Goal: Task Accomplishment & Management: Use online tool/utility

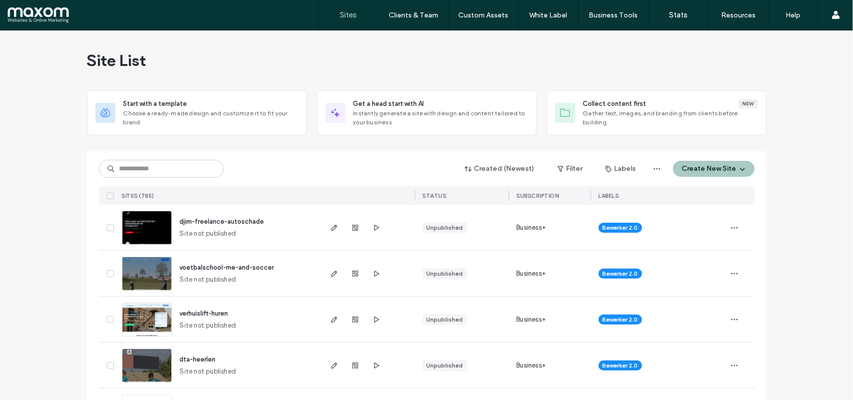
click at [141, 276] on img at bounding box center [146, 291] width 49 height 68
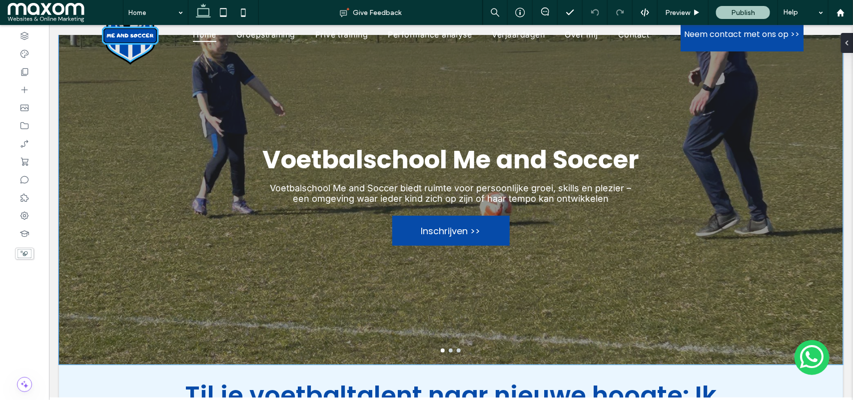
scroll to position [43, 0]
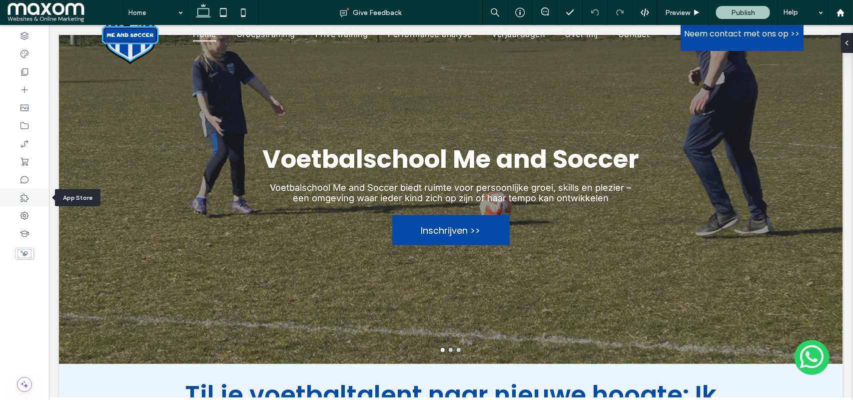
click at [25, 198] on icon at bounding box center [24, 198] width 10 height 10
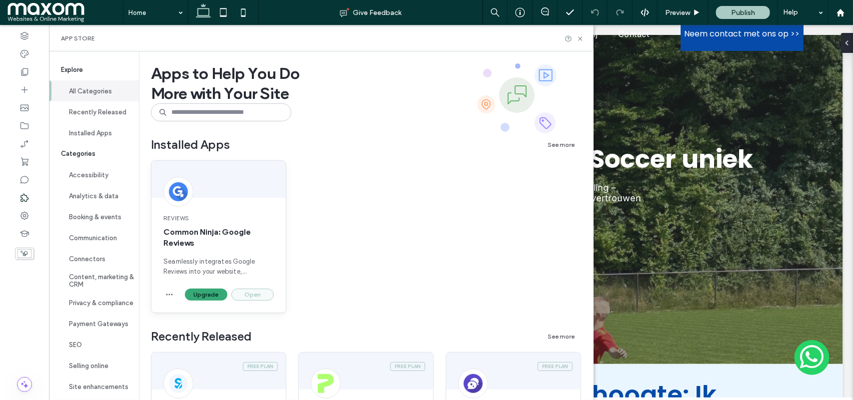
click at [253, 295] on button "Open" at bounding box center [252, 295] width 42 height 12
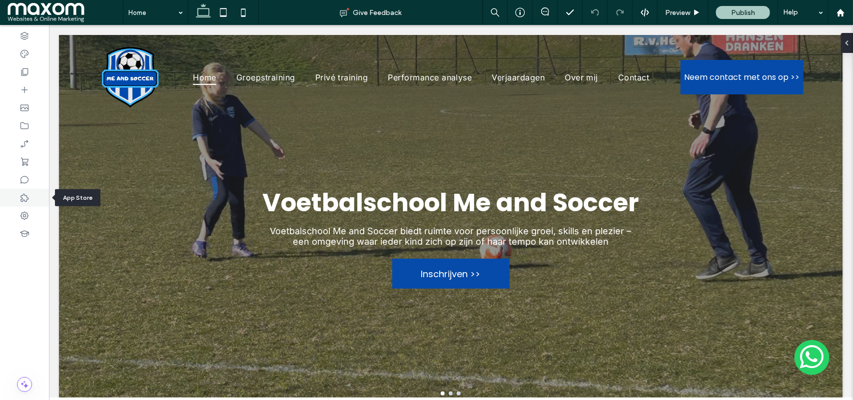
click at [23, 198] on icon at bounding box center [24, 198] width 10 height 10
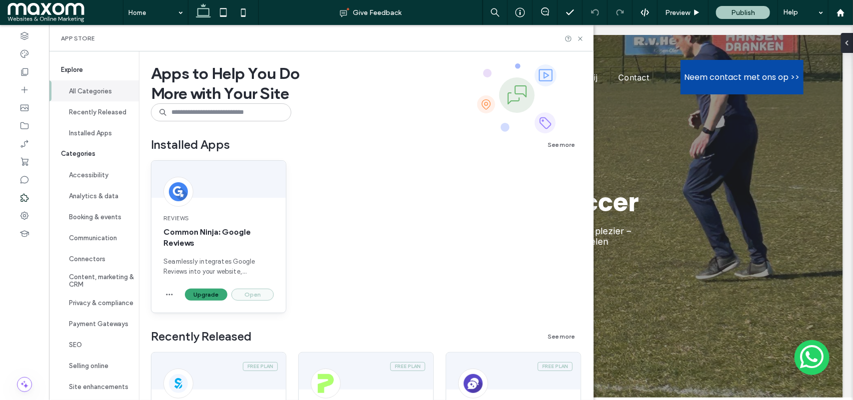
click at [256, 295] on button "Open" at bounding box center [252, 295] width 42 height 12
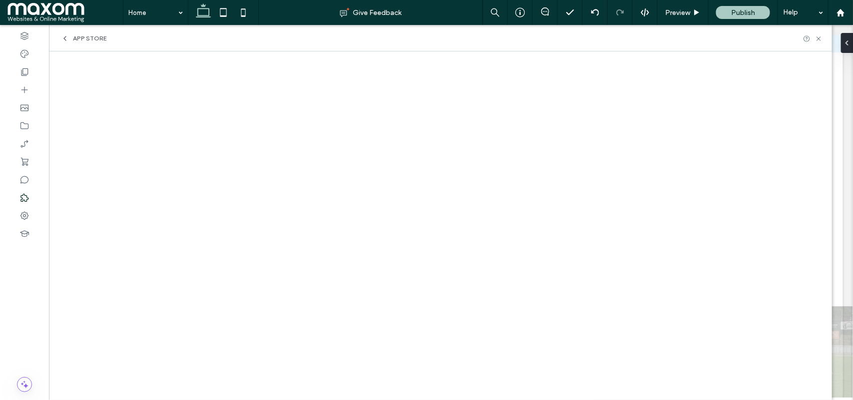
scroll to position [658, 0]
click at [21, 87] on icon at bounding box center [24, 90] width 10 height 10
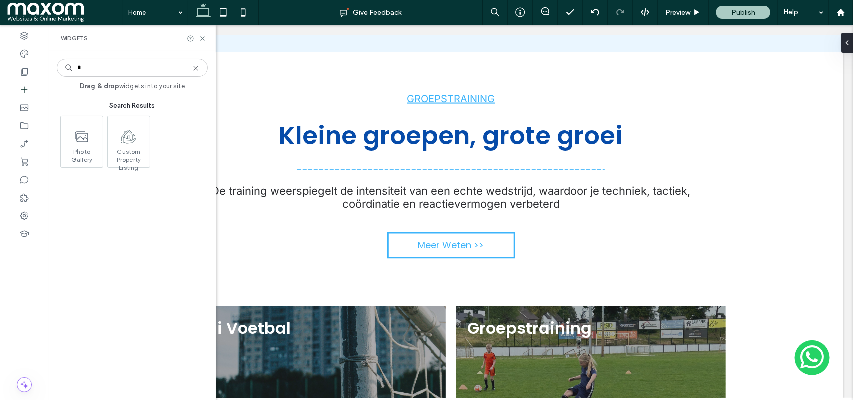
type input "*"
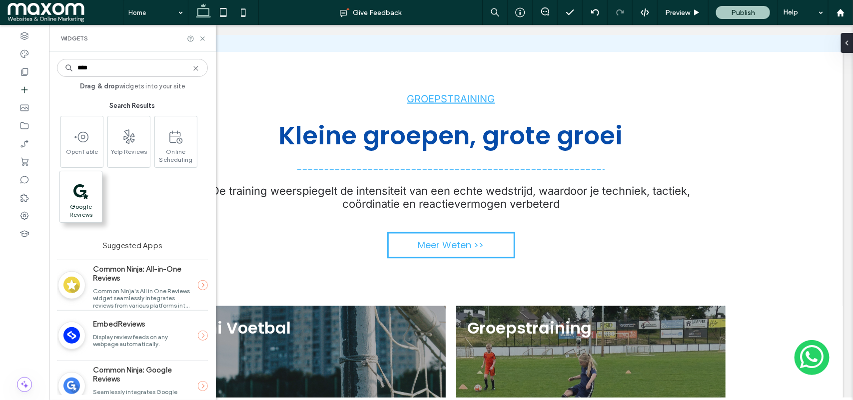
type input "****"
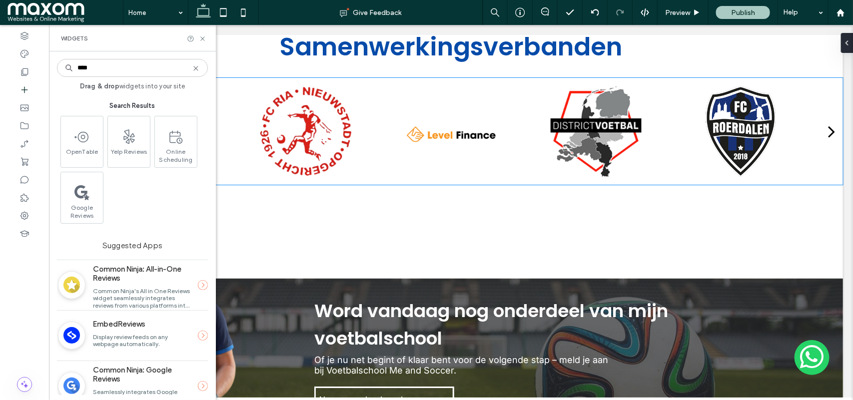
scroll to position [3002, 0]
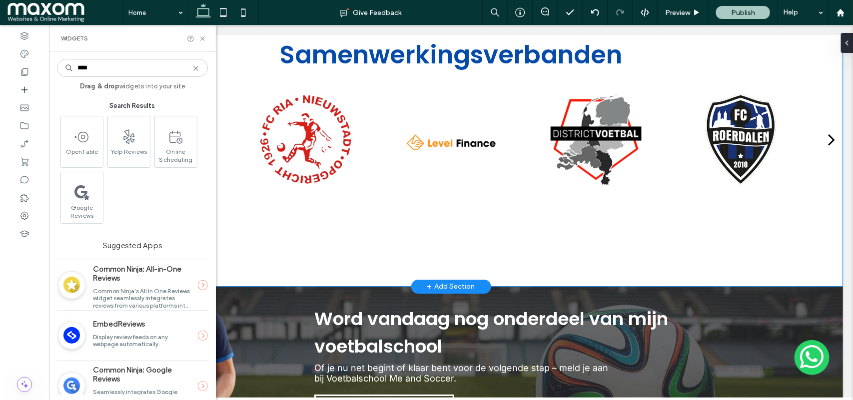
click at [431, 281] on div "+ Add Section" at bounding box center [451, 286] width 48 height 11
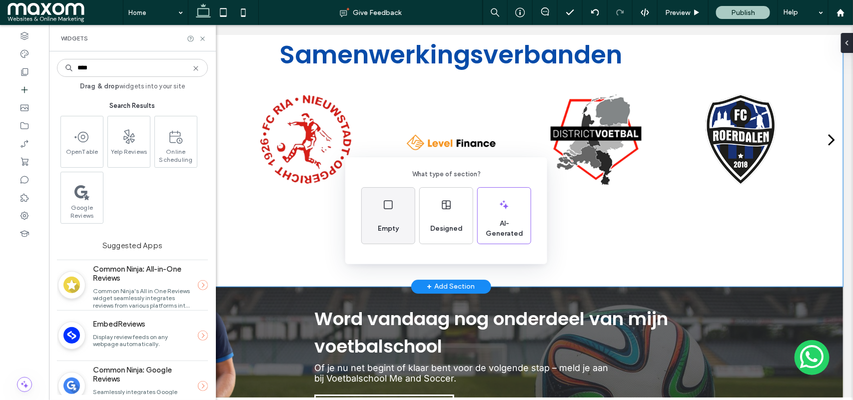
click at [381, 215] on div "Empty" at bounding box center [388, 216] width 53 height 56
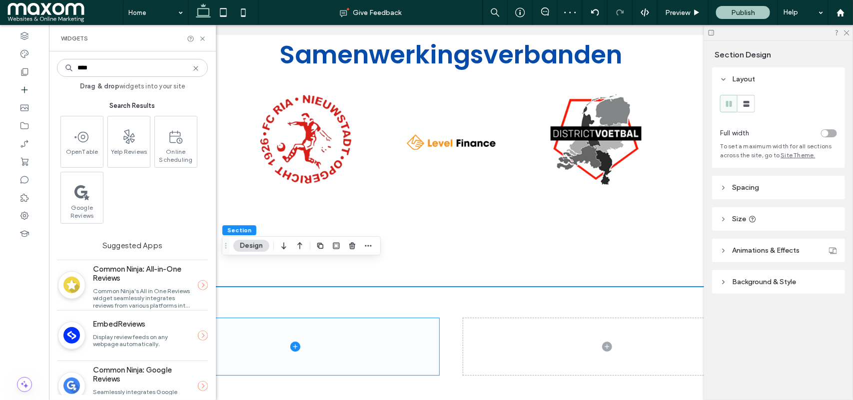
click at [375, 318] on span at bounding box center [295, 346] width 288 height 57
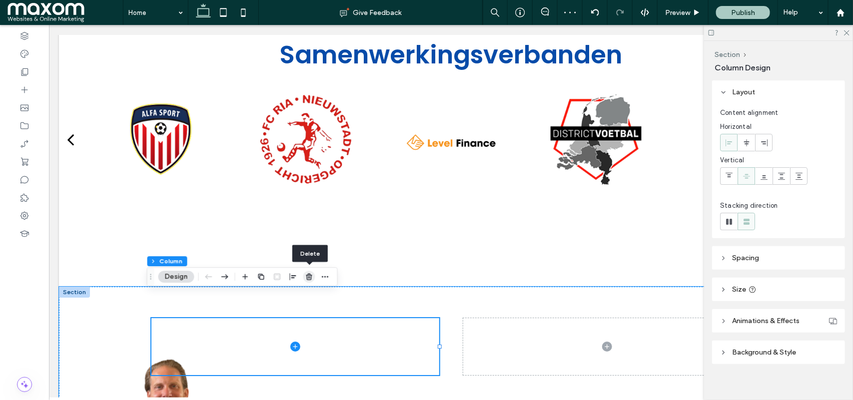
click at [308, 280] on use "button" at bounding box center [309, 277] width 6 height 6
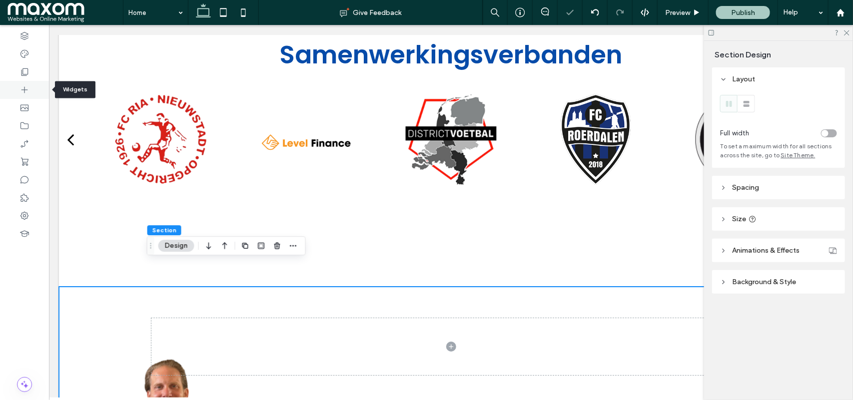
click at [21, 89] on icon at bounding box center [24, 90] width 10 height 10
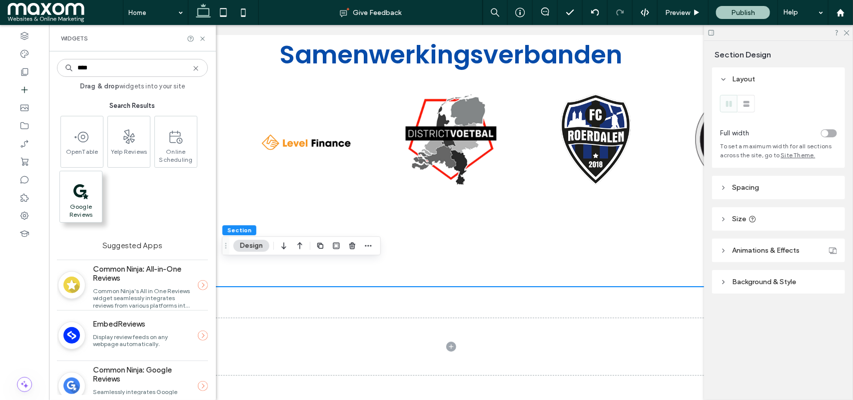
type input "****"
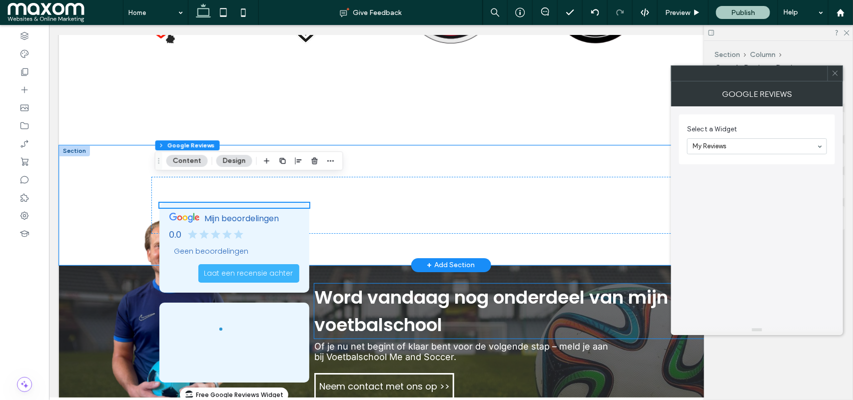
scroll to position [3145, 0]
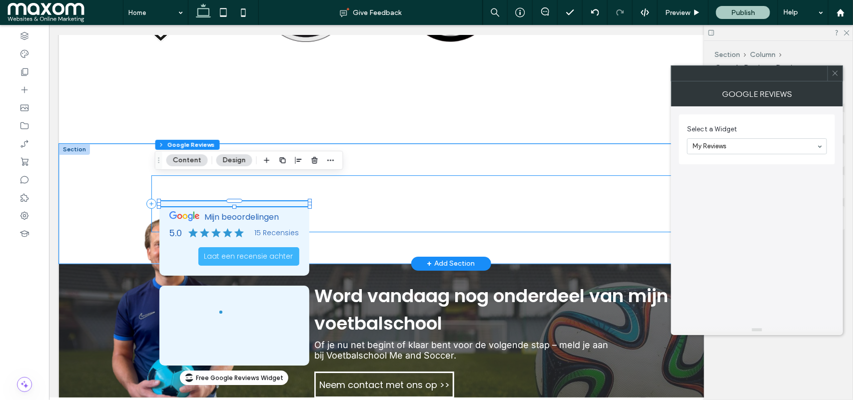
click at [422, 175] on div at bounding box center [450, 203] width 599 height 57
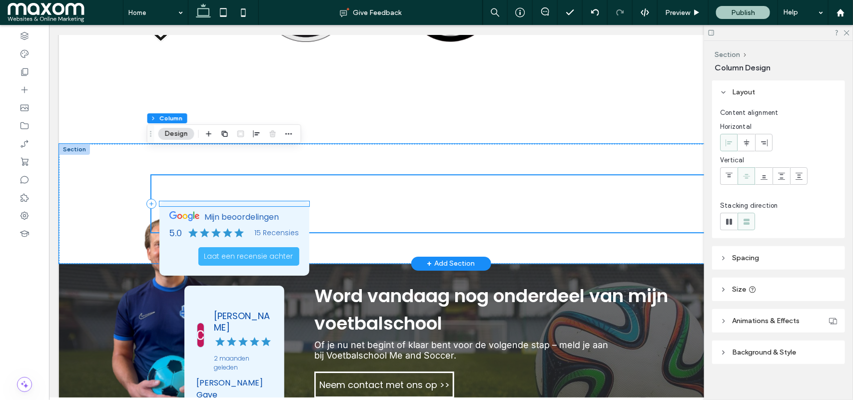
click at [230, 201] on div "Mijn beoordelingen 5.0 15 Recensies Laat een recensie achter" at bounding box center [234, 238] width 150 height 74
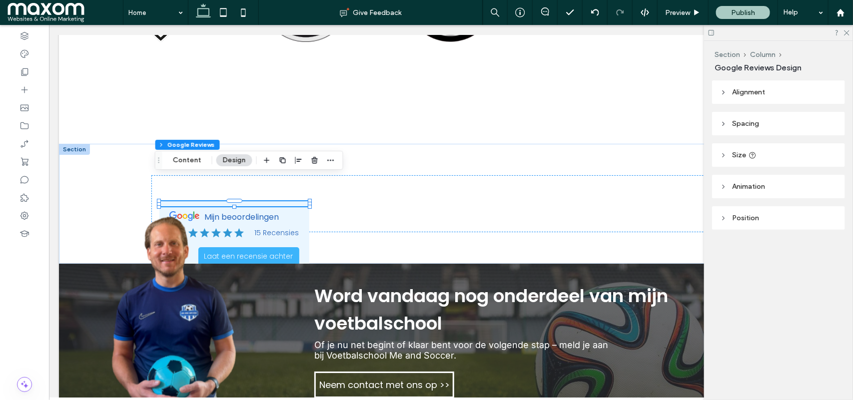
click at [746, 152] on header "Size" at bounding box center [778, 154] width 133 height 23
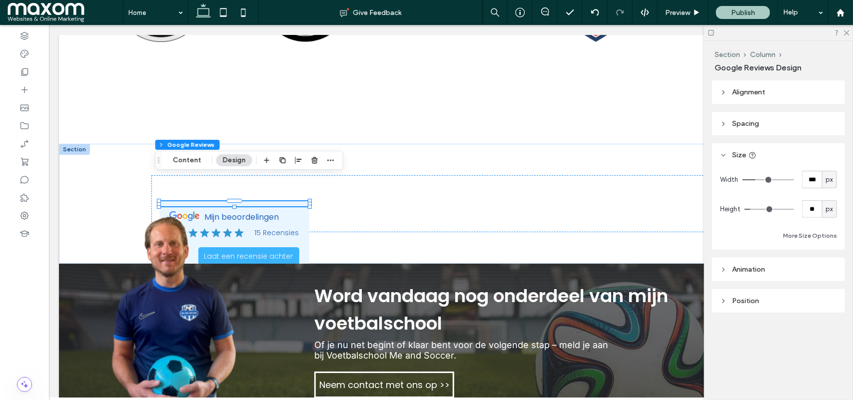
type input "***"
type input "****"
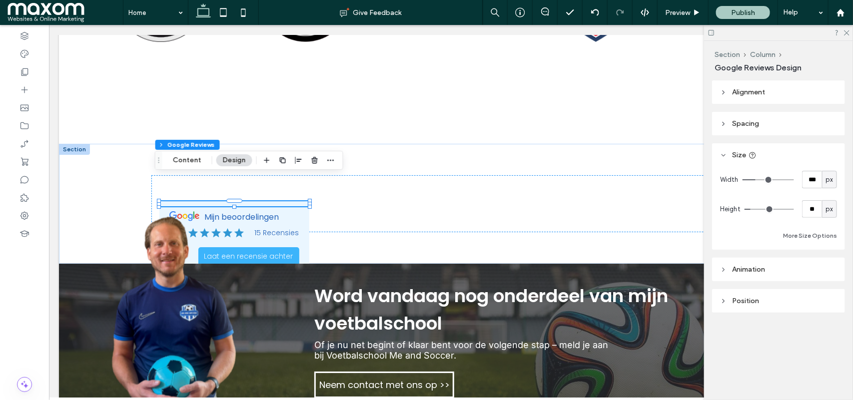
type input "****"
drag, startPoint x: 757, startPoint y: 179, endPoint x: 852, endPoint y: 176, distance: 94.9
type input "****"
click at [794, 179] on input "range" at bounding box center [767, 179] width 51 height 1
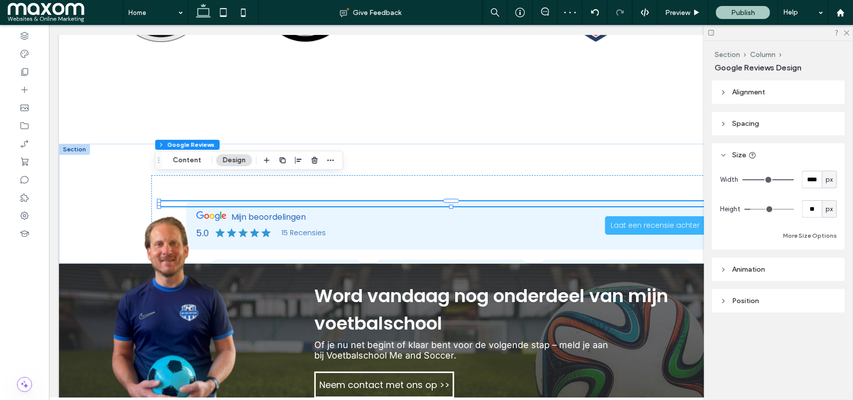
type input "**"
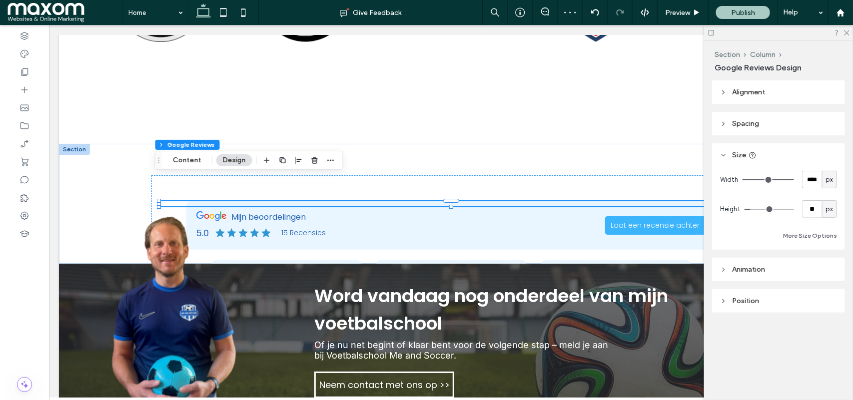
type input "**"
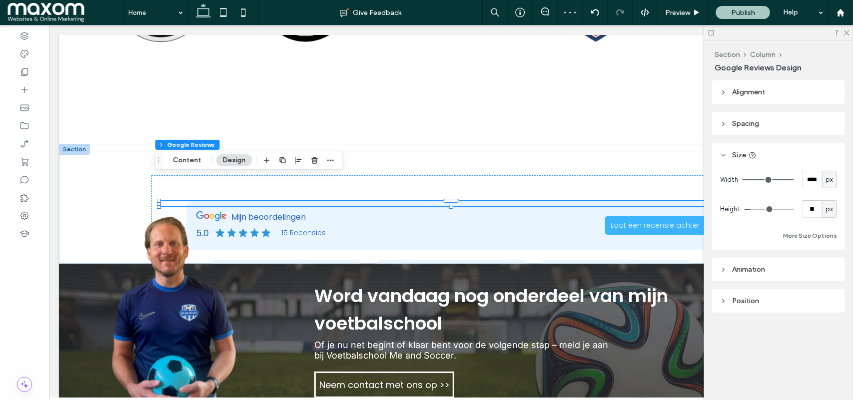
type input "**"
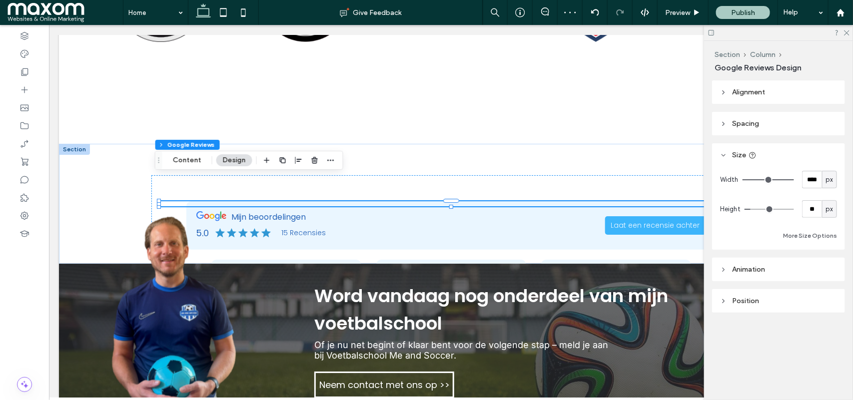
type input "**"
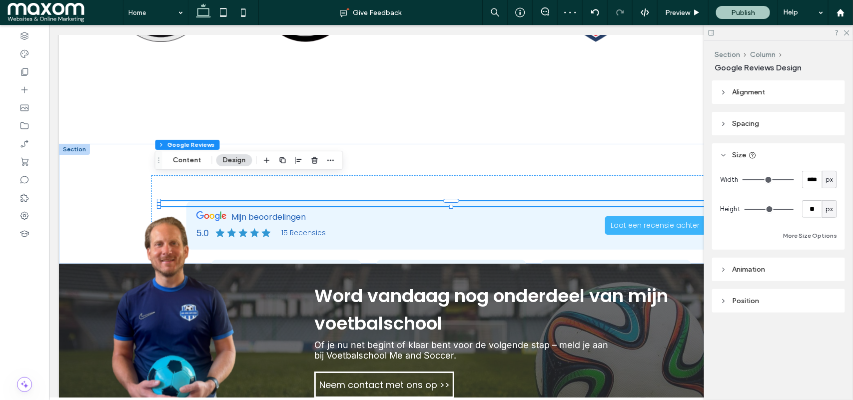
drag, startPoint x: 752, startPoint y: 208, endPoint x: 803, endPoint y: 212, distance: 51.1
type input "**"
click at [794, 210] on input "range" at bounding box center [768, 209] width 49 height 1
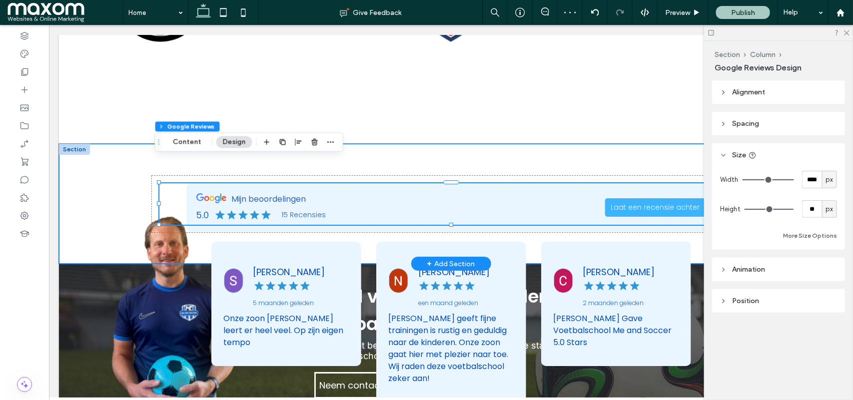
click at [527, 143] on div at bounding box center [450, 203] width 599 height 120
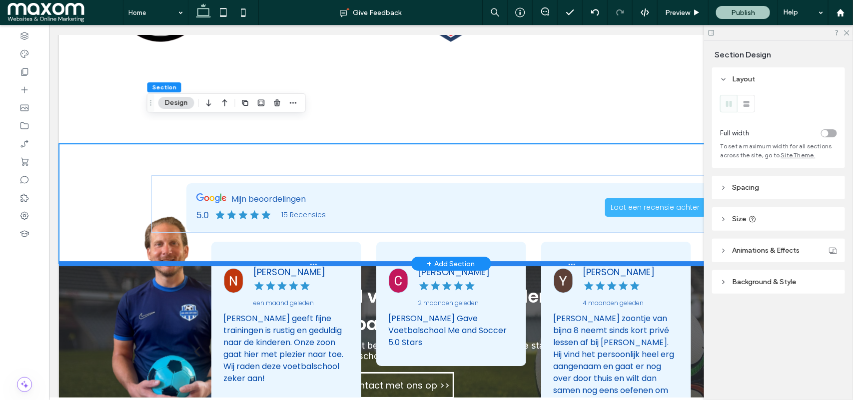
click at [119, 261] on div at bounding box center [445, 263] width 775 height 5
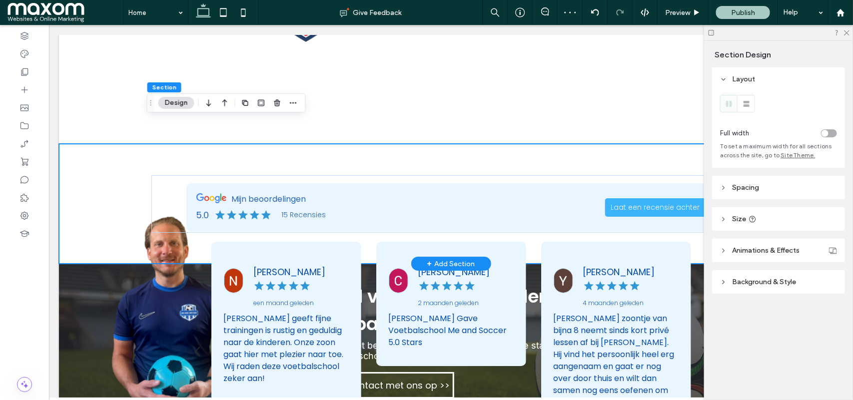
click at [406, 143] on div at bounding box center [450, 203] width 599 height 120
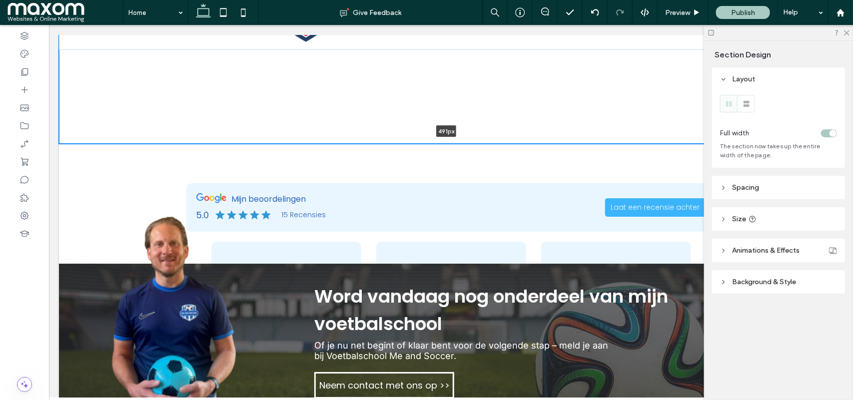
drag, startPoint x: 386, startPoint y: 118, endPoint x: 390, endPoint y: 83, distance: 35.3
click at [390, 83] on div "Samenwerkingsverbanden a a a a 491px Section + Add Section" at bounding box center [450, 2] width 784 height 282
type input "***"
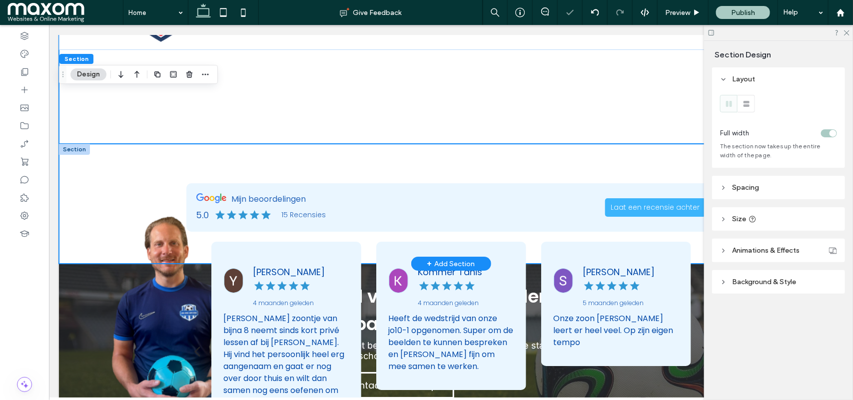
click at [335, 143] on div at bounding box center [450, 203] width 599 height 120
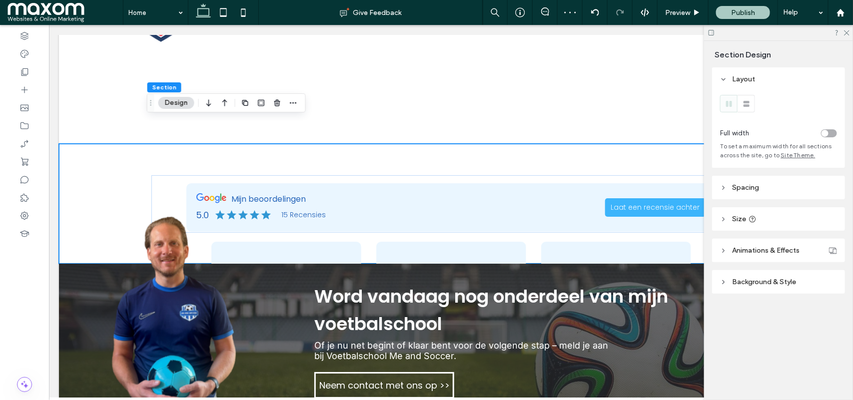
click at [723, 216] on header "Size" at bounding box center [778, 218] width 133 height 23
type input "***"
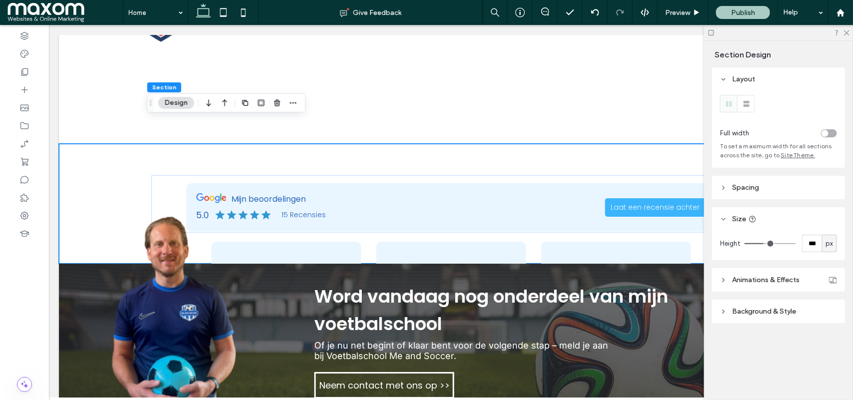
type input "***"
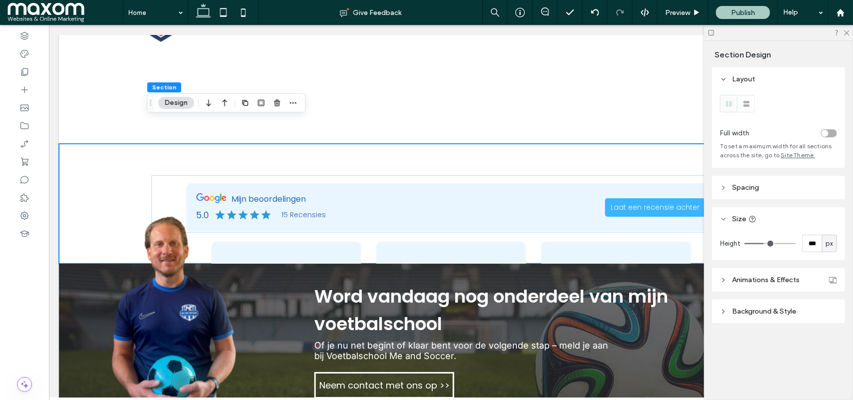
type input "***"
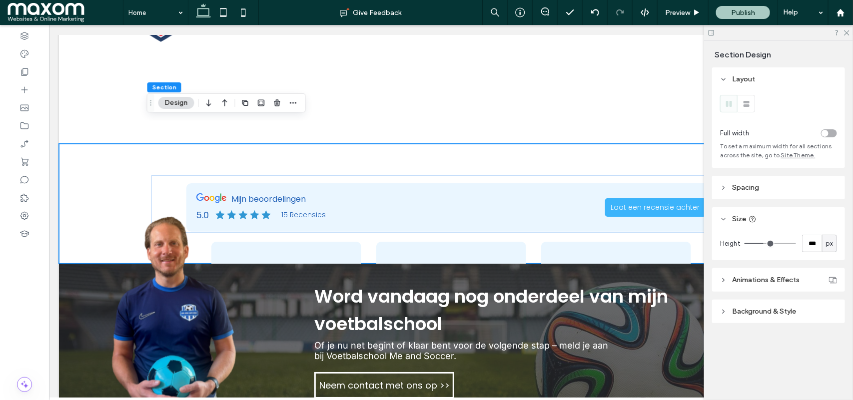
type input "***"
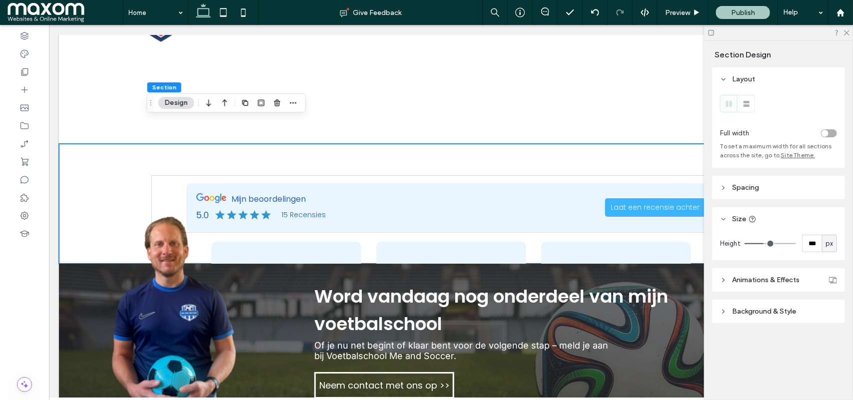
type input "***"
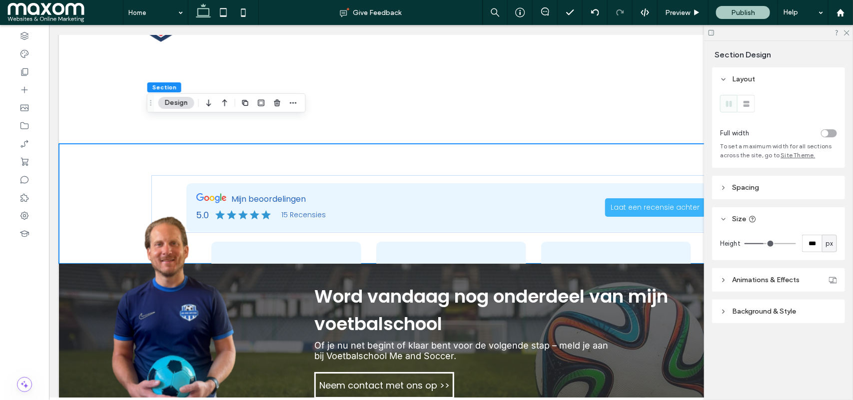
type input "***"
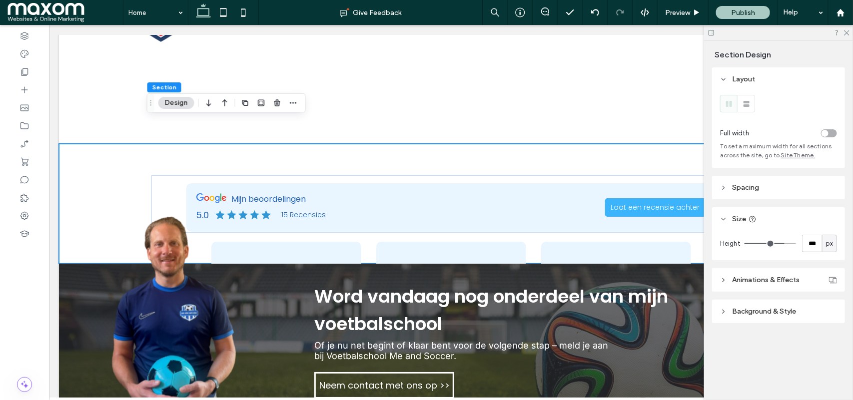
type input "***"
drag, startPoint x: 759, startPoint y: 245, endPoint x: 783, endPoint y: 244, distance: 23.5
type input "***"
click at [783, 244] on input "range" at bounding box center [769, 243] width 51 height 1
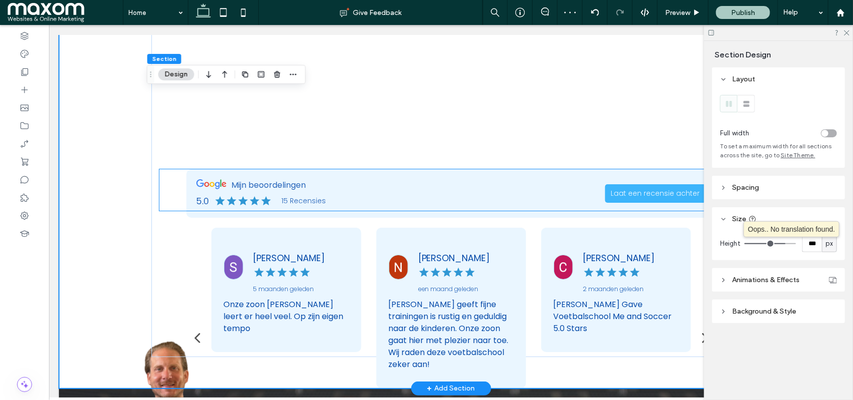
scroll to position [3296, 0]
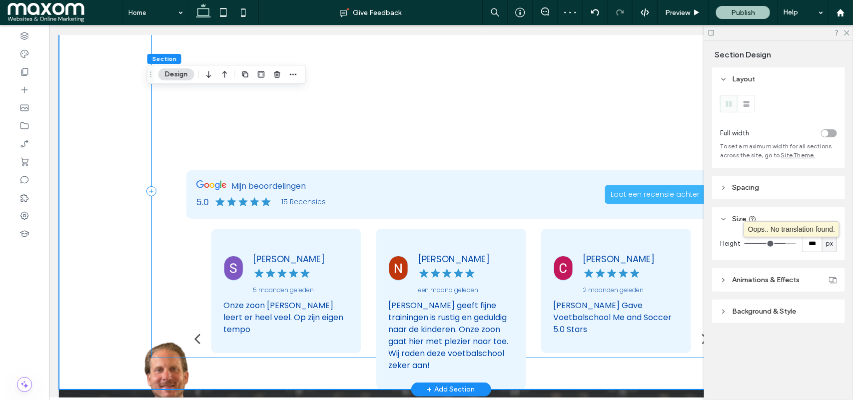
click at [527, 112] on div at bounding box center [450, 191] width 599 height 334
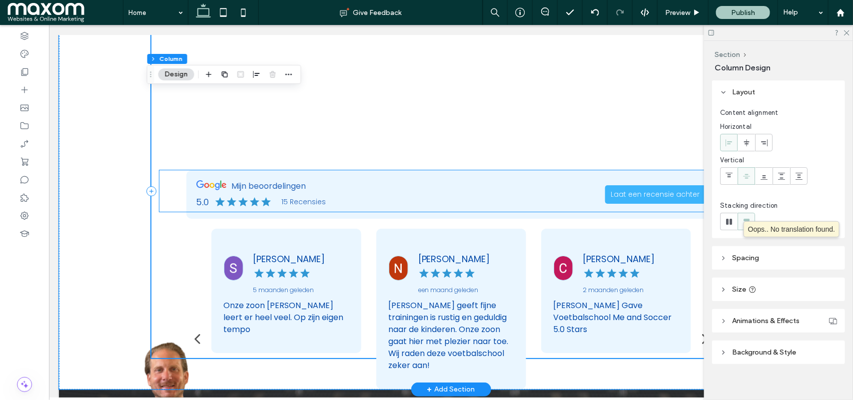
click at [547, 349] on div "Youssef Aberbach 4 maanden geleden Mijn zoontje van bijna 8 neemt sinds kort pr…" at bounding box center [451, 338] width 480 height 220
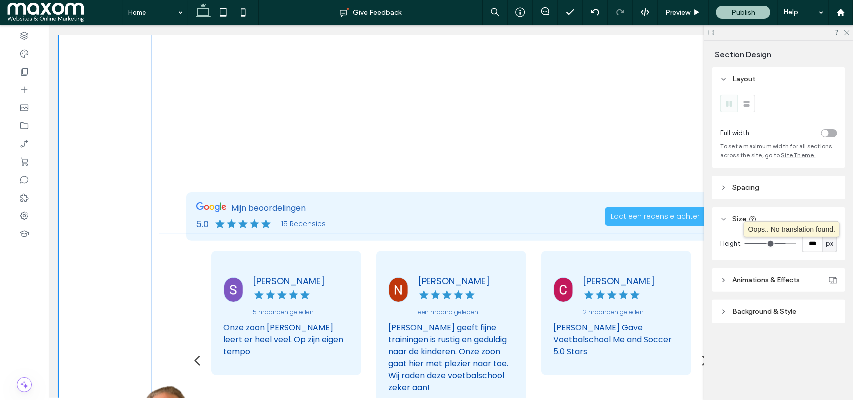
drag, startPoint x: 552, startPoint y: 366, endPoint x: 553, endPoint y: 412, distance: 46.5
type input "***"
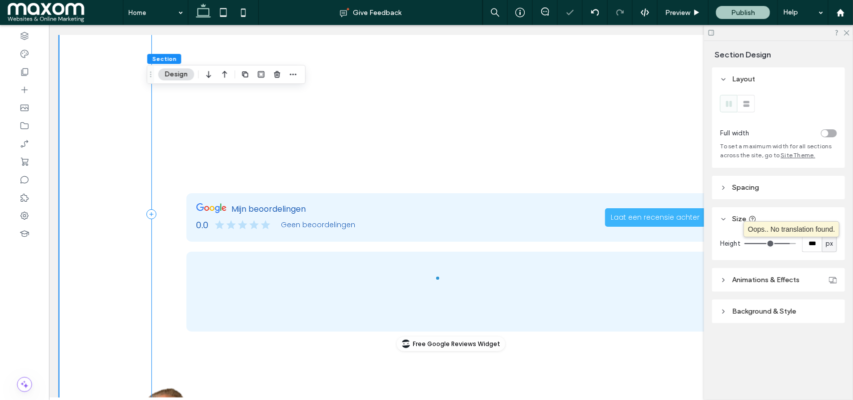
click at [523, 142] on div at bounding box center [450, 214] width 599 height 380
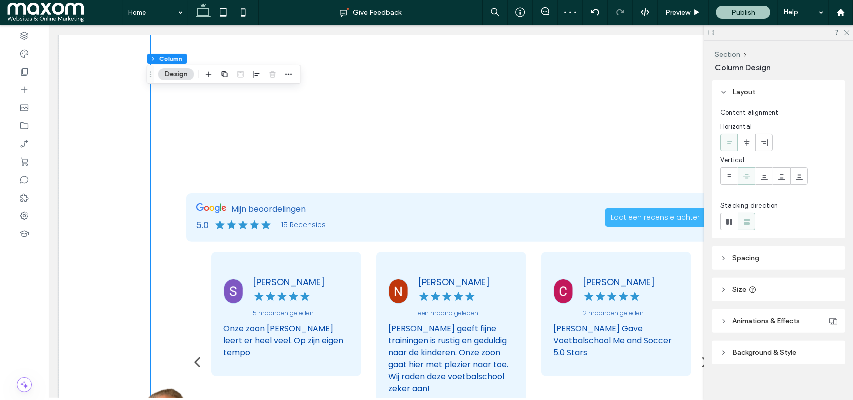
click at [735, 258] on span "Spacing" at bounding box center [745, 258] width 27 height 8
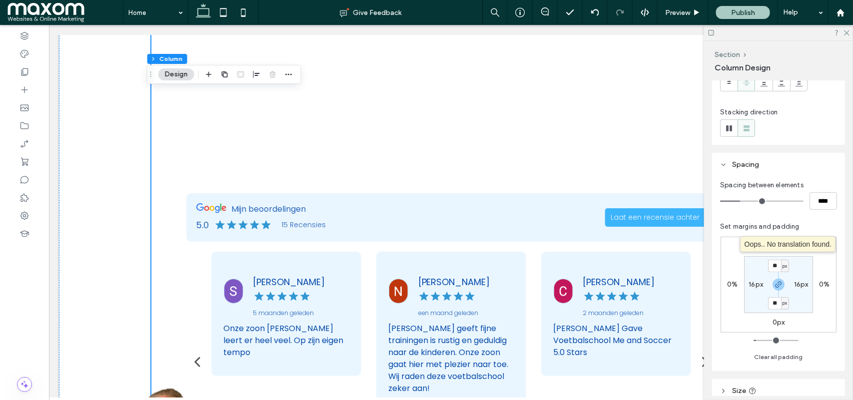
scroll to position [93, 0]
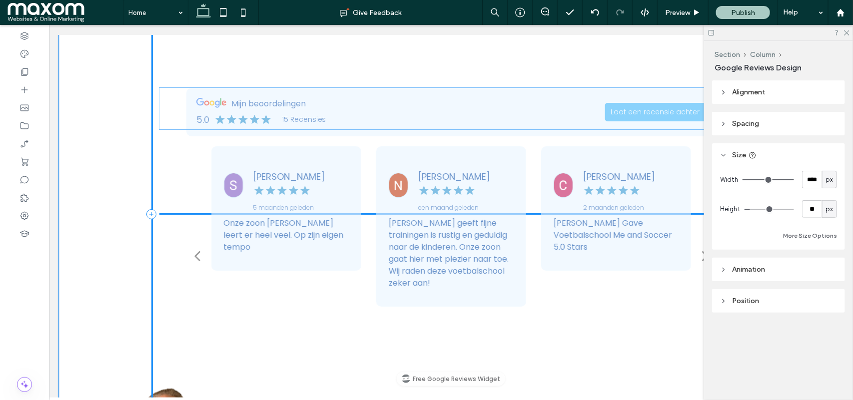
drag, startPoint x: 535, startPoint y: 203, endPoint x: 539, endPoint y: 122, distance: 81.1
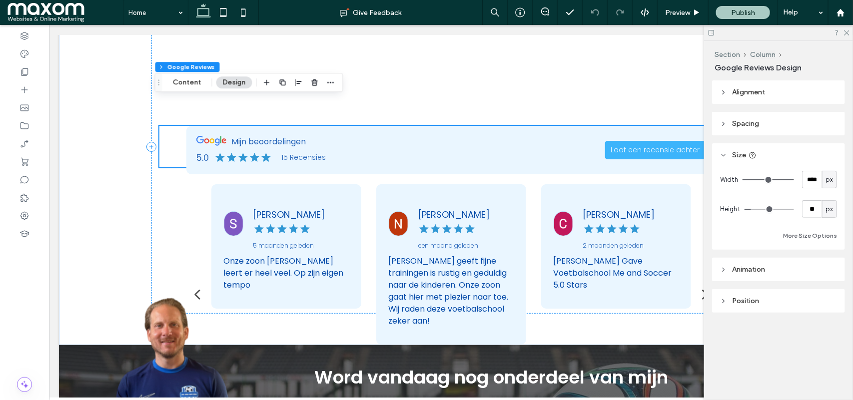
scroll to position [3340, 0]
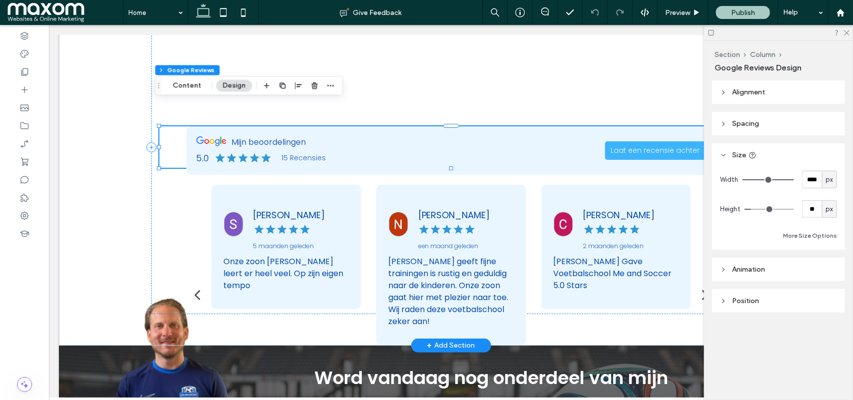
click at [458, 126] on div "Mijn beoordelingen 5.0 15 Recensies Laat een recensie achter" at bounding box center [451, 150] width 530 height 48
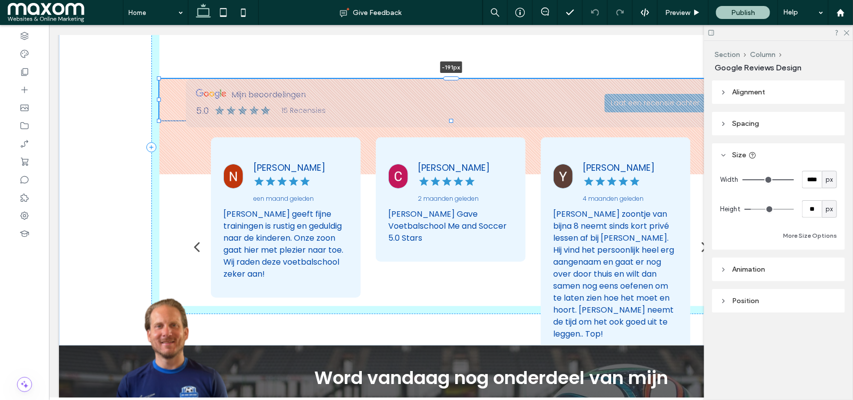
drag, startPoint x: 448, startPoint y: 98, endPoint x: 462, endPoint y: 2, distance: 96.9
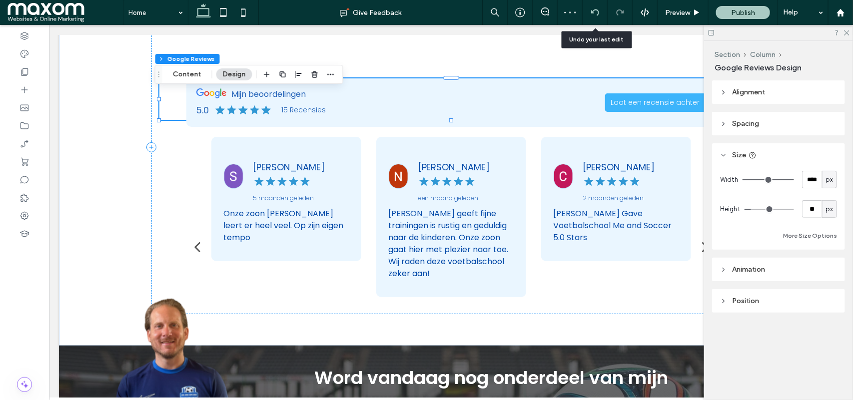
click at [592, 13] on icon at bounding box center [595, 12] width 8 height 8
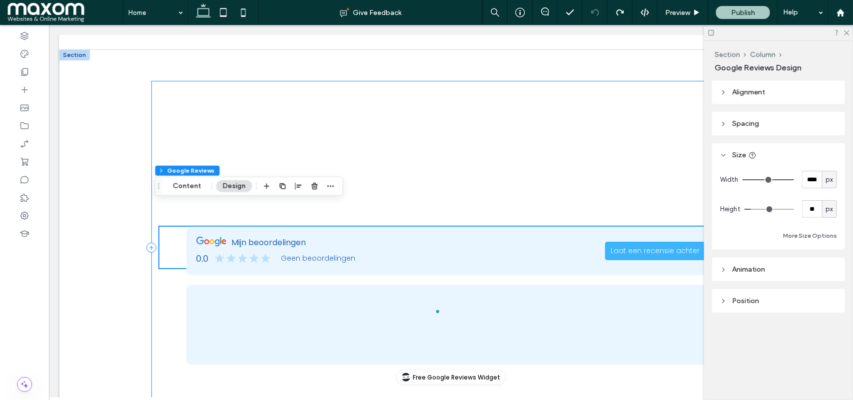
scroll to position [3239, 0]
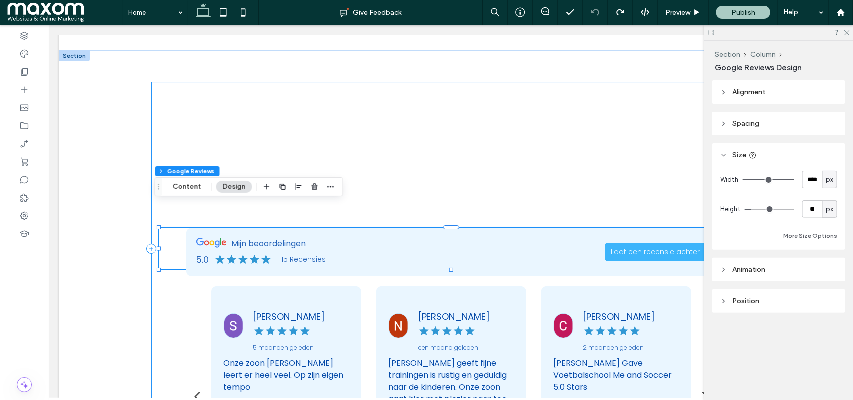
click at [532, 105] on div at bounding box center [450, 248] width 599 height 334
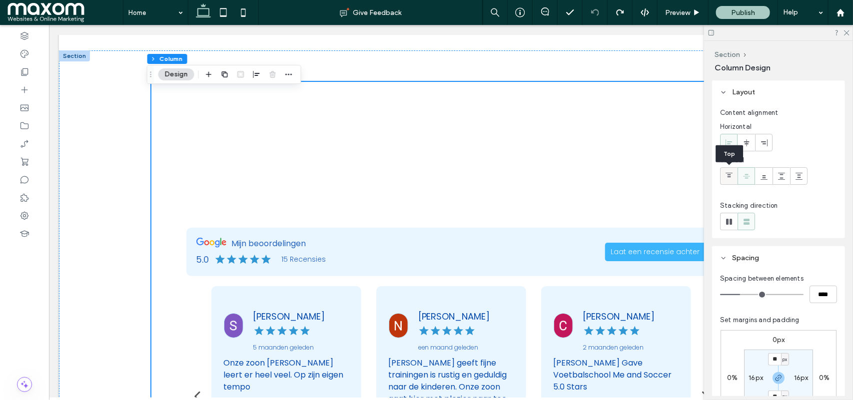
click at [732, 176] on icon at bounding box center [729, 176] width 8 height 8
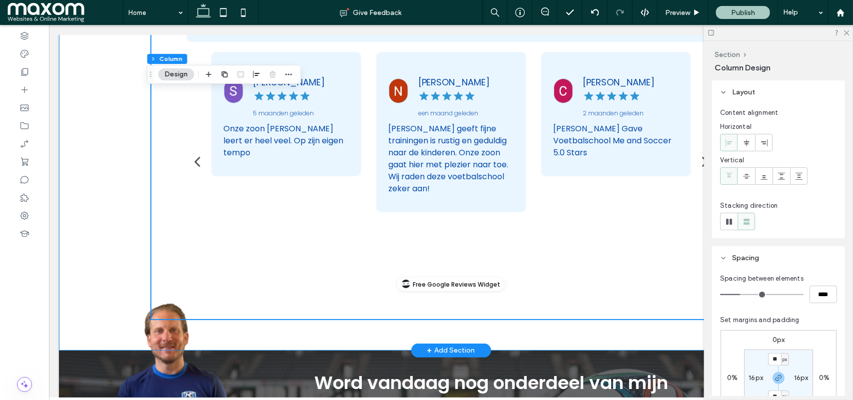
scroll to position [3336, 0]
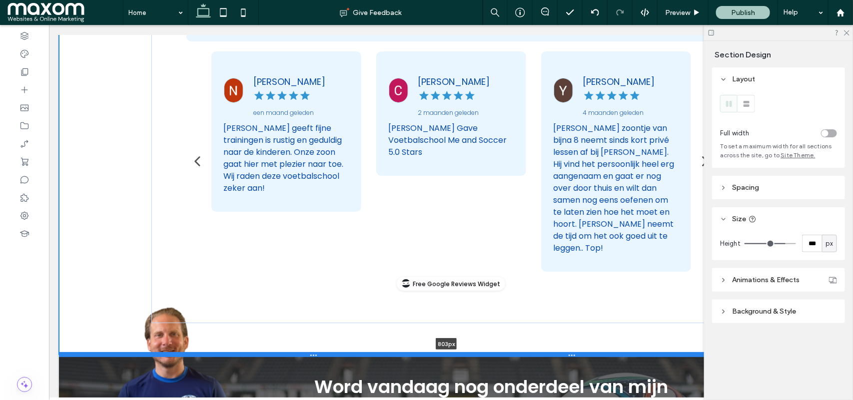
drag, startPoint x: 505, startPoint y: 323, endPoint x: 511, endPoint y: 328, distance: 7.4
click at [511, 352] on div at bounding box center [445, 354] width 775 height 5
type input "***"
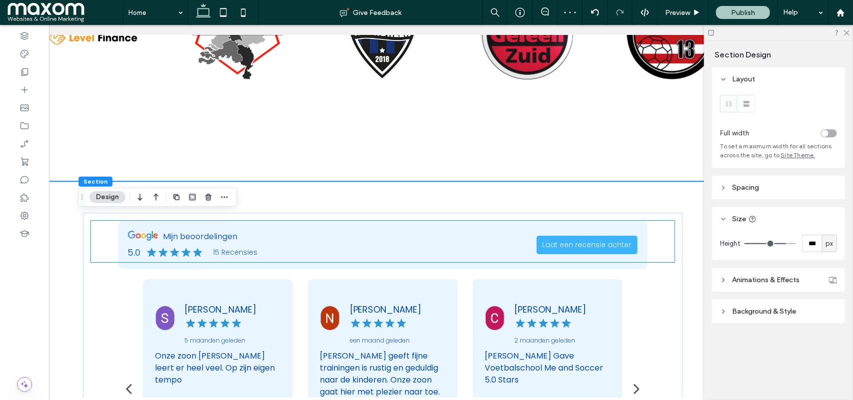
scroll to position [3045, 0]
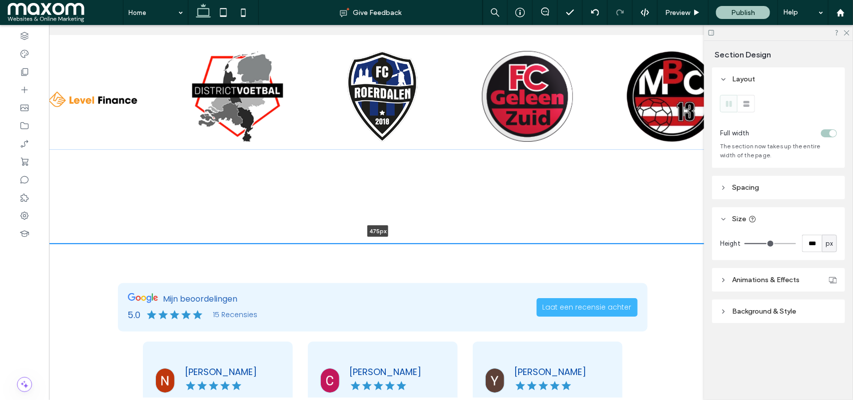
drag, startPoint x: 445, startPoint y: 218, endPoint x: 453, endPoint y: 170, distance: 48.7
click at [453, 170] on div "Samenwerkingsverbanden a a a a 475px Section + Add Section" at bounding box center [383, 102] width 784 height 282
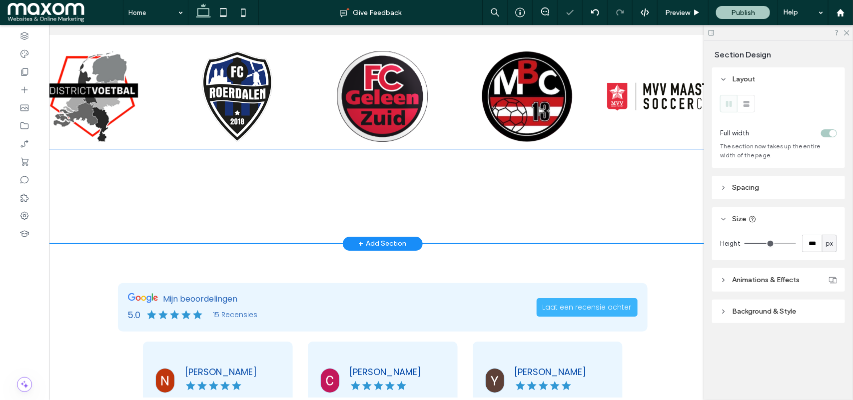
type input "***"
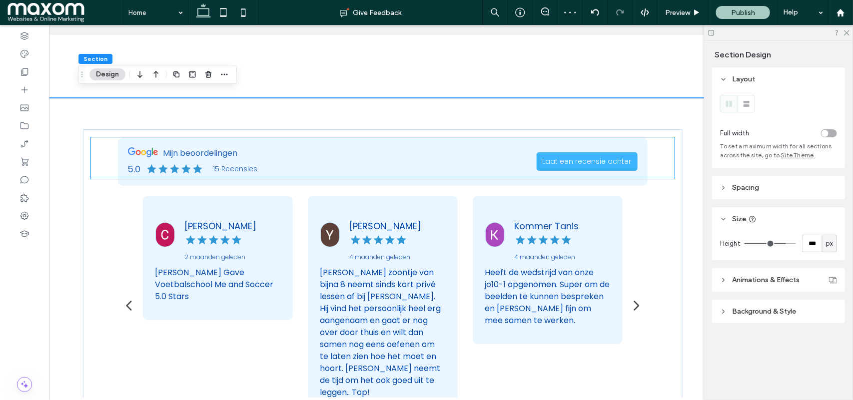
scroll to position [3192, 0]
click at [667, 259] on div "Mijn beoordelingen 5.0 15 Recensies Laat een recensie achter Youssef Aberbach 4…" at bounding box center [382, 275] width 583 height 279
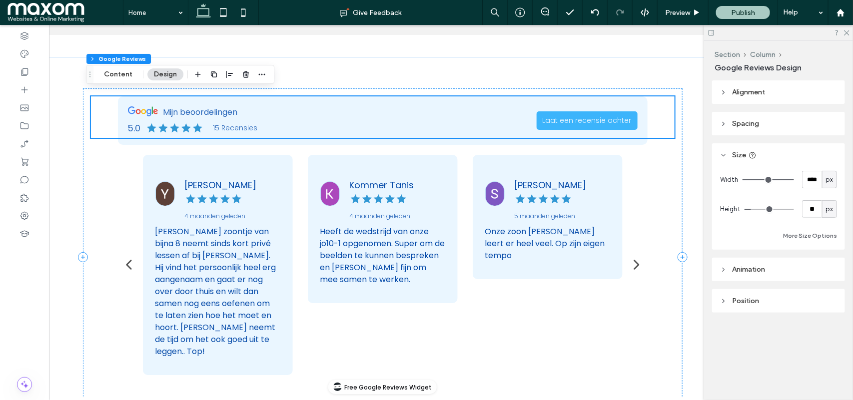
scroll to position [3231, 0]
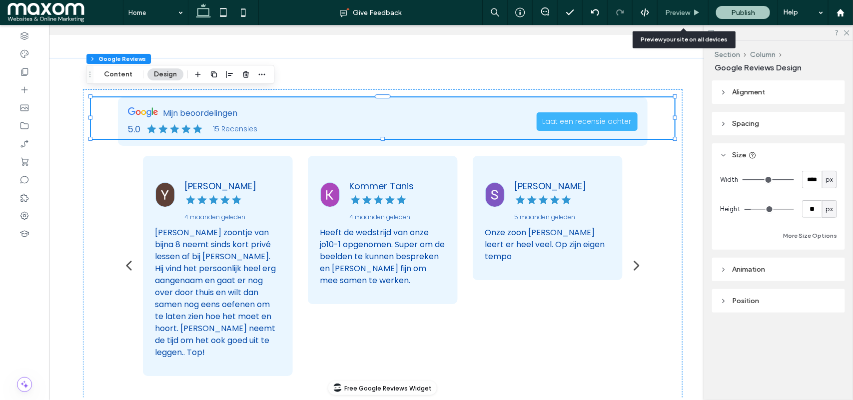
click at [686, 15] on span "Preview" at bounding box center [677, 12] width 25 height 8
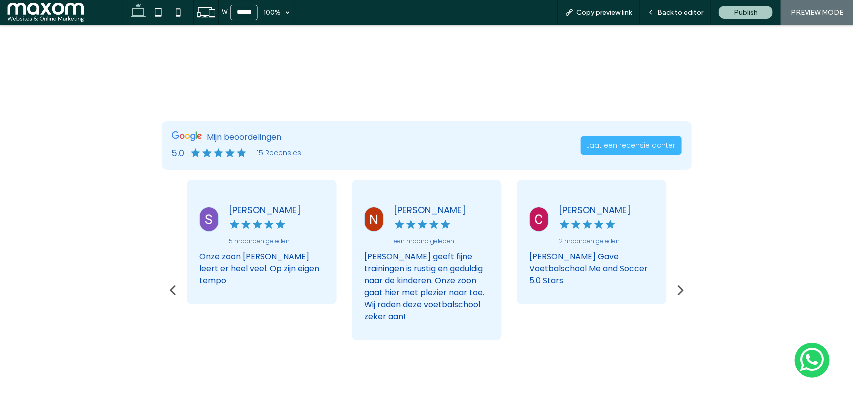
scroll to position [3260, 0]
click at [677, 284] on icon "button" at bounding box center [679, 289] width 5 height 10
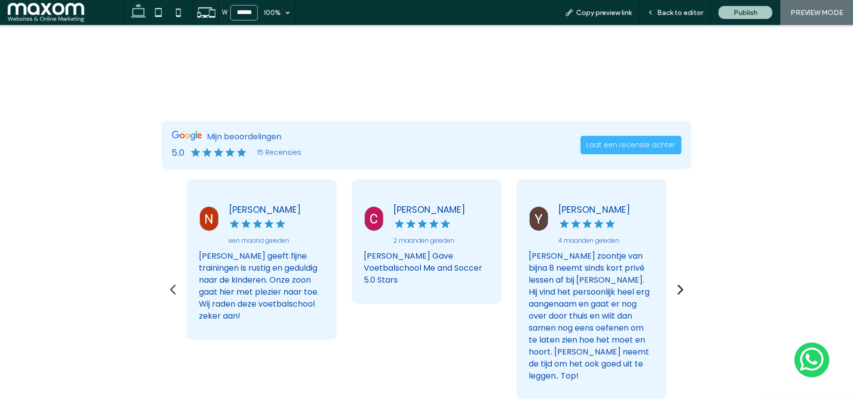
click at [677, 284] on icon "button" at bounding box center [679, 289] width 5 height 10
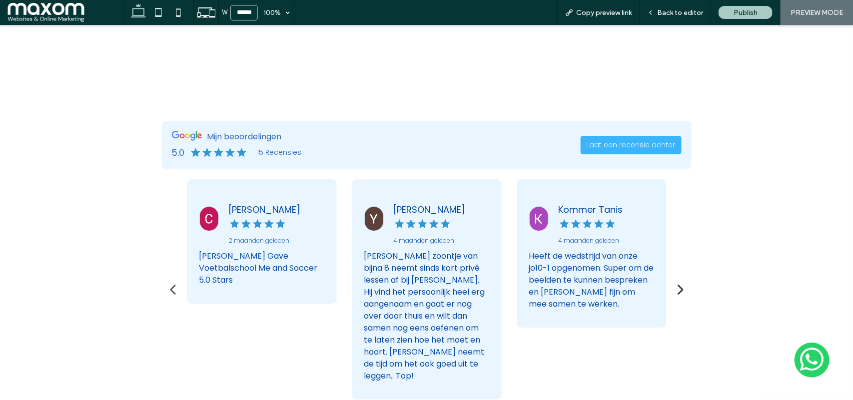
click at [677, 284] on icon "button" at bounding box center [679, 289] width 5 height 10
click at [680, 16] on span "Back to editor" at bounding box center [680, 12] width 46 height 8
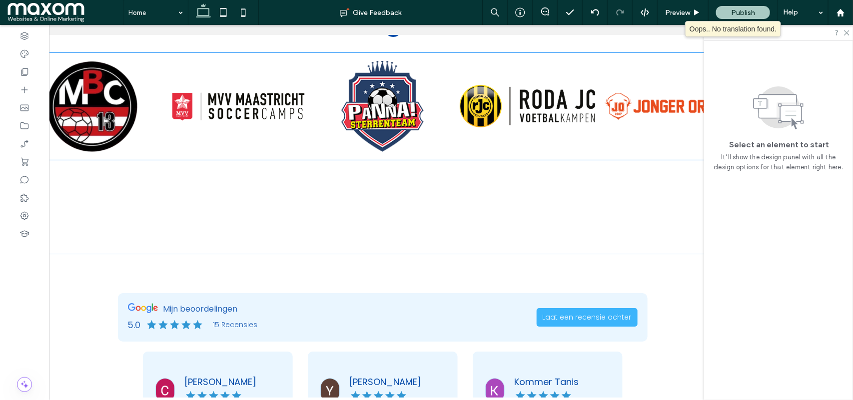
scroll to position [2985, 0]
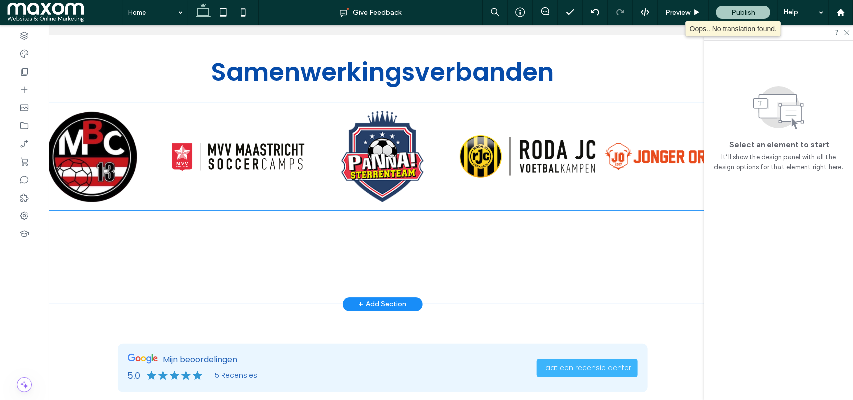
click at [495, 142] on div at bounding box center [528, 156] width 136 height 91
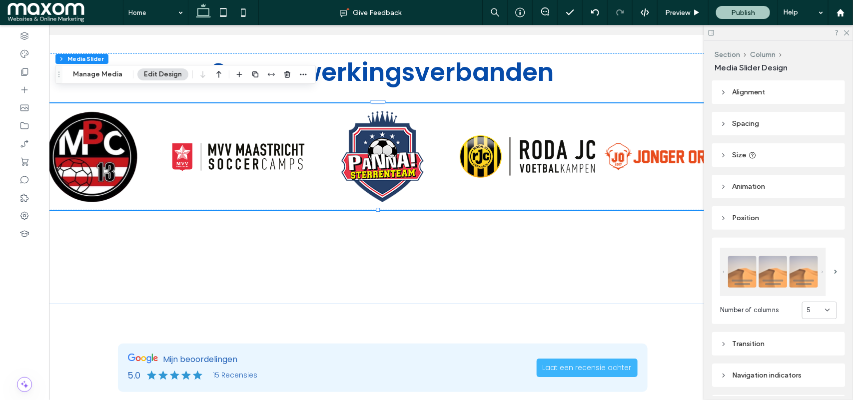
click at [725, 126] on icon at bounding box center [723, 123] width 7 height 7
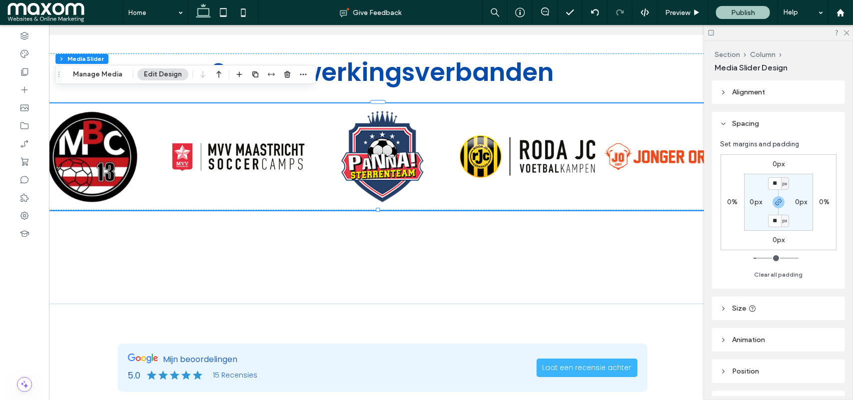
click at [742, 94] on span "Alignment" at bounding box center [748, 92] width 33 height 8
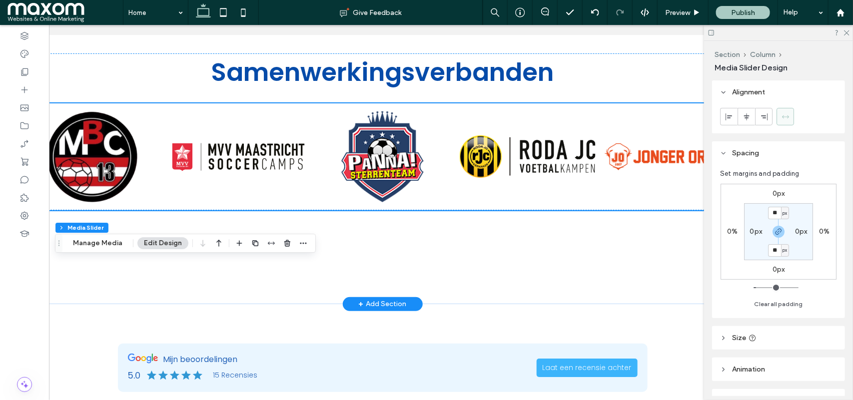
scroll to position [2802, 0]
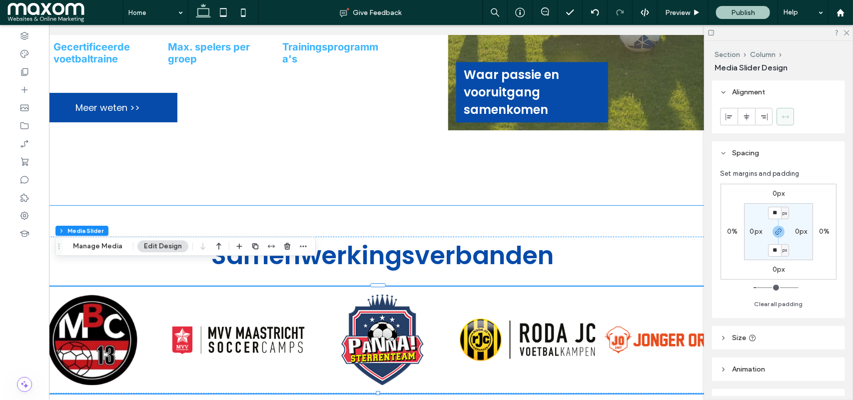
click at [264, 205] on div "Samenwerkingsverbanden a a a a" at bounding box center [383, 346] width 784 height 282
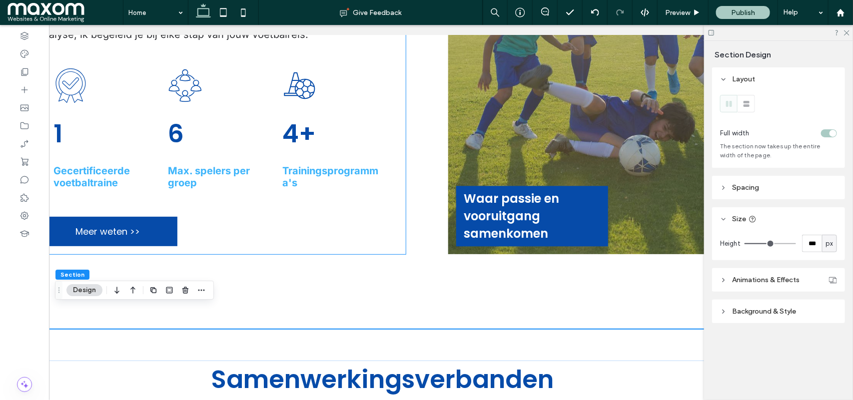
scroll to position [2678, 0]
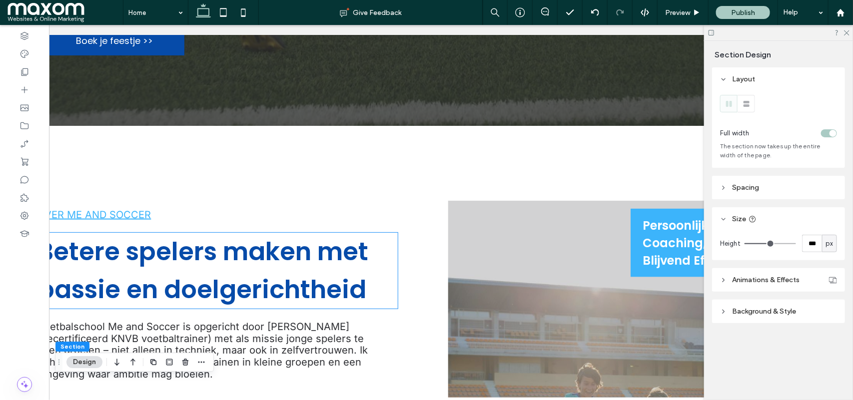
scroll to position [2227, 0]
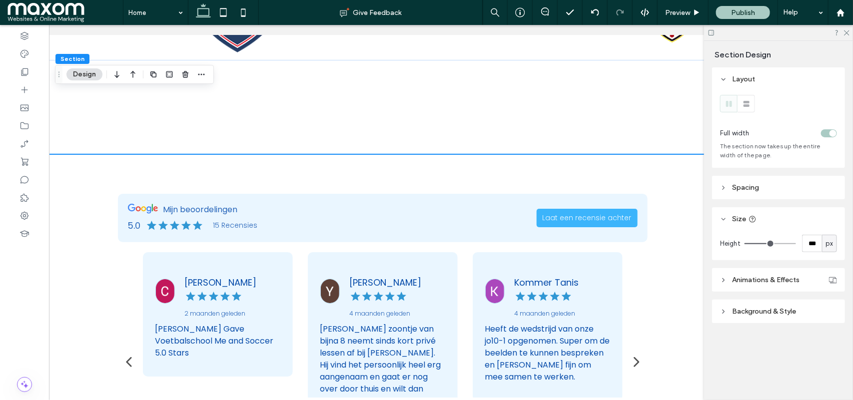
scroll to position [3135, 0]
click at [363, 153] on div at bounding box center [382, 353] width 599 height 401
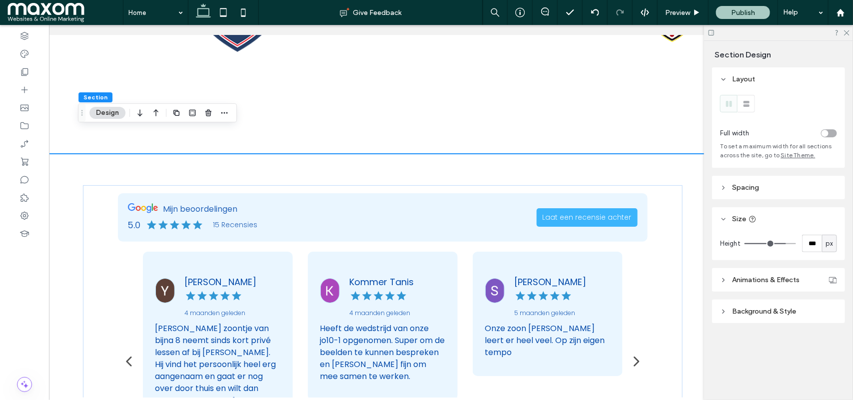
click at [827, 133] on div "toggle" at bounding box center [824, 133] width 7 height 7
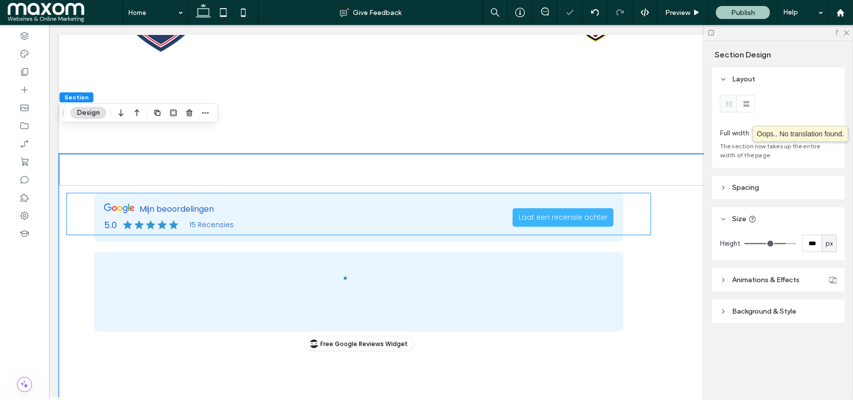
scroll to position [0, 0]
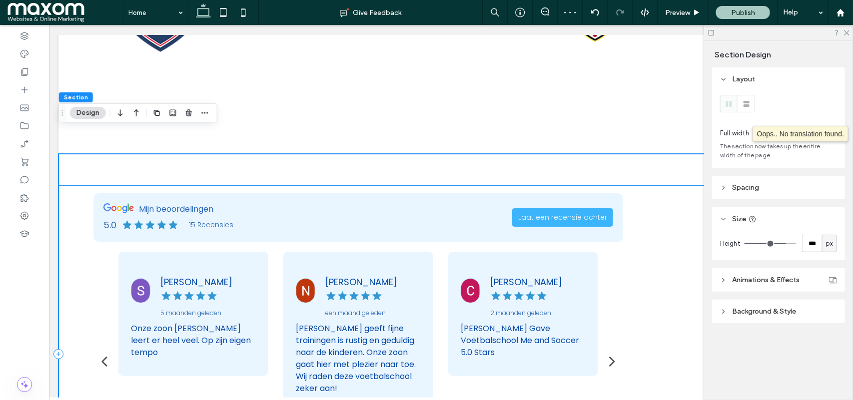
click at [671, 185] on div at bounding box center [450, 354] width 784 height 339
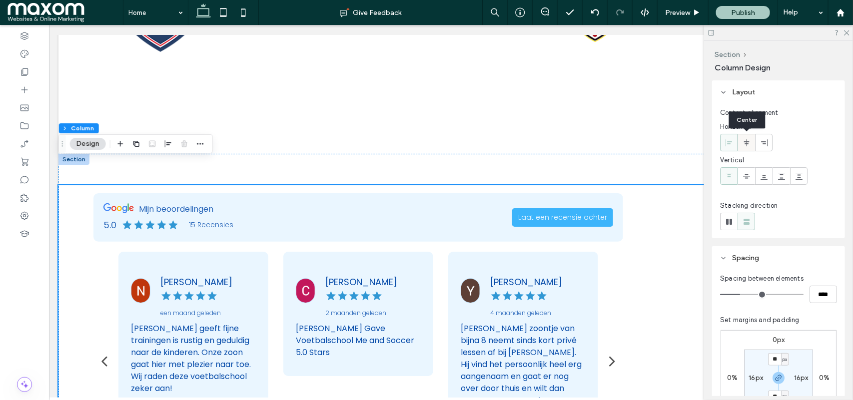
click at [746, 139] on icon at bounding box center [746, 143] width 8 height 8
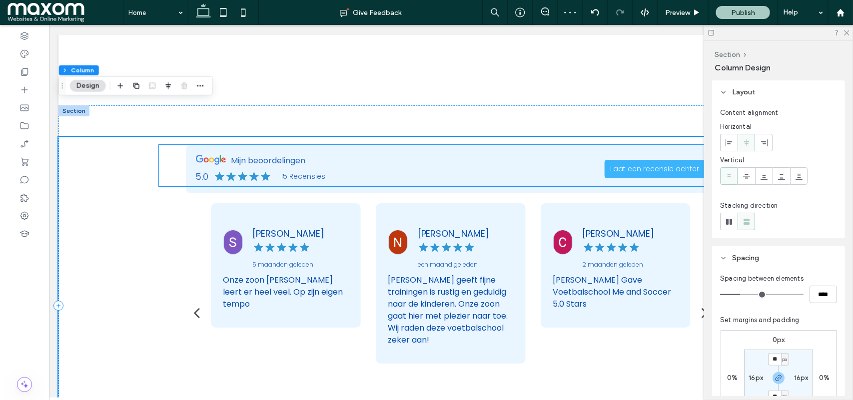
scroll to position [3193, 0]
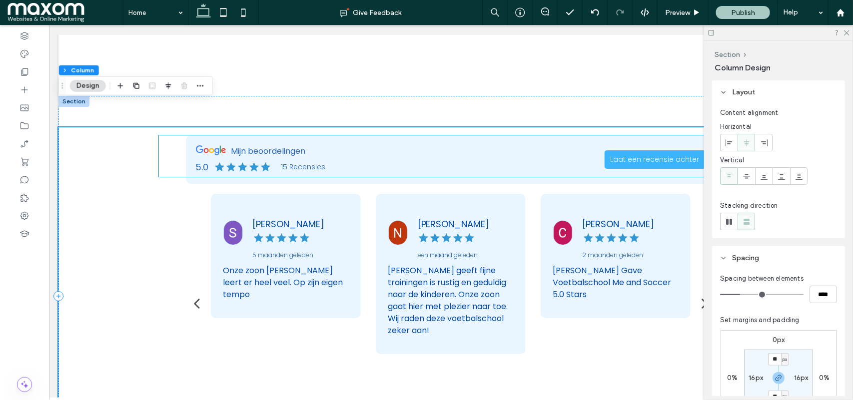
click at [420, 149] on div "Mijn beoordelingen 5.0 15 Recensies Laat een recensie achter" at bounding box center [450, 159] width 530 height 48
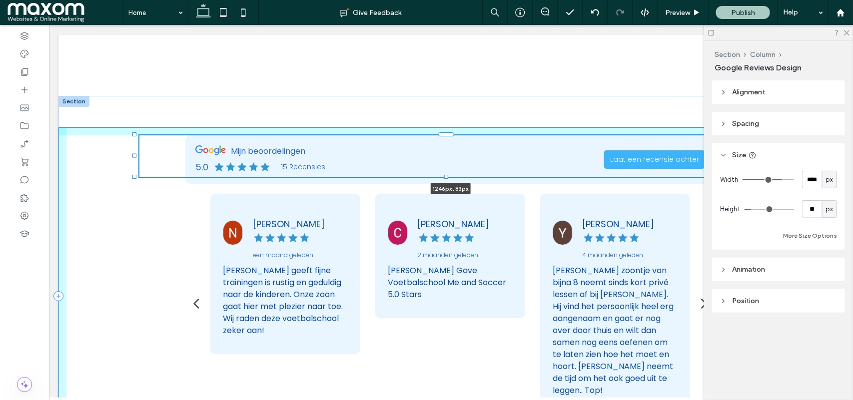
drag, startPoint x: 152, startPoint y: 128, endPoint x: 132, endPoint y: 128, distance: 20.0
click at [132, 153] on div at bounding box center [134, 155] width 4 height 4
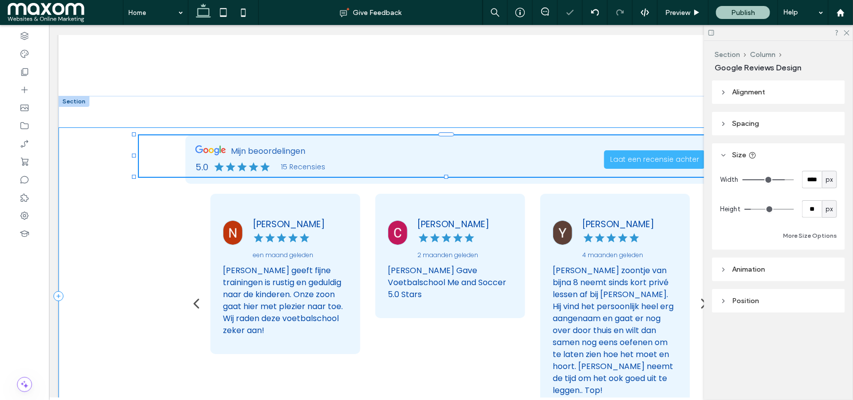
type input "****"
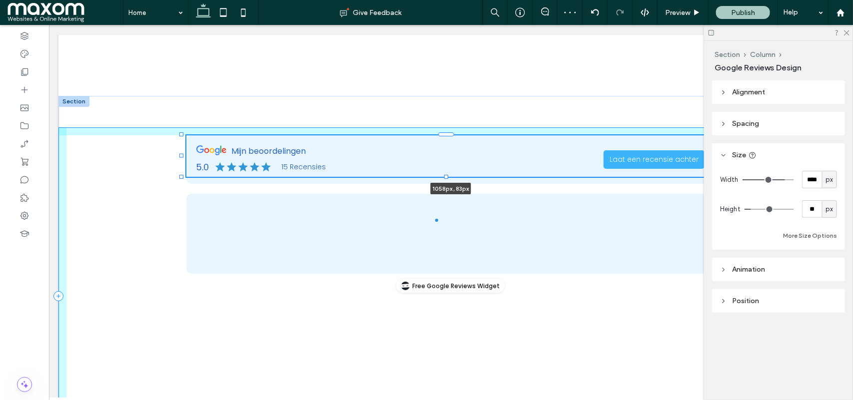
drag, startPoint x: 132, startPoint y: 128, endPoint x: 180, endPoint y: 132, distance: 47.6
click at [180, 132] on div "1058px , 83px" at bounding box center [450, 295] width 784 height 401
type input "****"
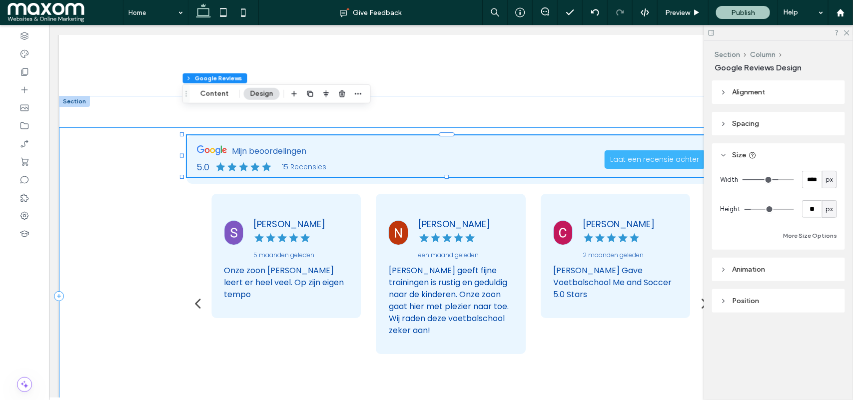
scroll to position [0, 0]
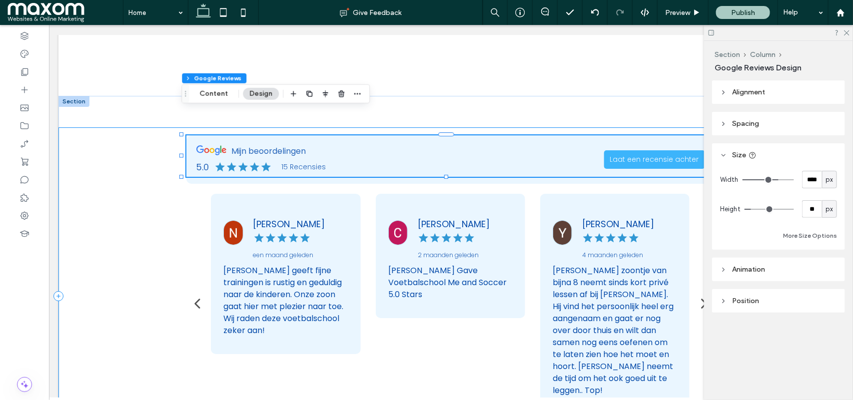
click at [114, 158] on div "1058px , 83px" at bounding box center [450, 296] width 784 height 339
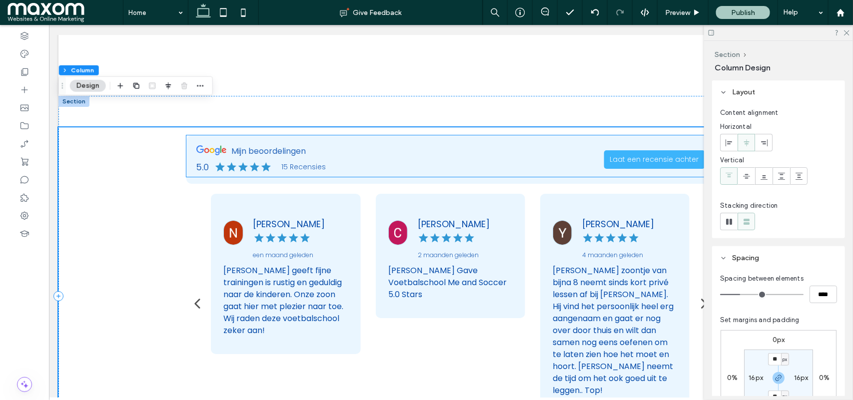
click at [270, 206] on div "Nicole Maessen een maand geleden" at bounding box center [300, 232] width 95 height 53
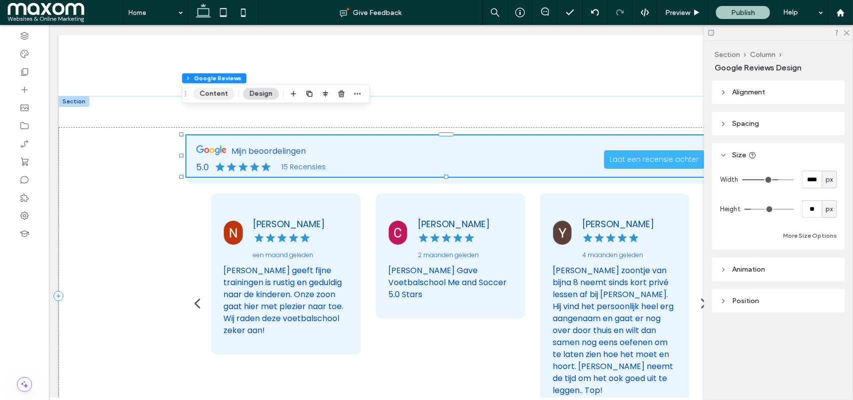
click at [222, 95] on button "Content" at bounding box center [213, 94] width 41 height 12
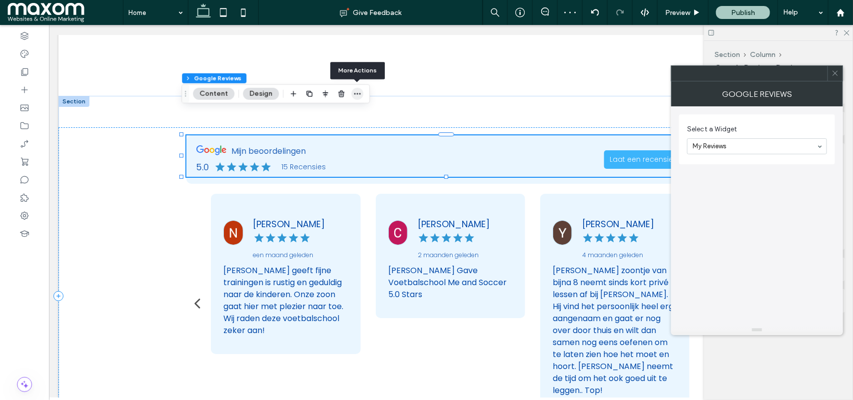
click at [356, 92] on icon "button" at bounding box center [357, 94] width 8 height 8
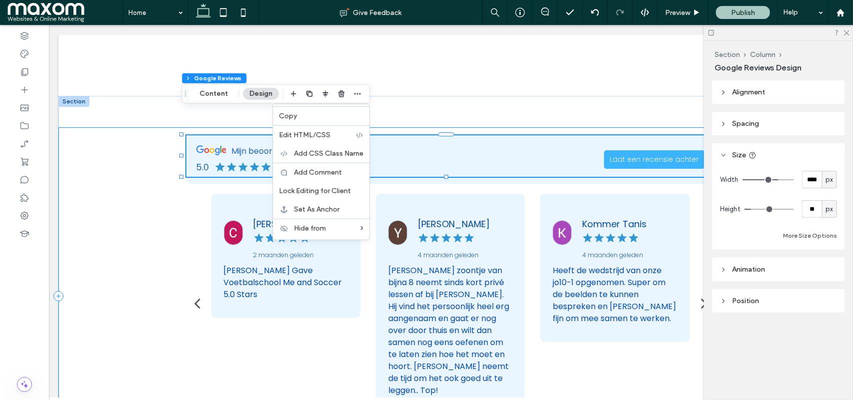
click at [150, 190] on div at bounding box center [450, 296] width 784 height 339
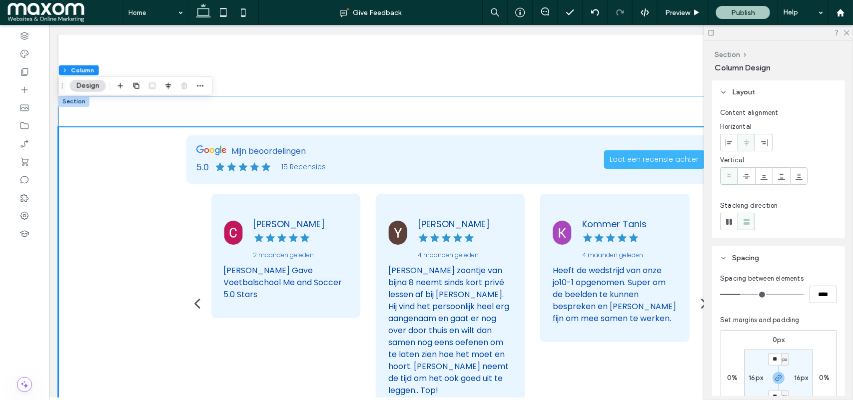
click at [247, 95] on div at bounding box center [450, 295] width 784 height 401
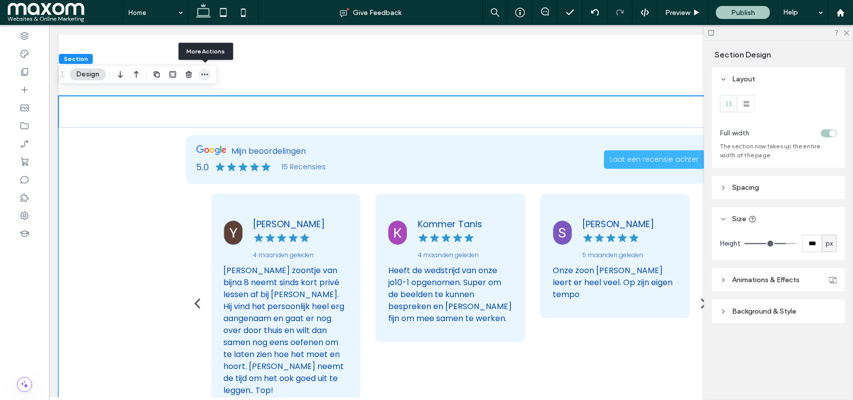
click at [206, 76] on icon "button" at bounding box center [205, 74] width 8 height 8
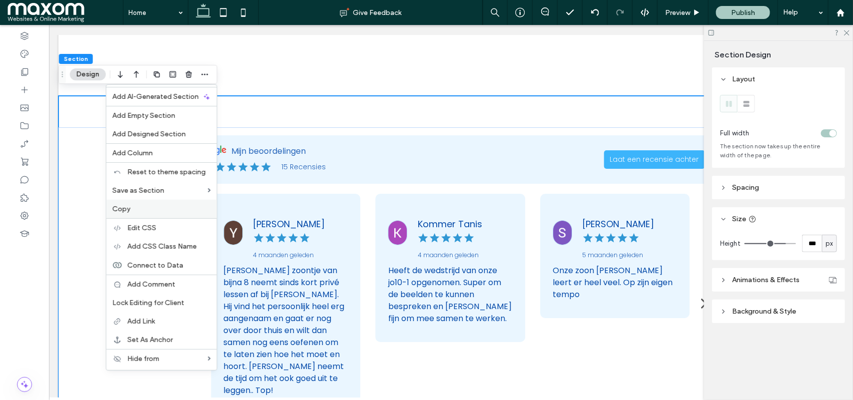
click at [152, 210] on label "Copy" at bounding box center [161, 209] width 98 height 8
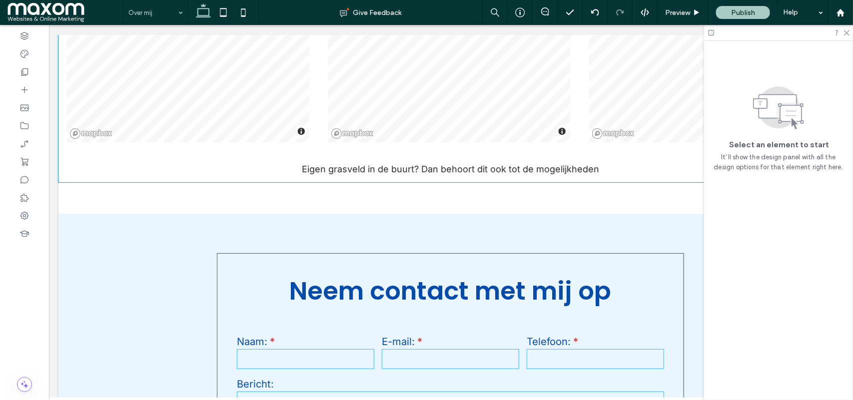
scroll to position [1731, 0]
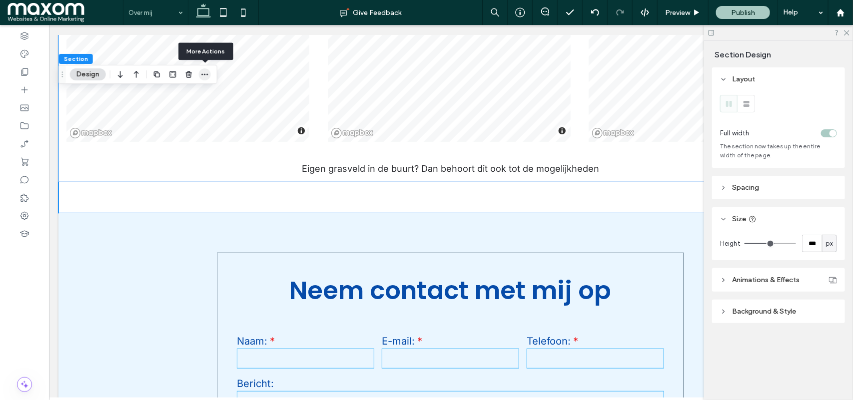
click at [202, 74] on use "button" at bounding box center [204, 74] width 6 height 1
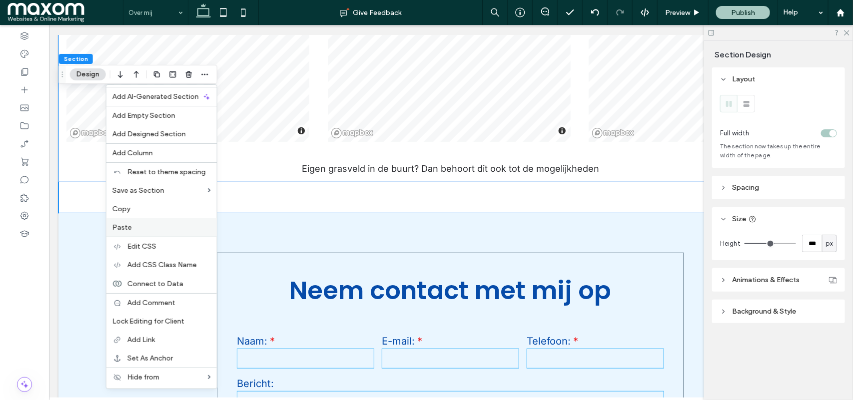
click at [137, 229] on label "Paste" at bounding box center [161, 227] width 98 height 8
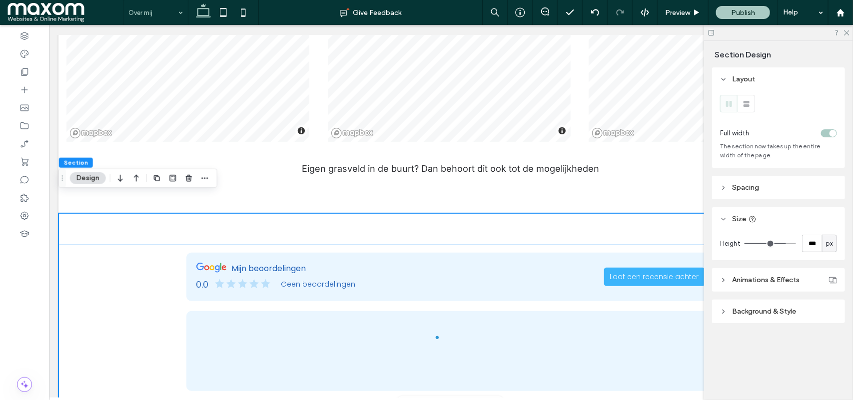
scroll to position [1777, 0]
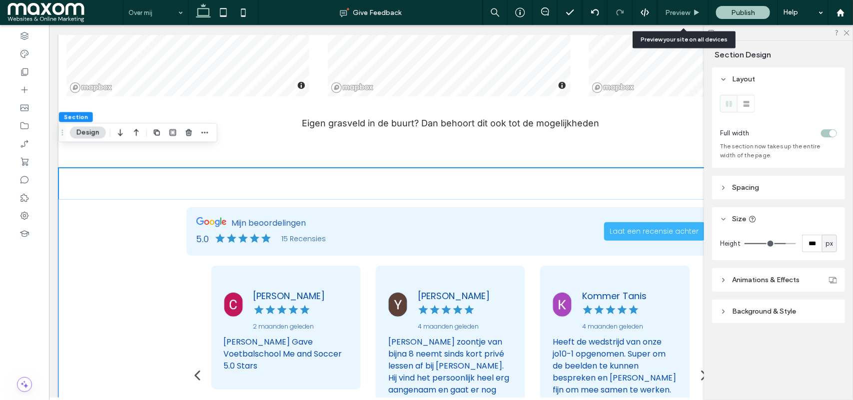
click at [680, 10] on span "Preview" at bounding box center [677, 12] width 25 height 8
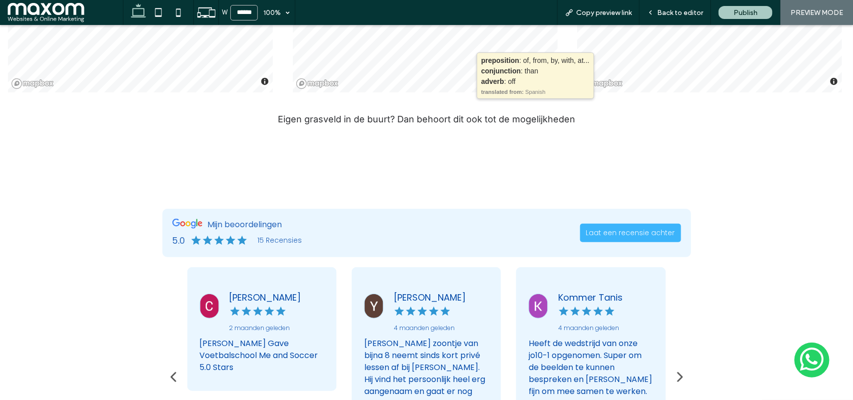
scroll to position [1789, 0]
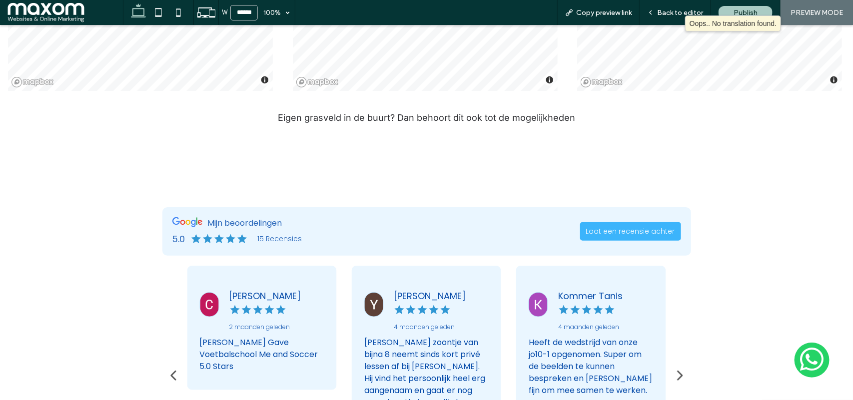
click at [413, 345] on div "[PERSON_NAME] zoontje van bijna 8 neemt sinds kort privé lessen af bij [PERSON_…" at bounding box center [426, 402] width 124 height 132
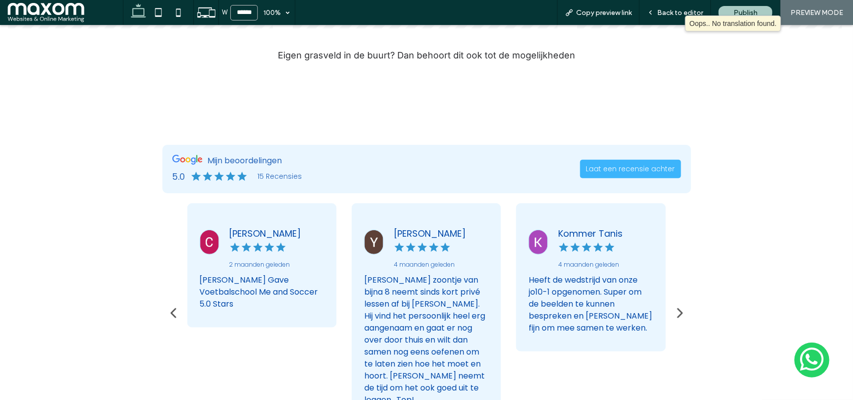
scroll to position [1852, 0]
click at [453, 283] on div "[PERSON_NAME] zoontje van bijna 8 neemt sinds kort privé lessen af bij [PERSON_…" at bounding box center [426, 339] width 124 height 132
click at [583, 241] on div "4 maanden geleden" at bounding box center [605, 254] width 95 height 27
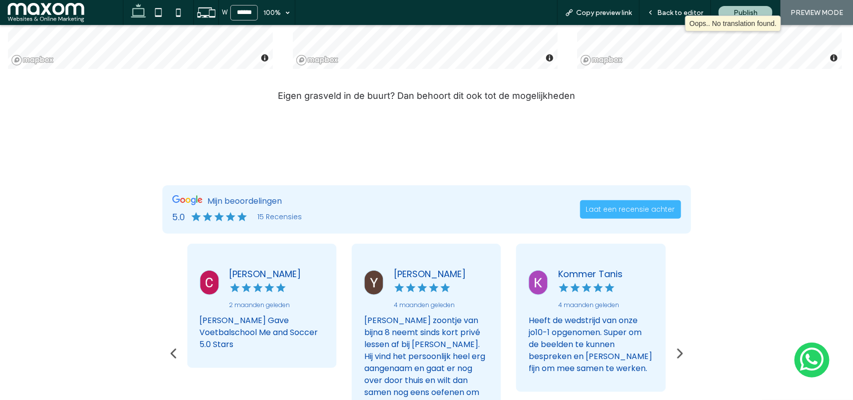
scroll to position [1808, 0]
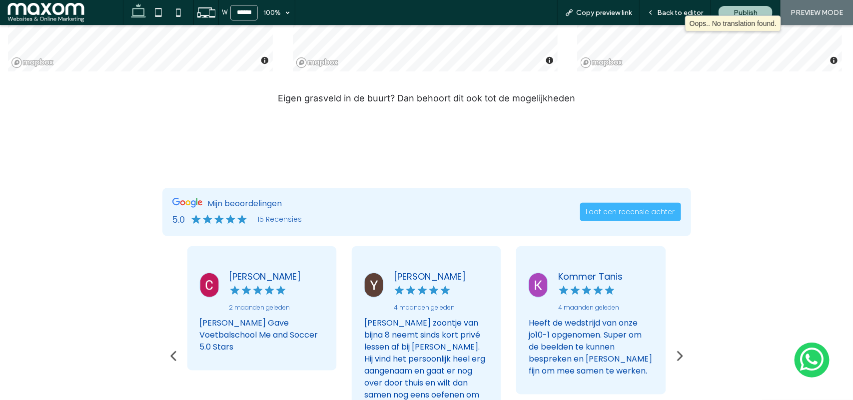
click at [258, 303] on p "2 maanden geleden" at bounding box center [259, 307] width 61 height 9
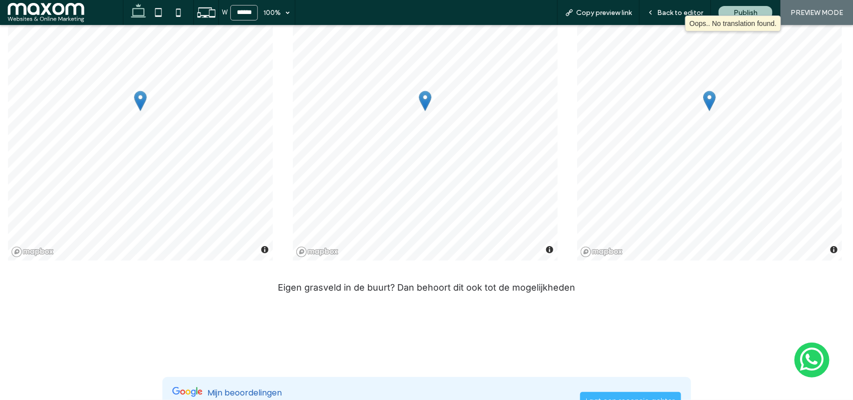
scroll to position [1773, 0]
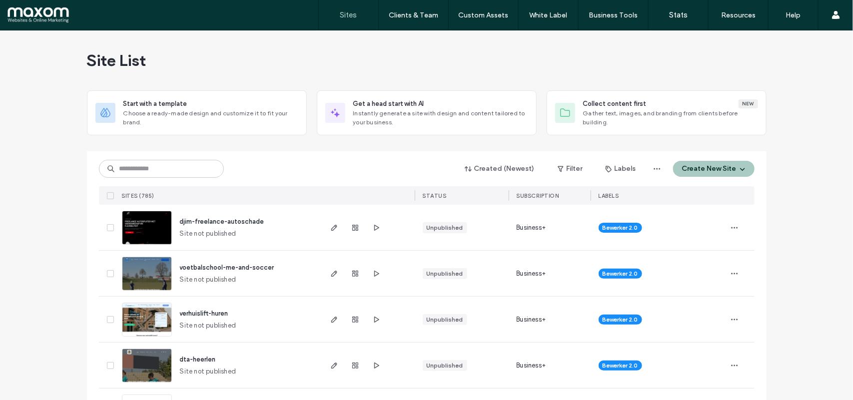
click at [139, 275] on img at bounding box center [146, 291] width 49 height 68
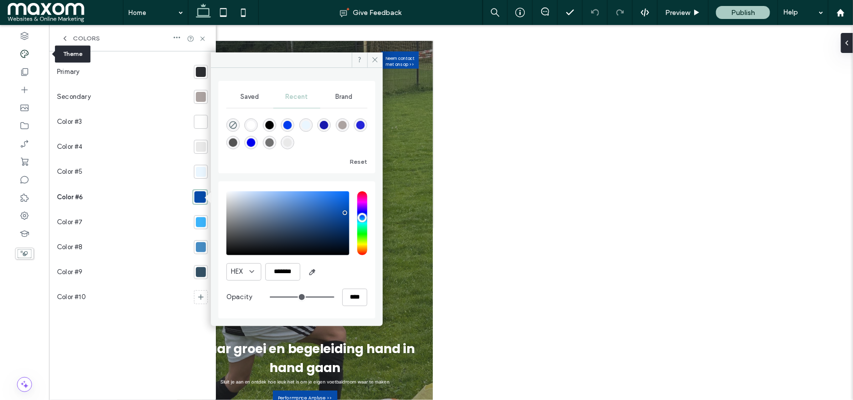
click at [200, 145] on div at bounding box center [201, 147] width 10 height 10
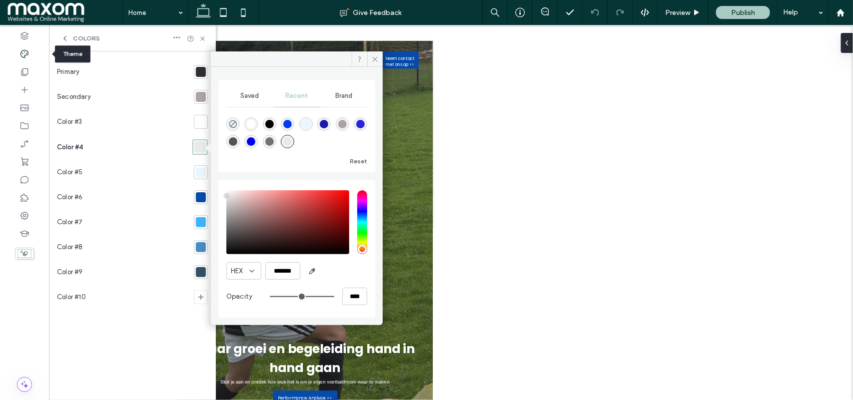
click at [283, 259] on div "HEX ******* Opacity ****" at bounding box center [296, 248] width 141 height 127
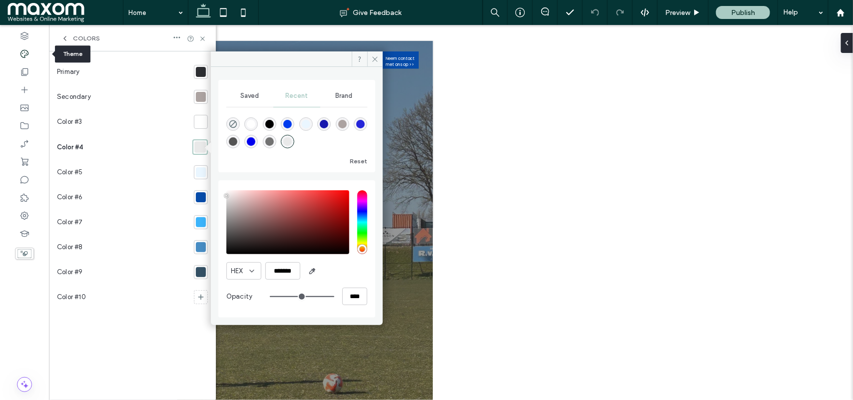
click at [203, 168] on div at bounding box center [201, 172] width 10 height 10
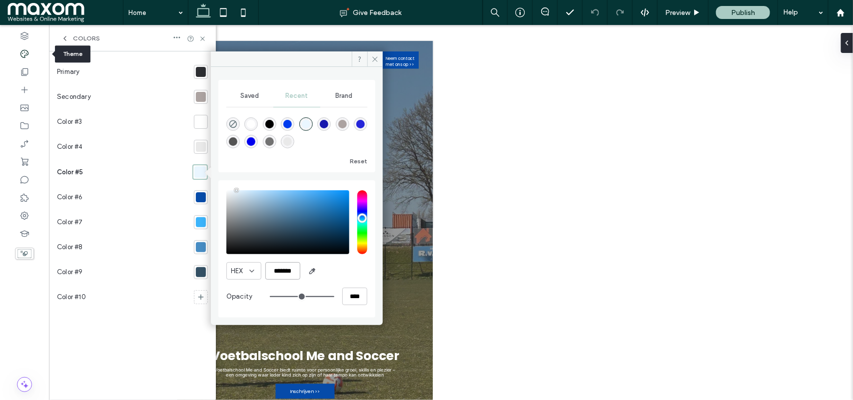
click at [288, 271] on input "*******" at bounding box center [282, 270] width 35 height 17
click at [199, 146] on div at bounding box center [201, 147] width 10 height 10
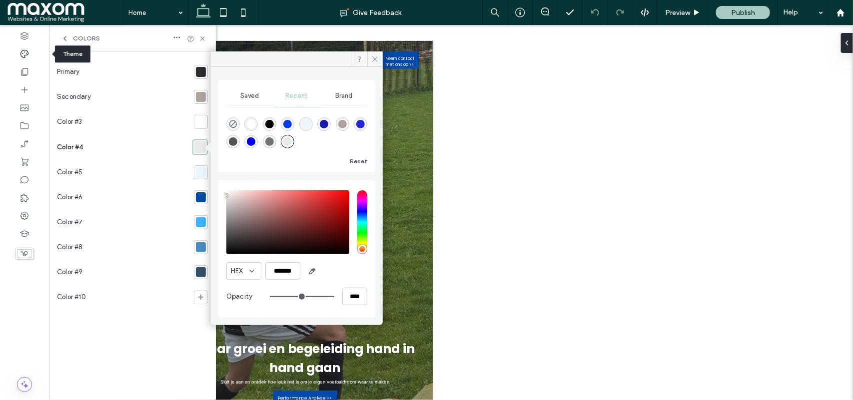
click at [198, 225] on div at bounding box center [201, 222] width 10 height 10
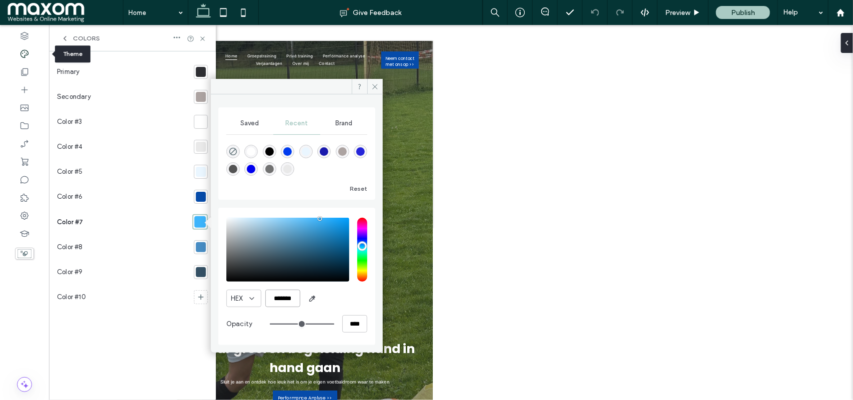
click at [285, 303] on input "*******" at bounding box center [282, 298] width 35 height 17
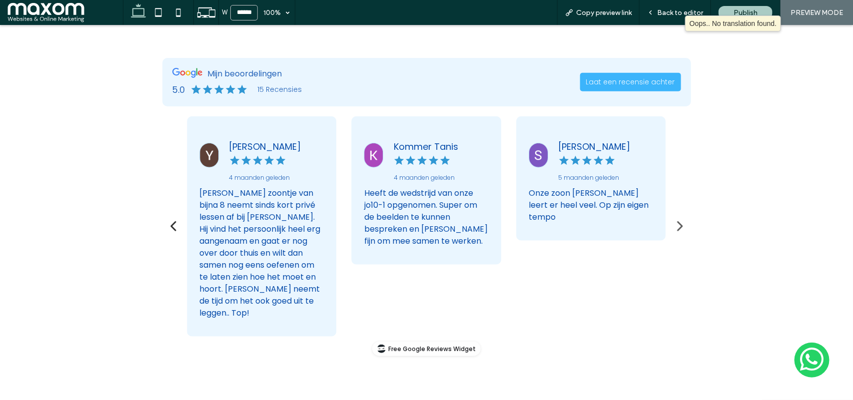
click at [166, 218] on icon "button" at bounding box center [173, 225] width 15 height 15
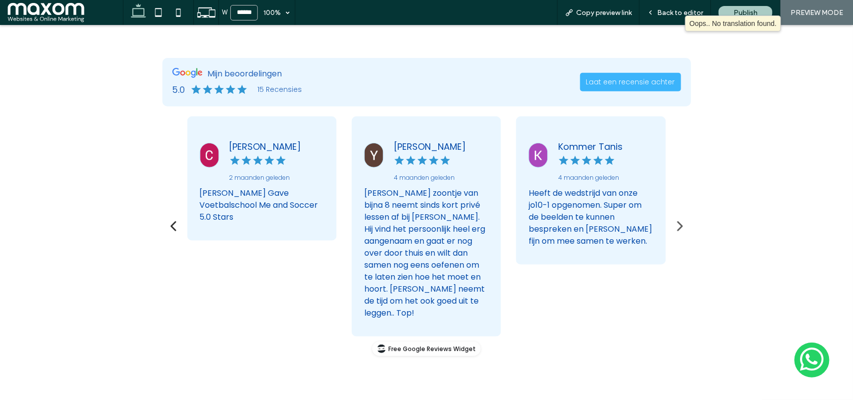
click at [166, 218] on icon "button" at bounding box center [173, 225] width 15 height 15
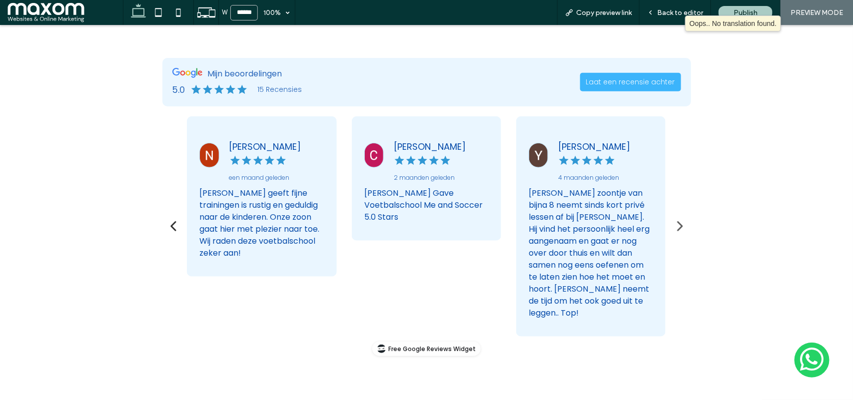
click at [166, 218] on icon "button" at bounding box center [173, 225] width 15 height 15
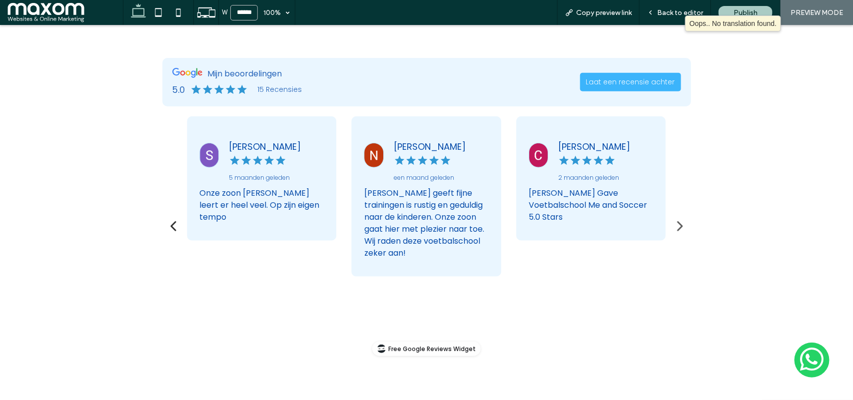
click at [166, 218] on icon "button" at bounding box center [173, 225] width 15 height 15
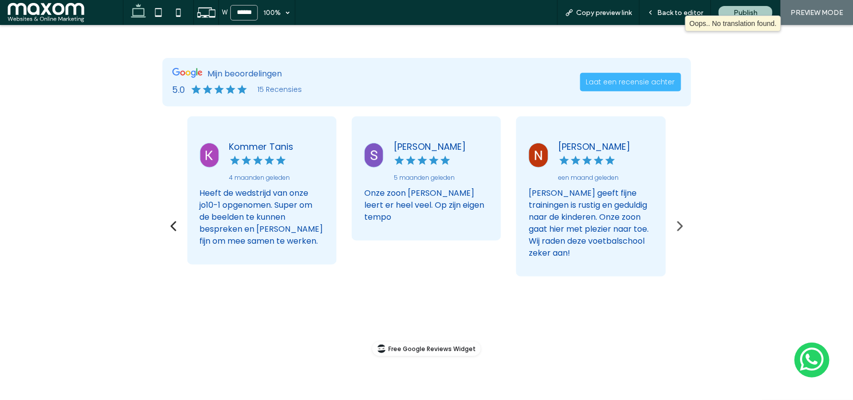
click at [166, 218] on icon "button" at bounding box center [173, 225] width 15 height 15
click at [170, 221] on icon "button" at bounding box center [172, 226] width 5 height 10
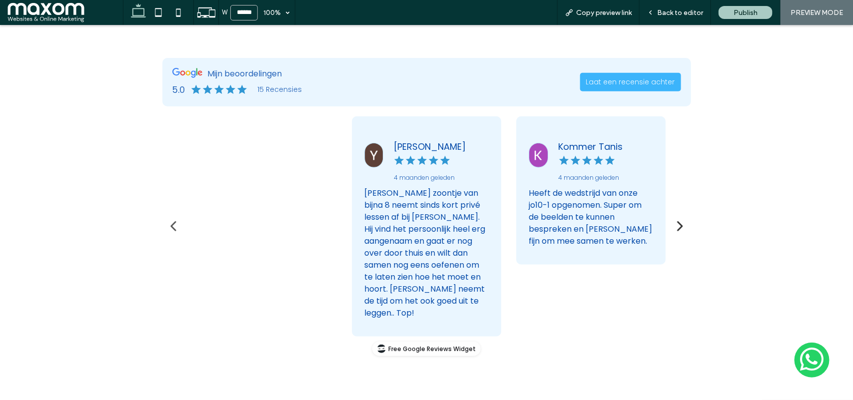
click at [673, 218] on icon "button" at bounding box center [679, 225] width 15 height 15
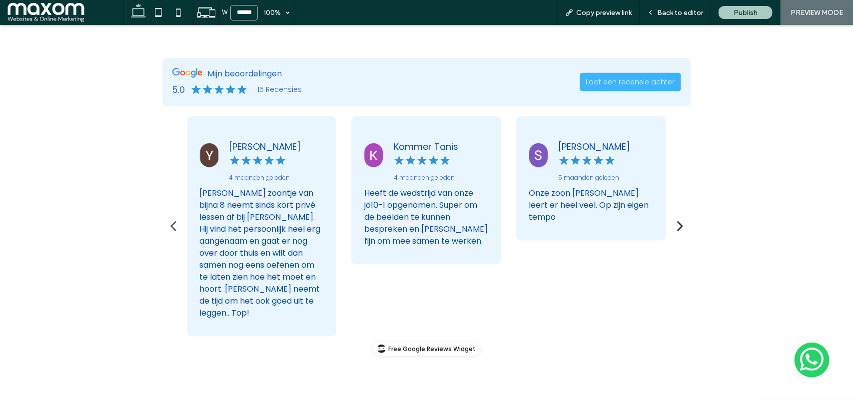
click at [673, 218] on icon "button" at bounding box center [679, 225] width 15 height 15
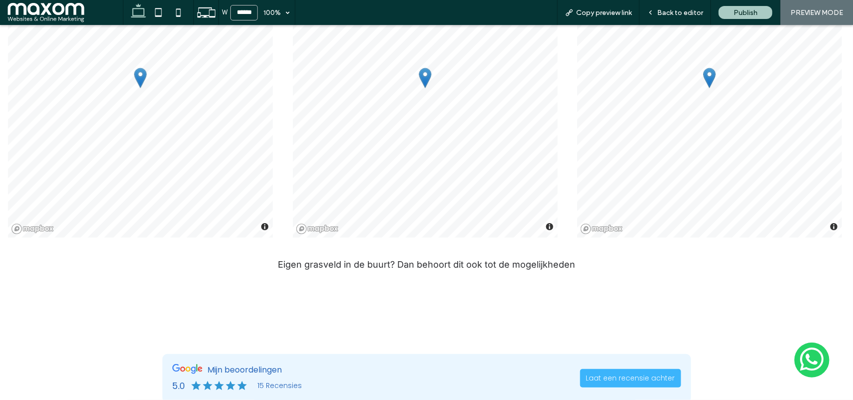
scroll to position [1642, 0]
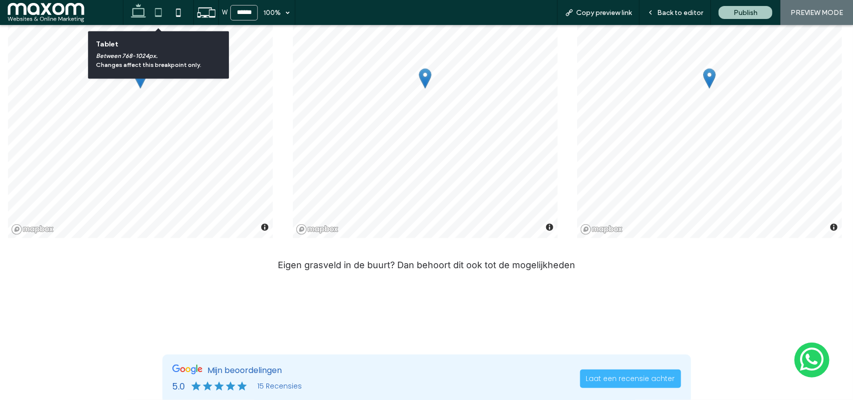
click at [160, 13] on icon at bounding box center [158, 12] width 20 height 20
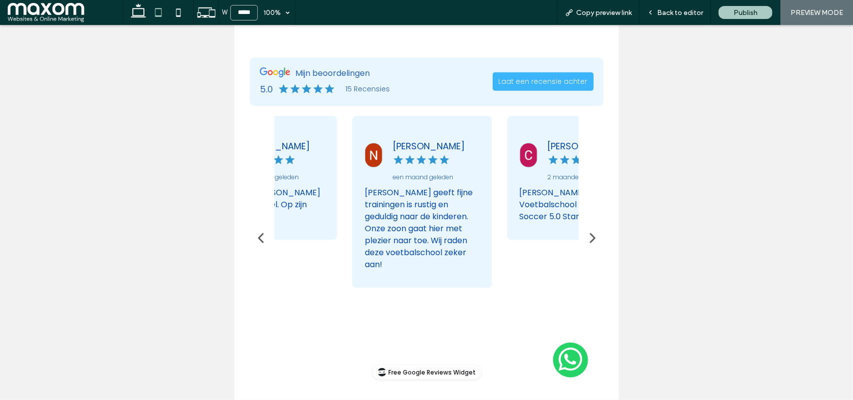
scroll to position [2173, 0]
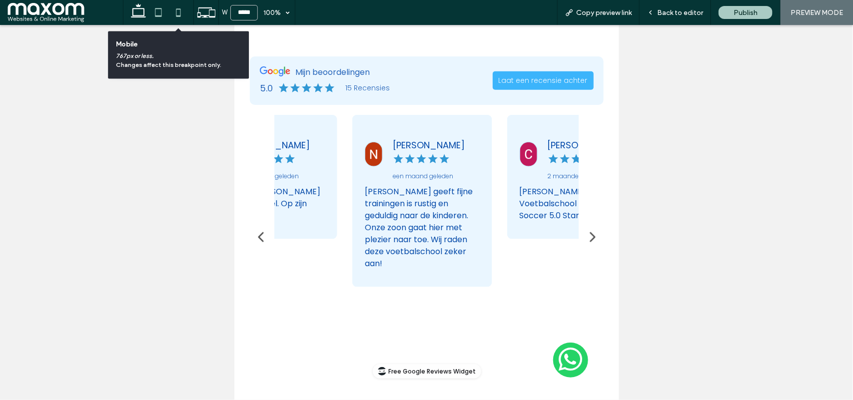
click at [176, 13] on icon at bounding box center [178, 12] width 20 height 20
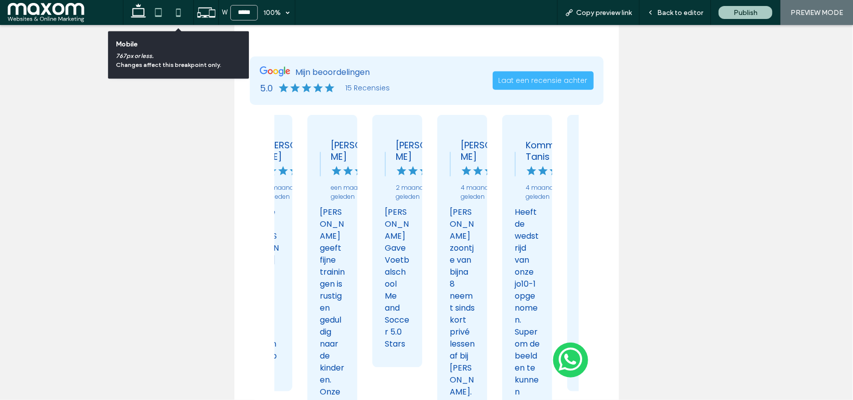
type input "*****"
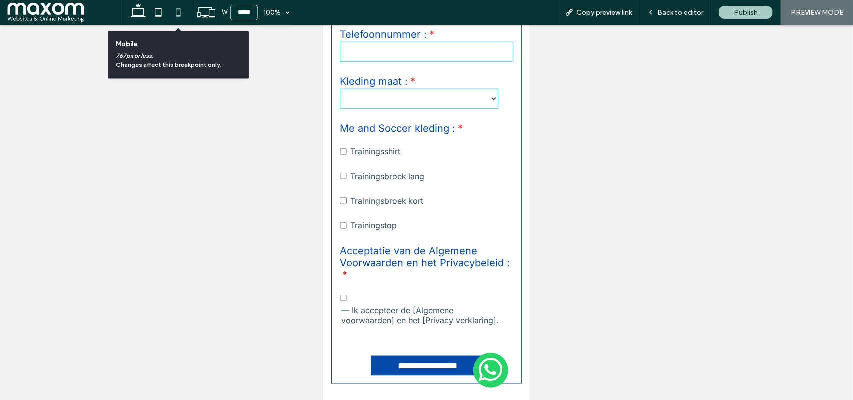
scroll to position [2807, 0]
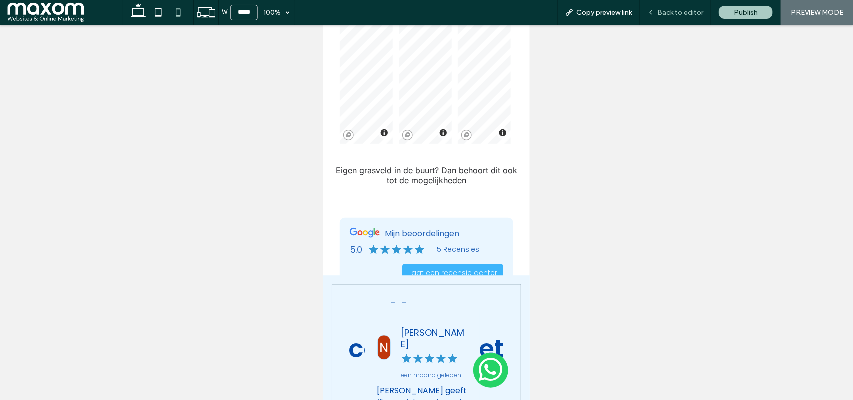
click at [675, 11] on span "Back to editor" at bounding box center [680, 12] width 46 height 8
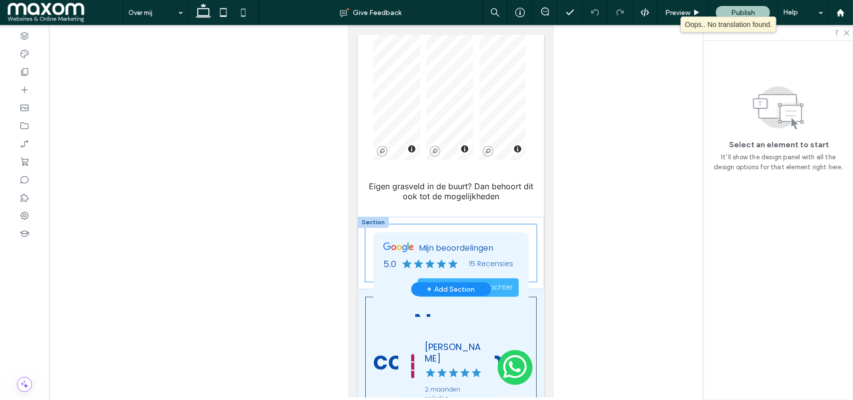
click at [523, 229] on div at bounding box center [450, 252] width 171 height 57
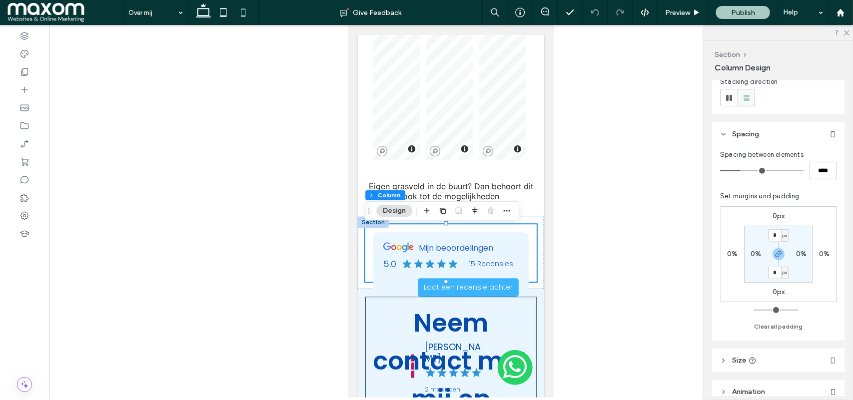
scroll to position [203, 0]
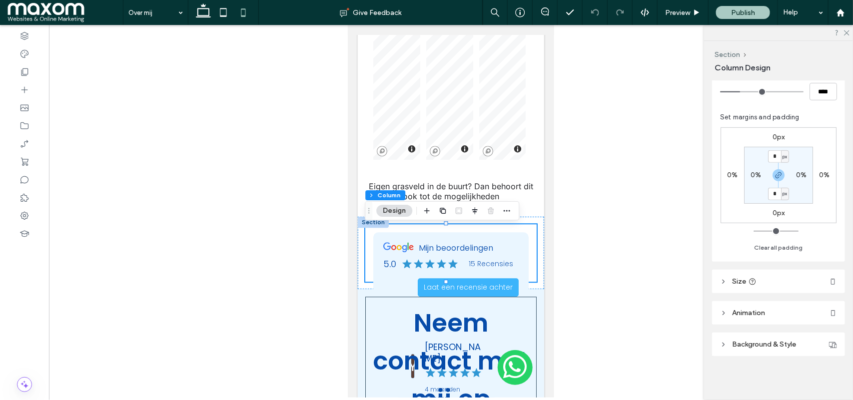
click at [744, 282] on span "Size" at bounding box center [739, 281] width 14 height 8
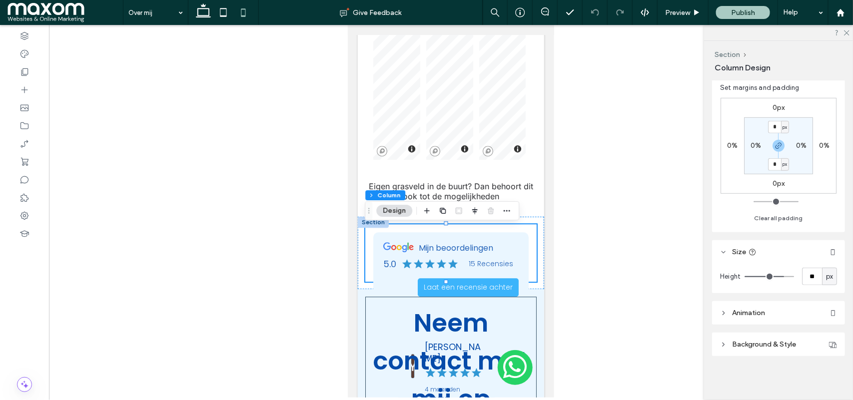
type input "**"
type input "***"
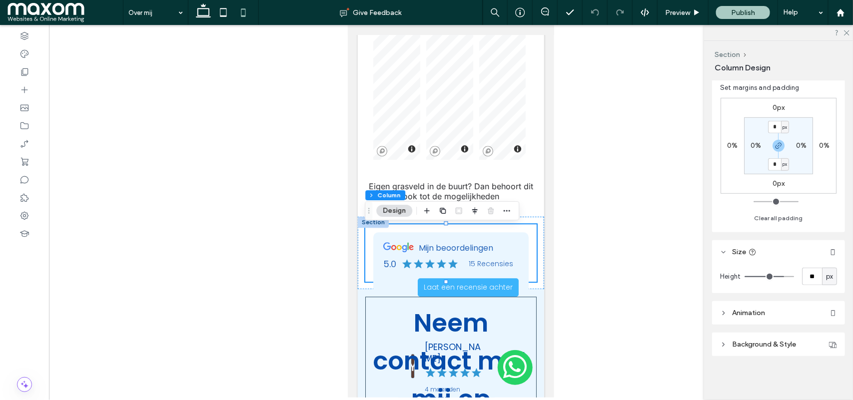
type input "***"
drag, startPoint x: 775, startPoint y: 275, endPoint x: 801, endPoint y: 275, distance: 26.0
type input "***"
click at [794, 276] on input "range" at bounding box center [768, 276] width 49 height 1
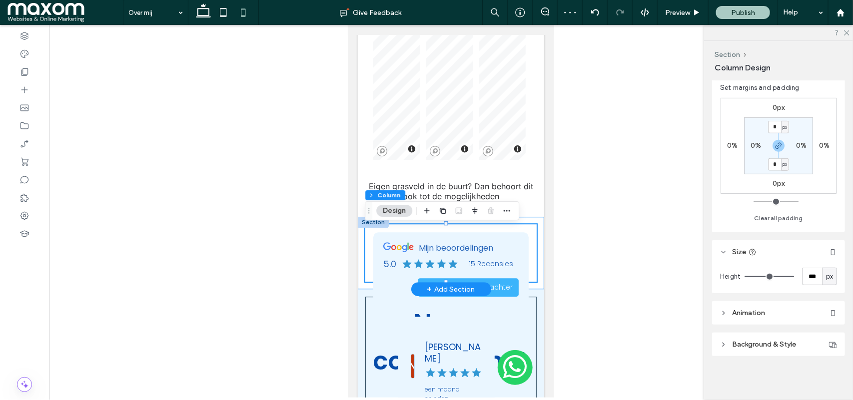
click at [531, 281] on div at bounding box center [450, 252] width 186 height 72
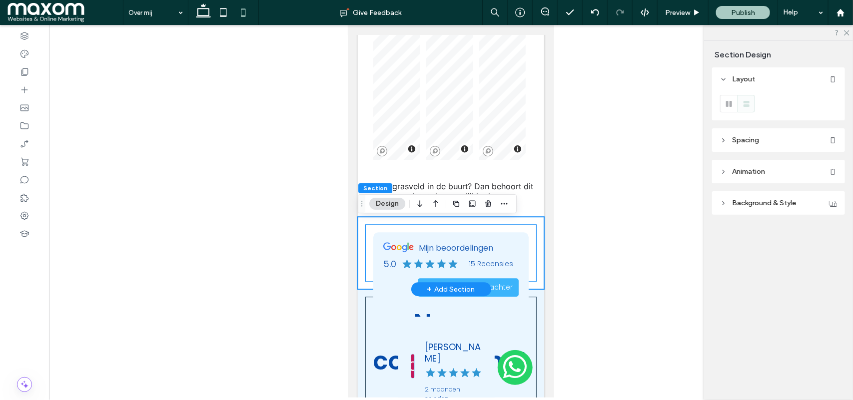
click at [519, 233] on div at bounding box center [450, 252] width 171 height 57
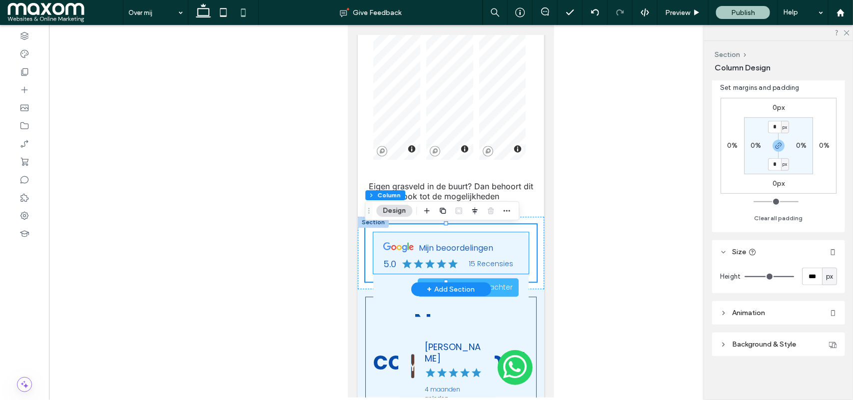
click at [487, 252] on h3 "Mijn beoordelingen" at bounding box center [455, 248] width 74 height 8
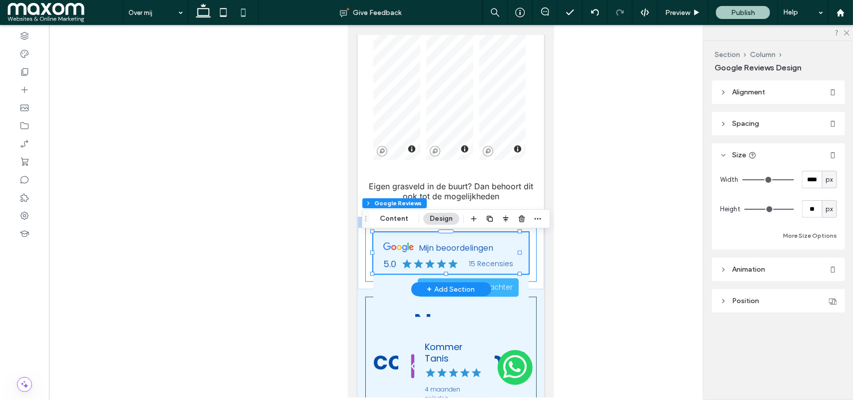
click at [523, 268] on div at bounding box center [450, 252] width 171 height 57
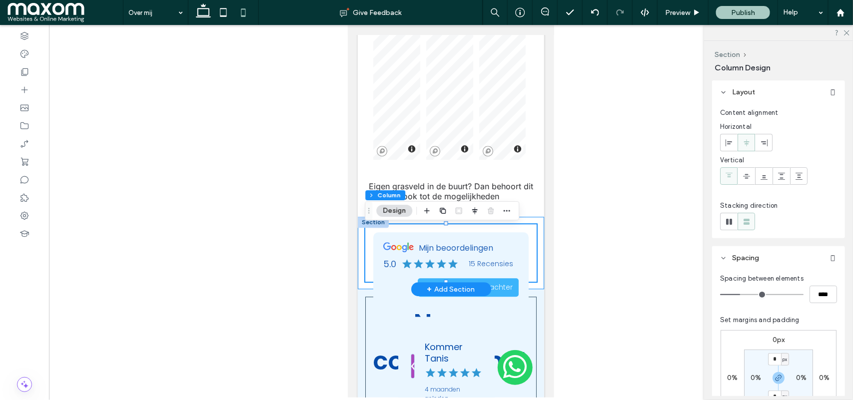
click at [528, 287] on div at bounding box center [450, 252] width 186 height 72
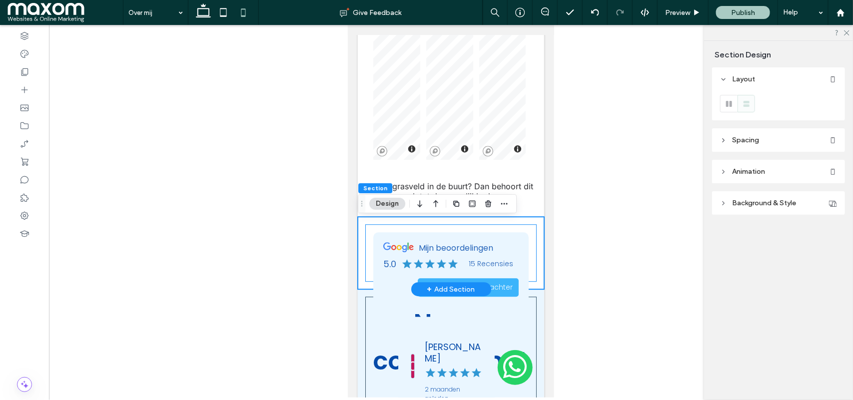
click at [526, 229] on div at bounding box center [450, 252] width 171 height 57
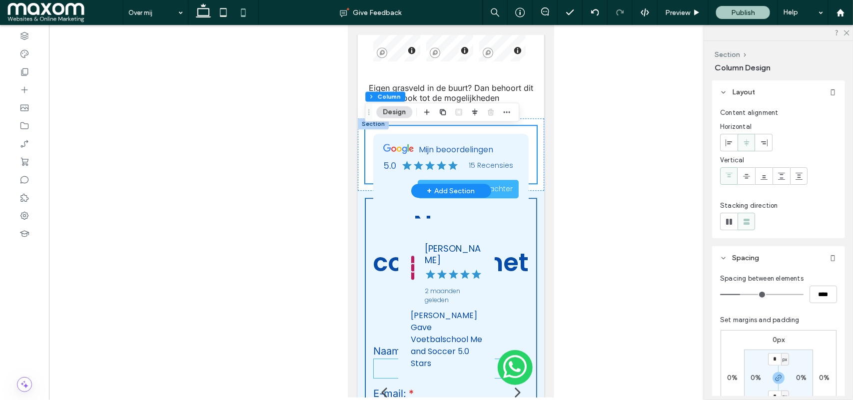
scroll to position [2906, 0]
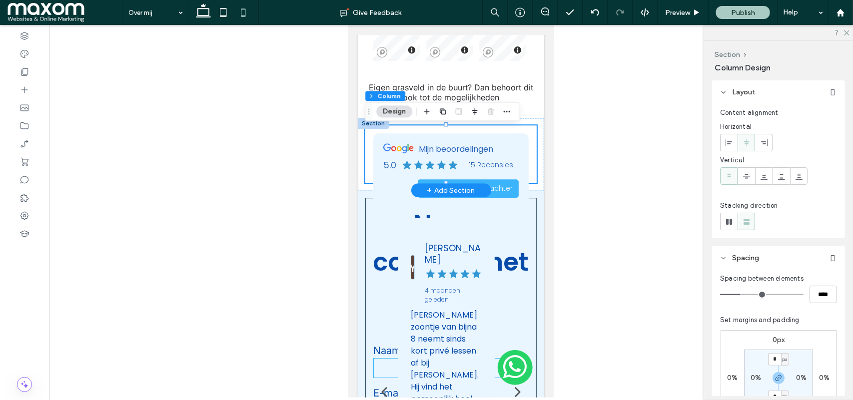
click at [523, 182] on div at bounding box center [450, 153] width 171 height 57
click at [361, 160] on div at bounding box center [450, 153] width 186 height 72
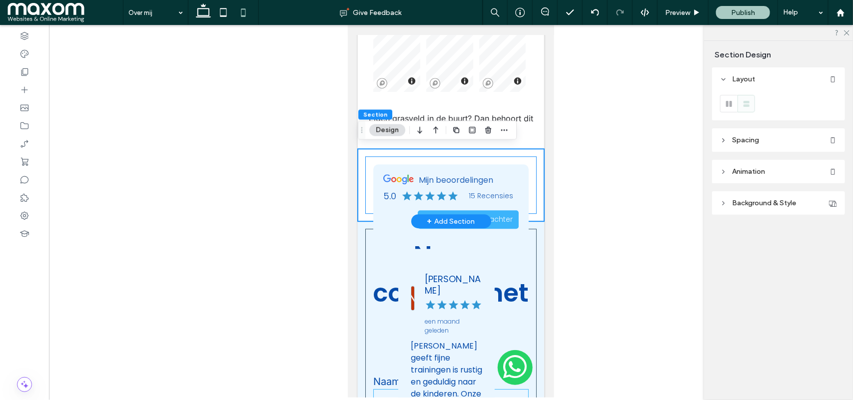
scroll to position [2856, 0]
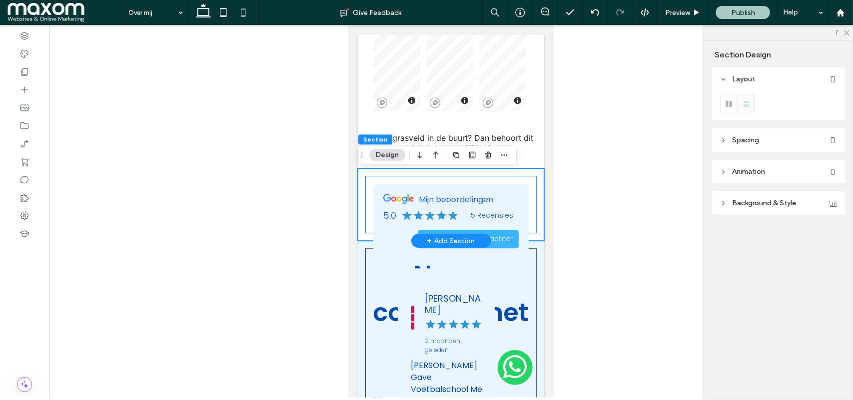
click at [526, 186] on div at bounding box center [450, 203] width 171 height 57
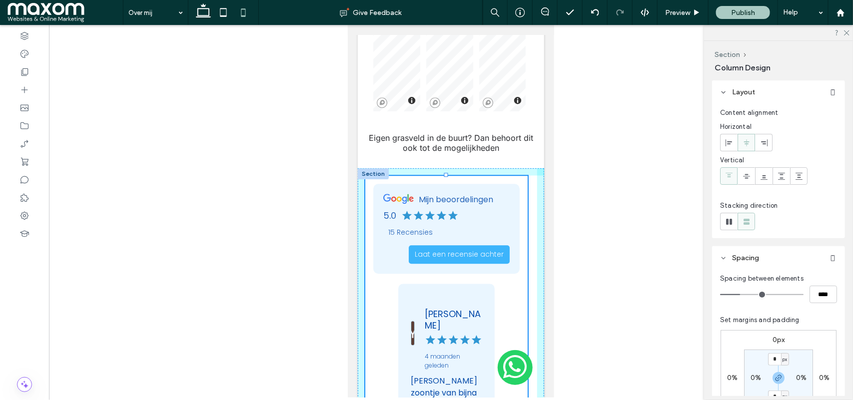
drag, startPoint x: 445, startPoint y: 177, endPoint x: 453, endPoint y: -55, distance: 231.9
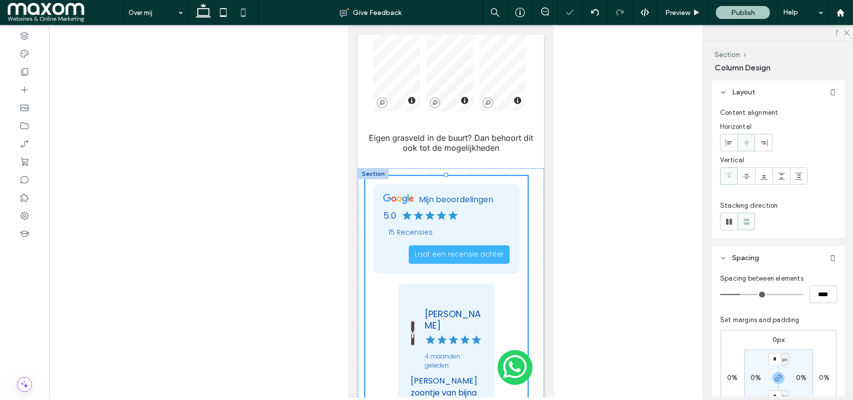
type input "***"
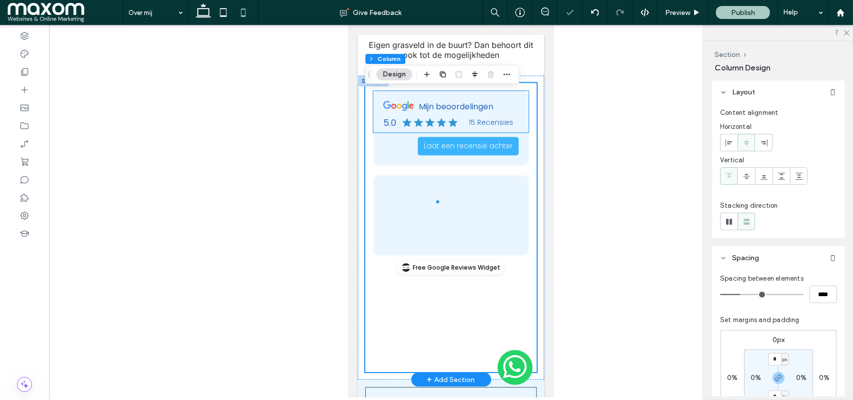
scroll to position [2950, 0]
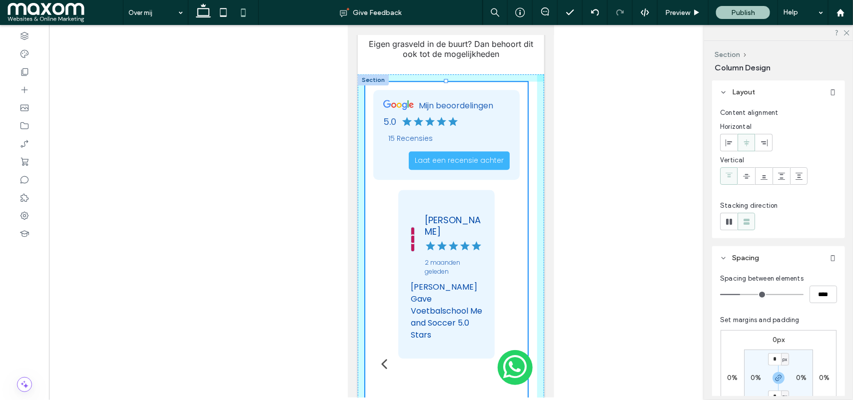
drag, startPoint x: 446, startPoint y: 84, endPoint x: 450, endPoint y: 27, distance: 57.6
type input "***"
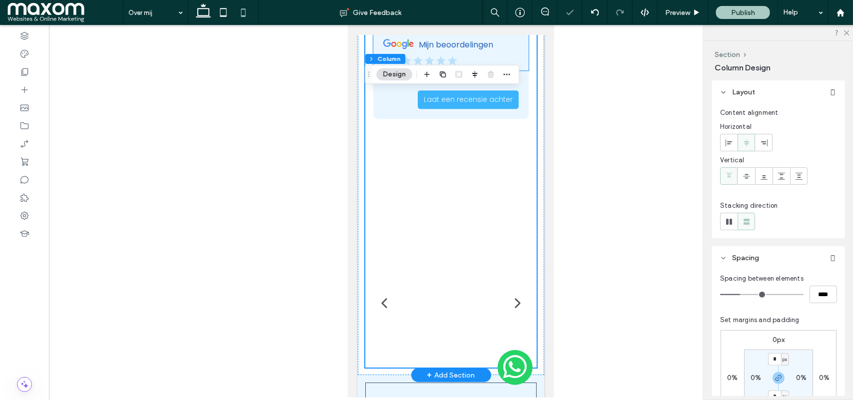
scroll to position [3011, 0]
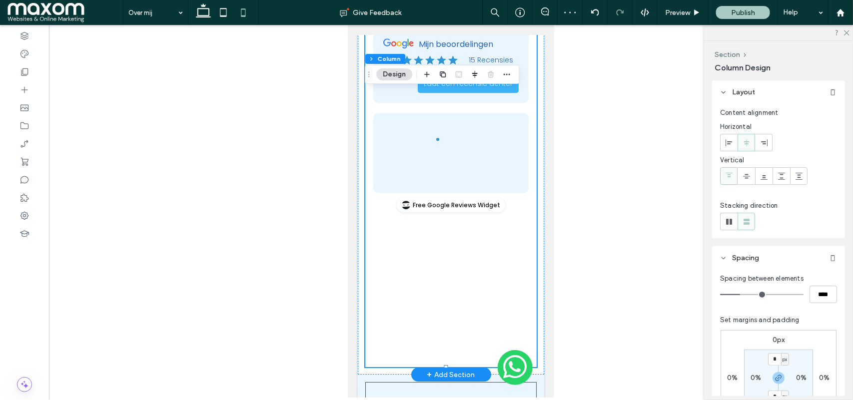
click at [517, 192] on div "Mijn beoordelingen 5.0 15 Recensies Laat een recensie achter" at bounding box center [450, 110] width 155 height 164
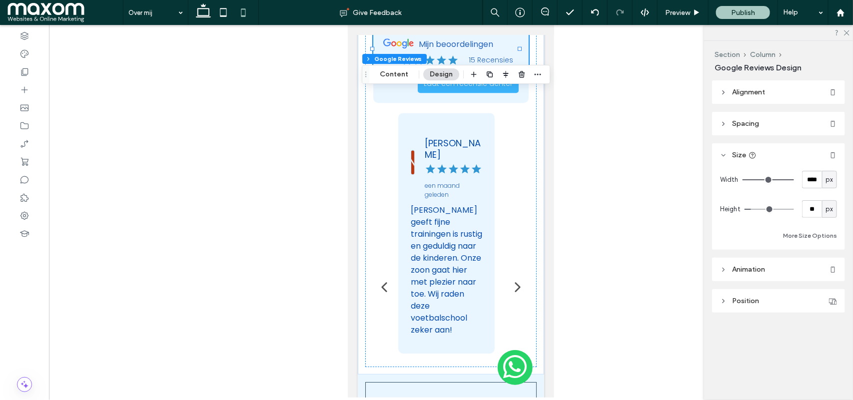
click at [733, 121] on span "Spacing" at bounding box center [745, 123] width 27 height 8
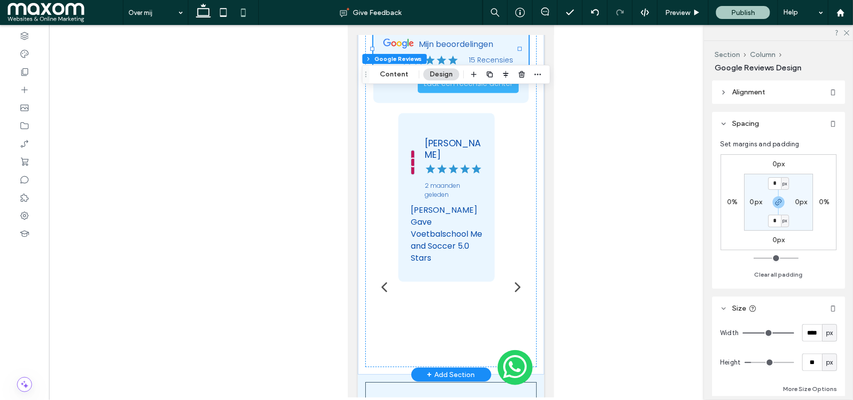
click at [505, 218] on div "Mijn beoordelingen 5.0 15 Recensies Laat een recensie achter [PERSON_NAME] 5 ma…" at bounding box center [450, 244] width 155 height 433
click at [360, 235] on div at bounding box center [450, 193] width 186 height 362
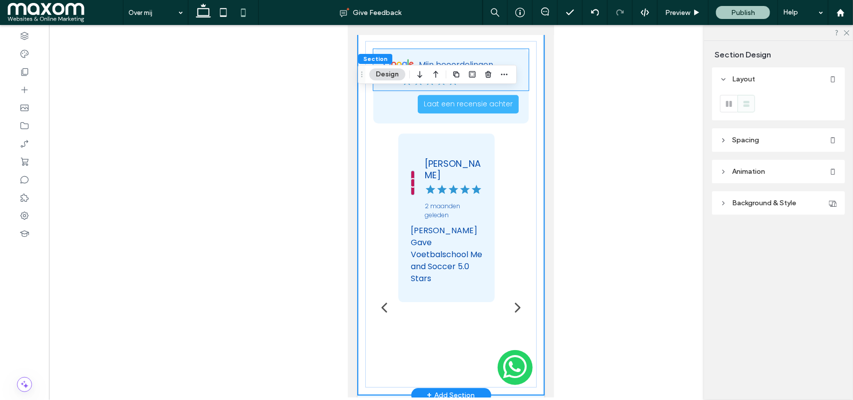
scroll to position [2992, 0]
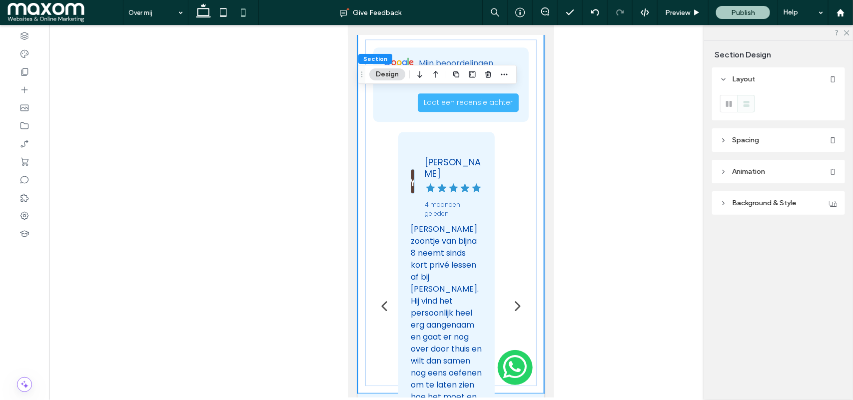
click at [723, 143] on icon at bounding box center [723, 140] width 7 height 7
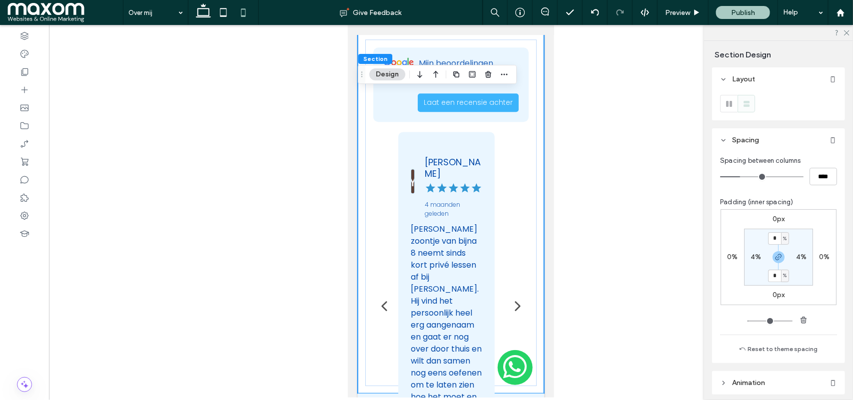
click at [753, 260] on label "4%" at bounding box center [755, 257] width 10 height 8
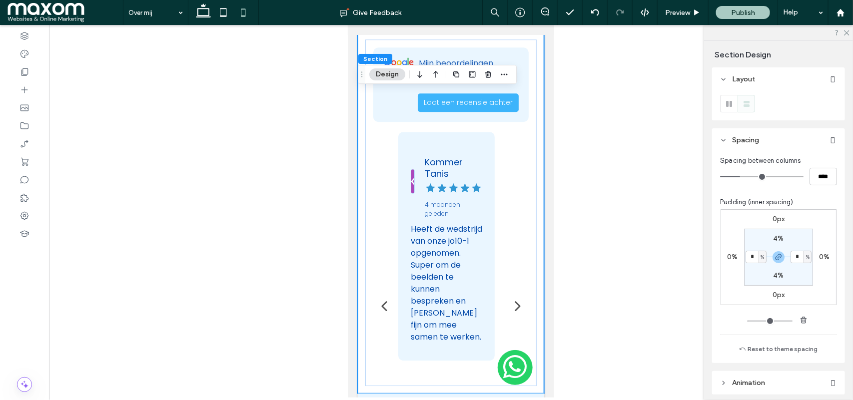
type input "*"
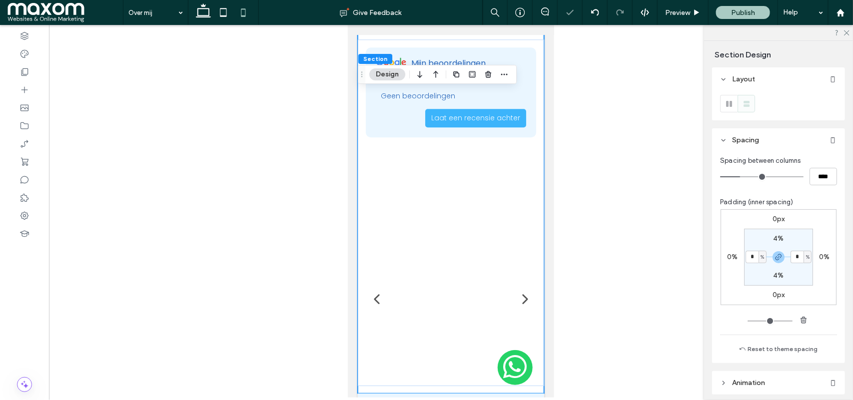
click at [775, 236] on label "4%" at bounding box center [778, 238] width 10 height 8
type input "*"
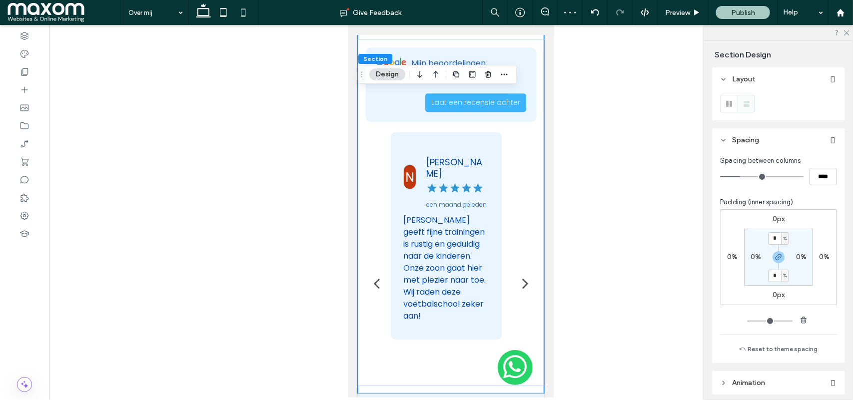
type input "*"
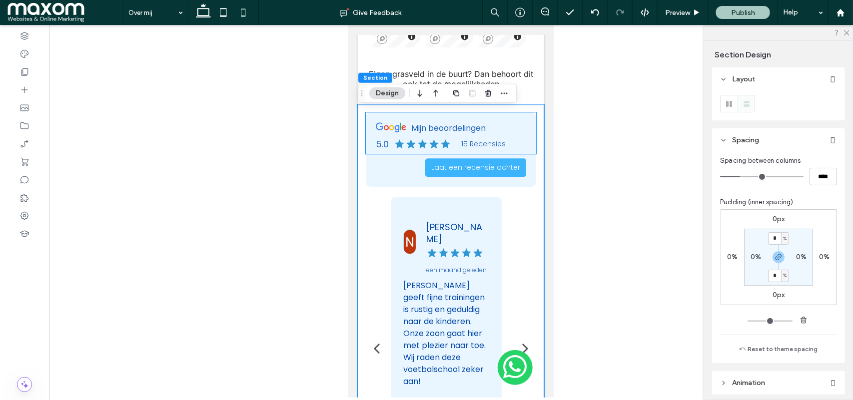
scroll to position [2920, 0]
click at [401, 167] on div "Mijn beoordelingen 5.0 15 Recensies Laat een recensie achter" at bounding box center [450, 148] width 170 height 74
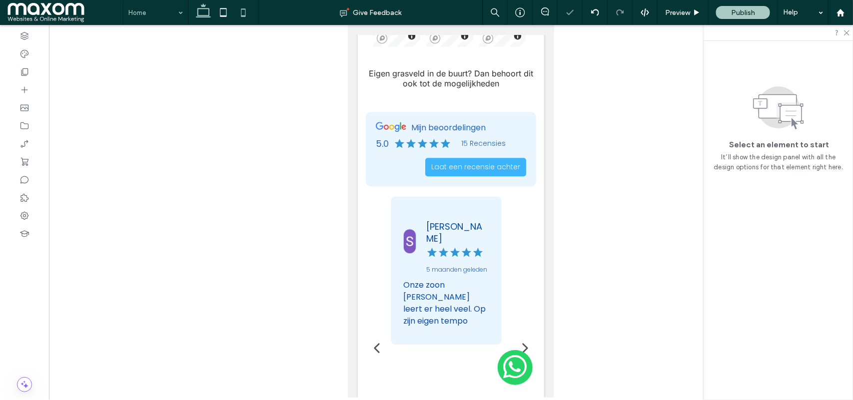
click at [205, 13] on icon at bounding box center [203, 12] width 20 height 20
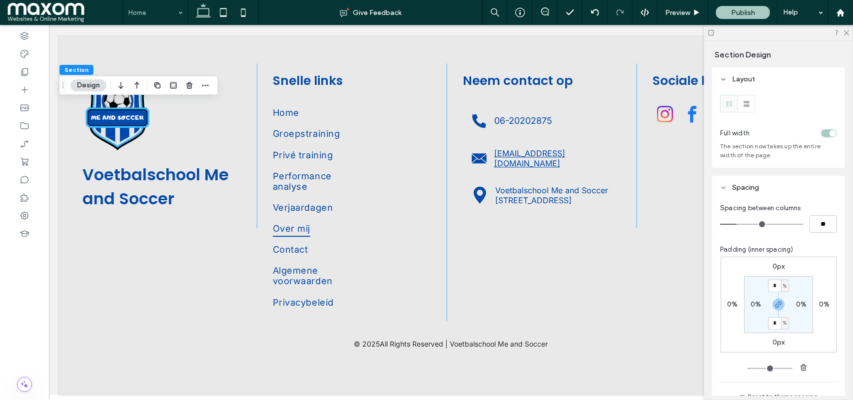
type input "*"
click at [22, 199] on use at bounding box center [24, 198] width 8 height 8
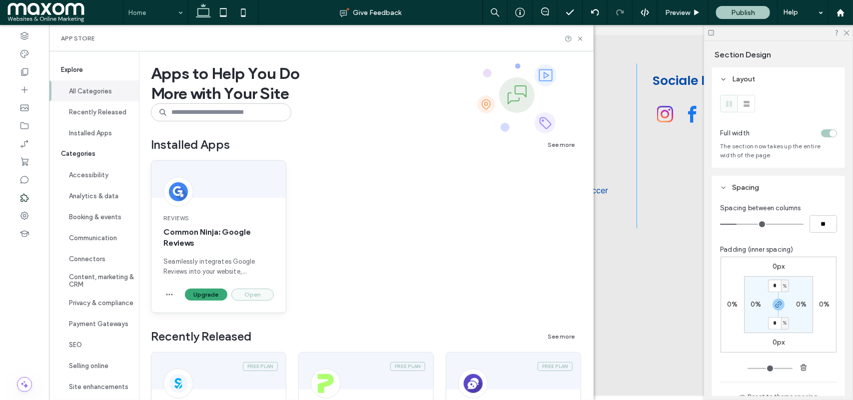
click at [255, 296] on button "Open" at bounding box center [252, 295] width 42 height 12
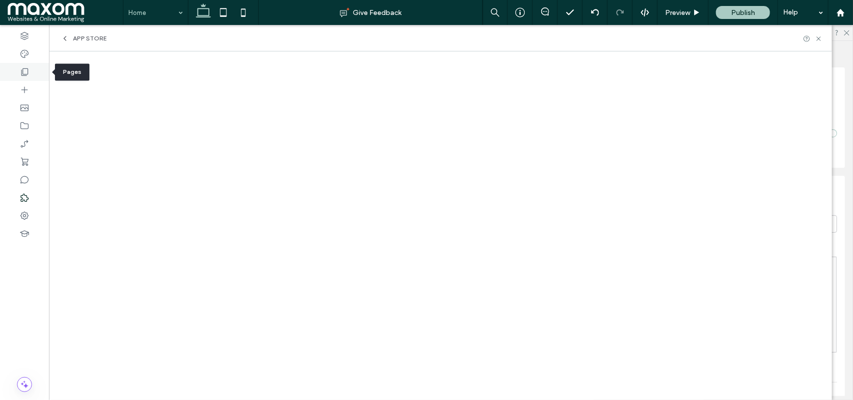
click at [27, 71] on icon at bounding box center [24, 72] width 10 height 10
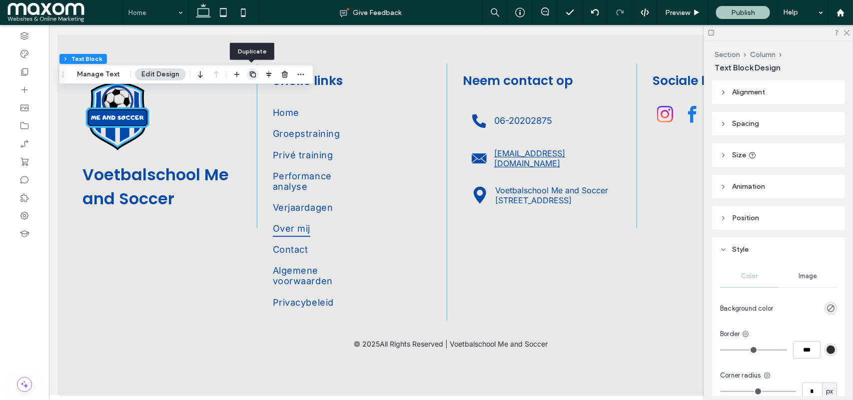
click at [251, 73] on icon "button" at bounding box center [253, 74] width 8 height 8
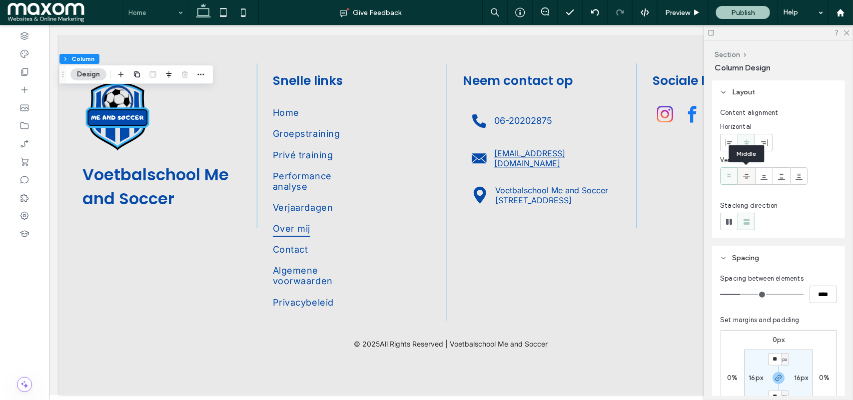
click at [743, 173] on icon at bounding box center [746, 176] width 8 height 8
click at [733, 176] on div at bounding box center [728, 176] width 16 height 16
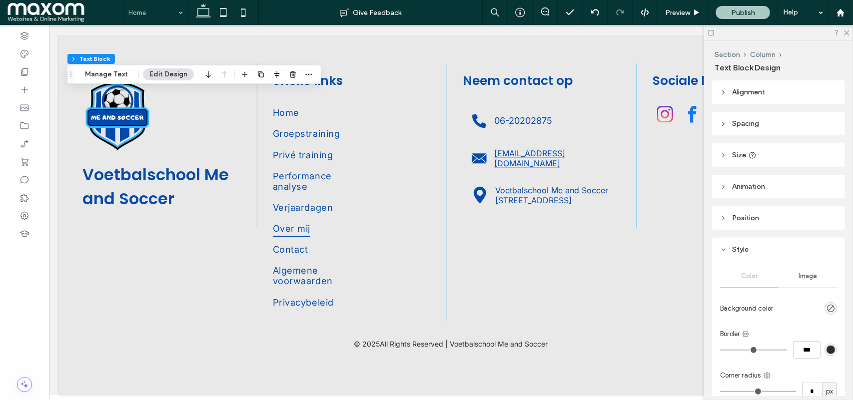
click at [740, 98] on header "Alignment" at bounding box center [778, 91] width 133 height 23
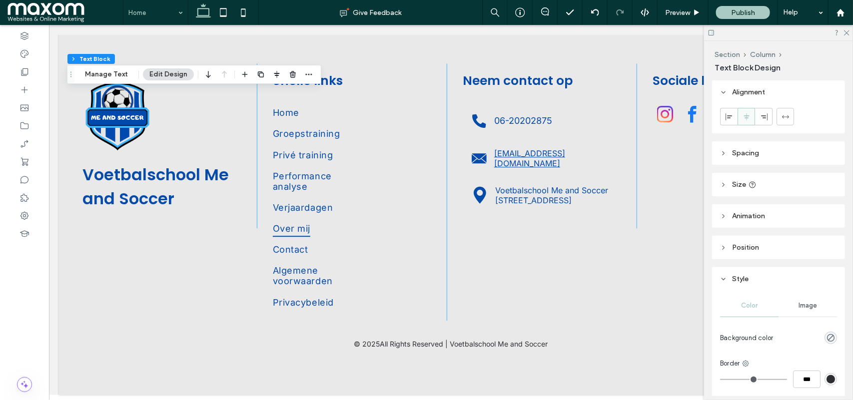
click at [740, 151] on span "Spacing" at bounding box center [745, 153] width 27 height 8
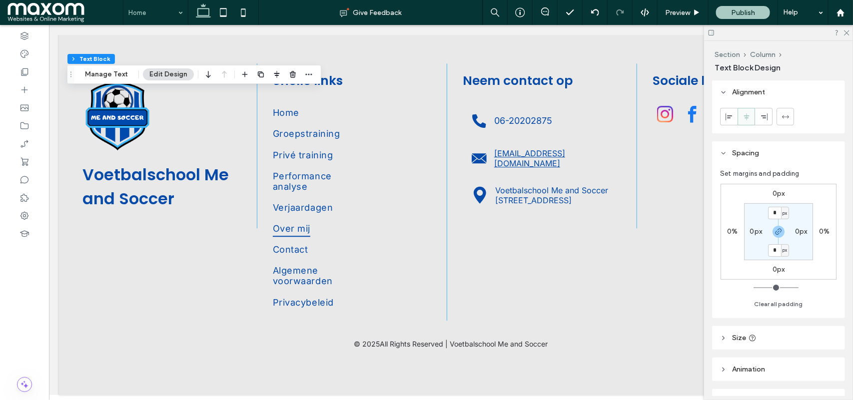
click at [775, 196] on label "0px" at bounding box center [778, 193] width 12 height 8
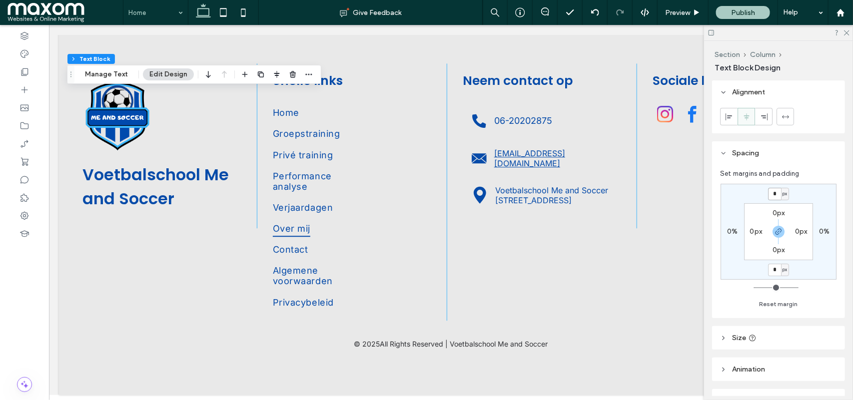
click at [775, 196] on input "*" at bounding box center [774, 194] width 13 height 12
type input "**"
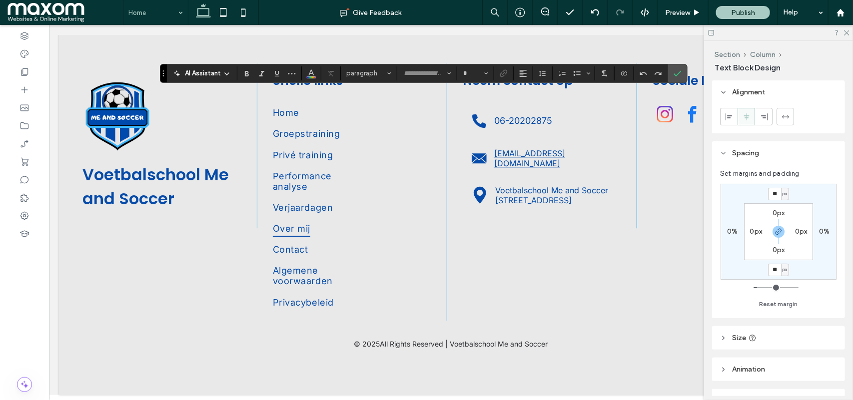
type input "*******"
type input "**"
type input "*****"
type input "**"
type input "*******"
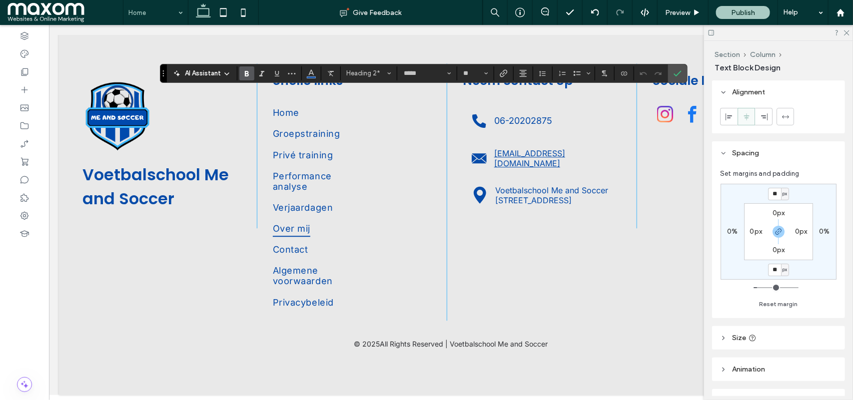
type input "**"
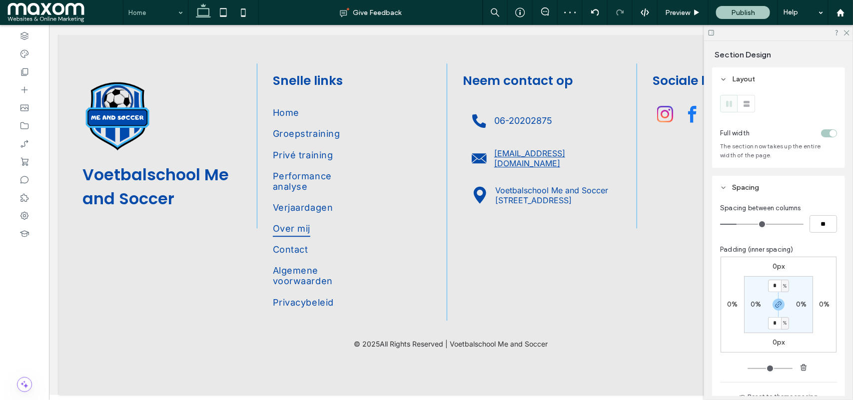
type input "***"
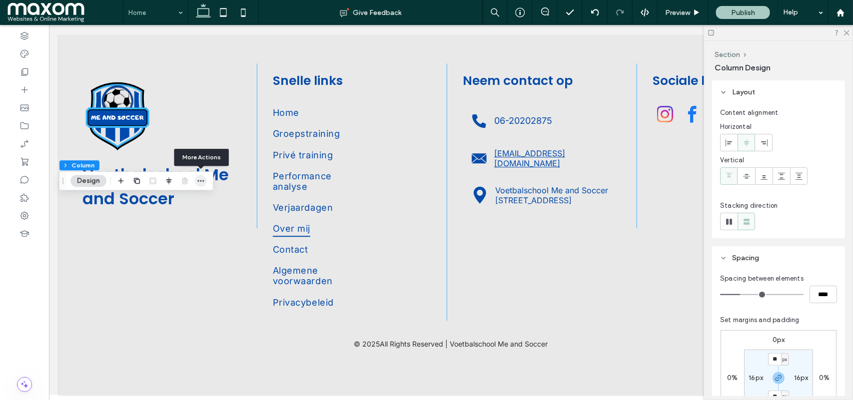
click at [198, 181] on use "button" at bounding box center [200, 180] width 6 height 1
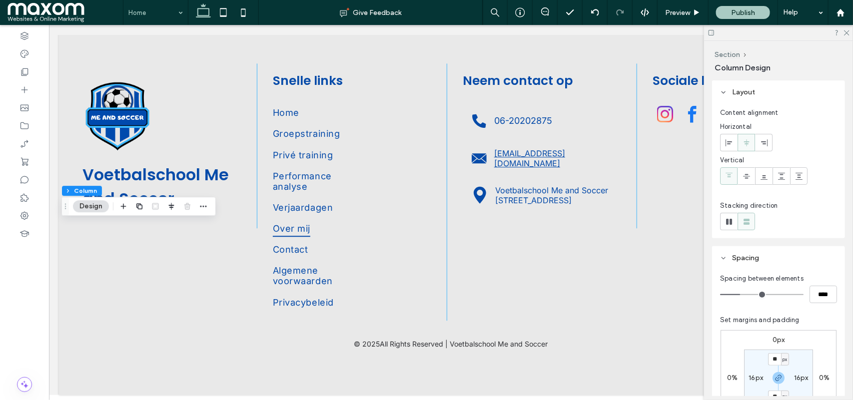
drag, startPoint x: 64, startPoint y: 178, endPoint x: 69, endPoint y: 226, distance: 48.2
click at [69, 210] on icon "Drag" at bounding box center [65, 206] width 8 height 7
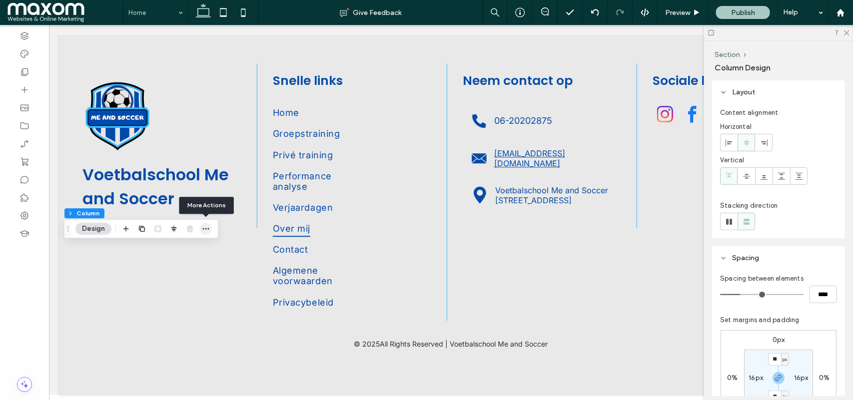
click at [205, 226] on icon "button" at bounding box center [206, 229] width 8 height 8
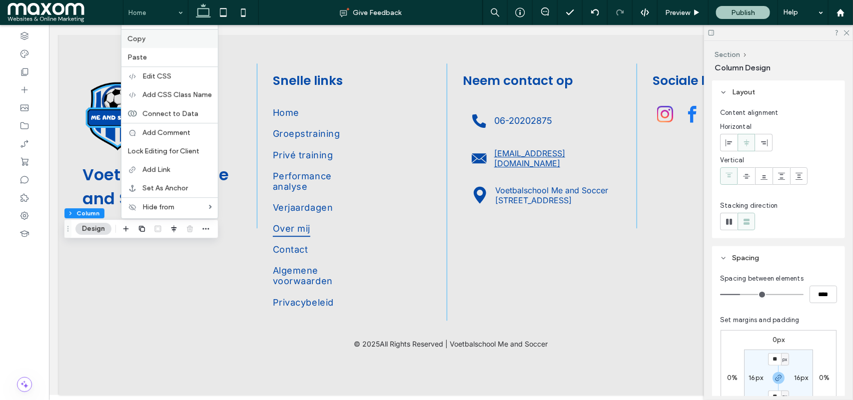
click at [171, 34] on label "Copy" at bounding box center [169, 38] width 84 height 8
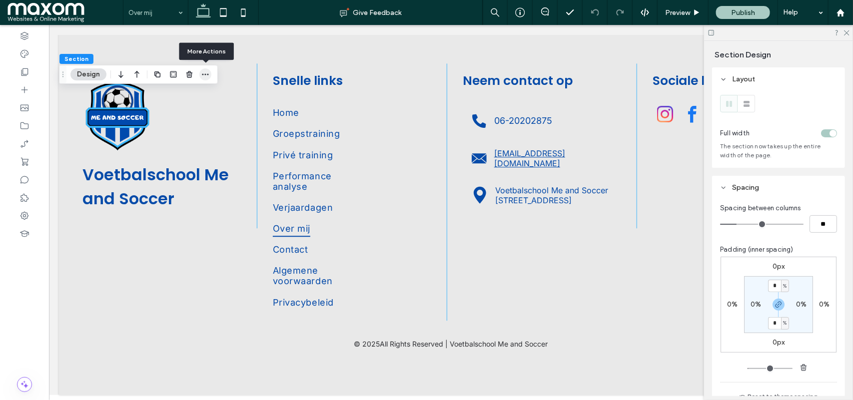
click at [205, 72] on icon "button" at bounding box center [205, 74] width 8 height 8
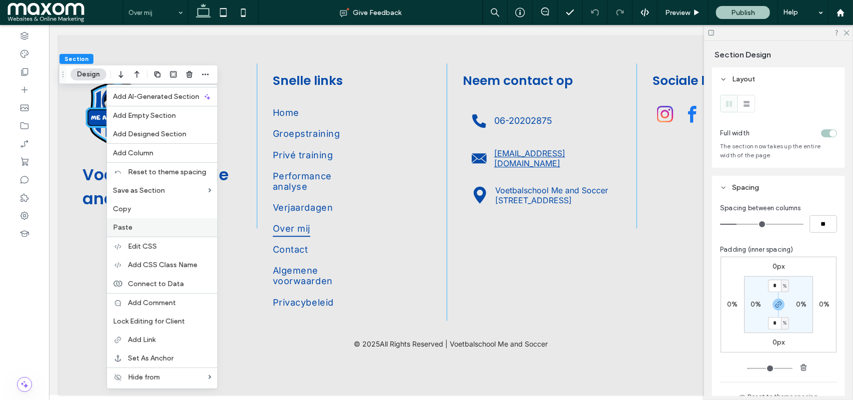
click at [155, 227] on label "Paste" at bounding box center [162, 227] width 98 height 8
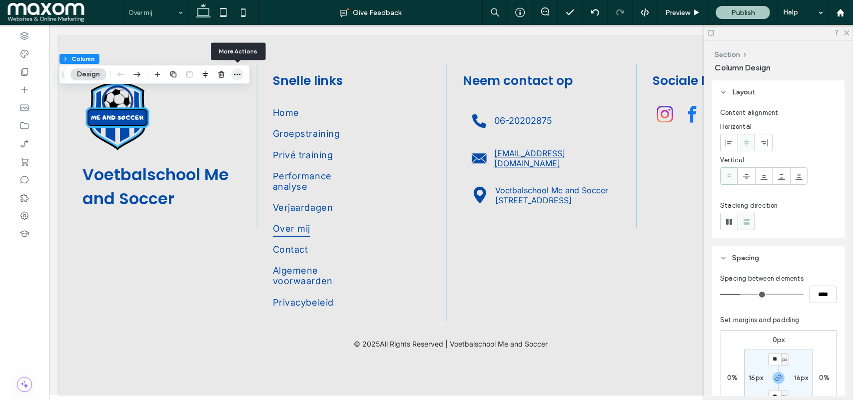
click at [237, 73] on icon "button" at bounding box center [237, 74] width 8 height 8
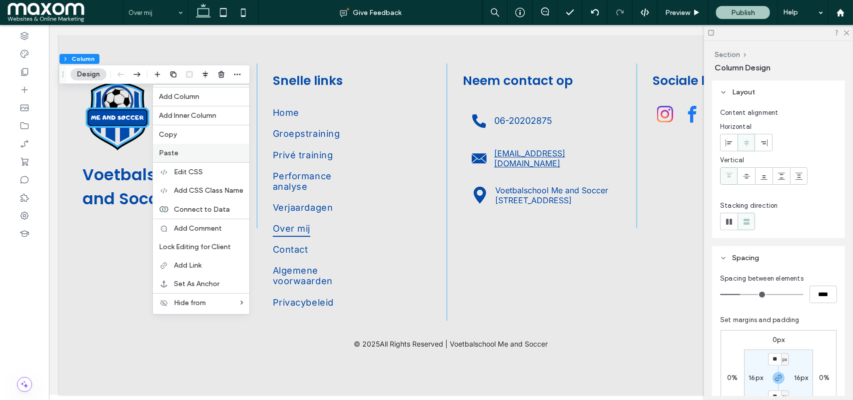
click at [195, 157] on label "Paste" at bounding box center [201, 153] width 84 height 8
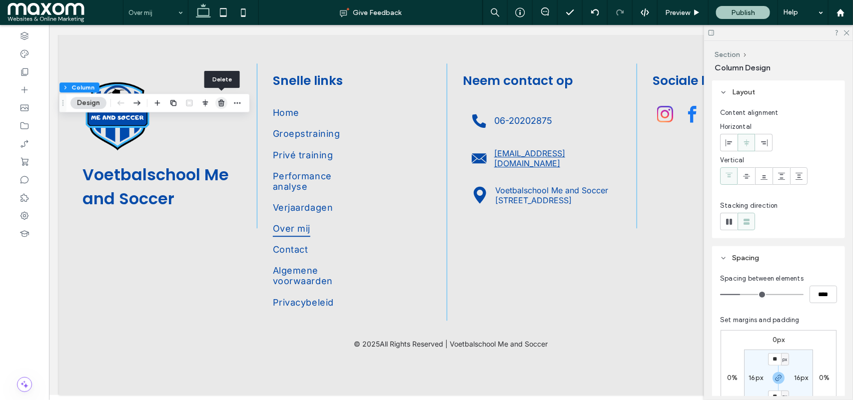
click at [220, 101] on use "button" at bounding box center [221, 103] width 6 height 6
click at [221, 104] on use "button" at bounding box center [221, 103] width 6 height 6
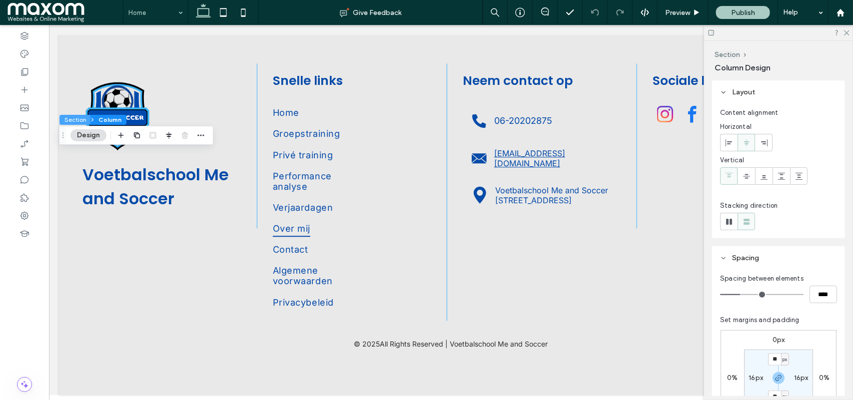
click at [76, 118] on button "Section" at bounding box center [74, 120] width 31 height 10
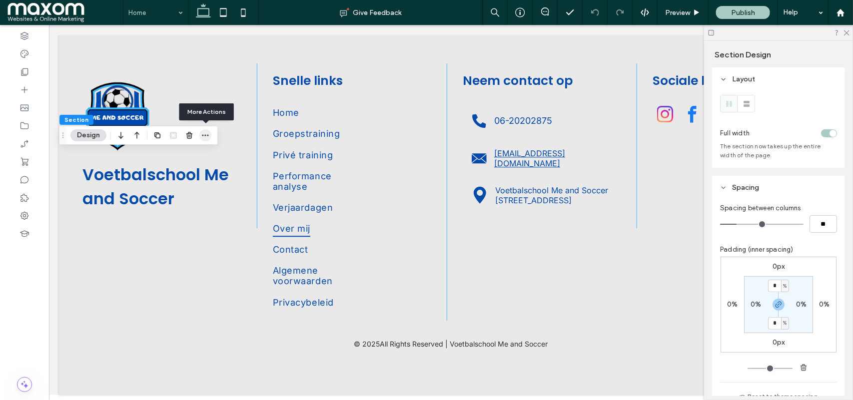
click at [208, 135] on use "button" at bounding box center [205, 135] width 6 height 1
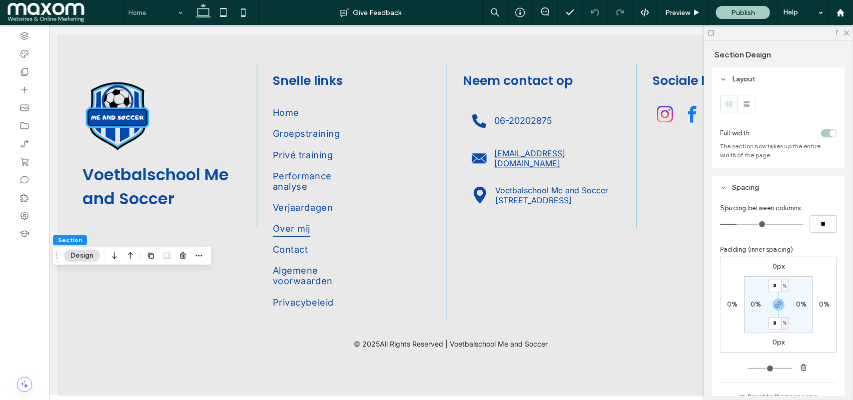
drag, startPoint x: 69, startPoint y: 135, endPoint x: 60, endPoint y: 301, distance: 165.6
click at [60, 259] on span "Drag" at bounding box center [56, 255] width 18 height 7
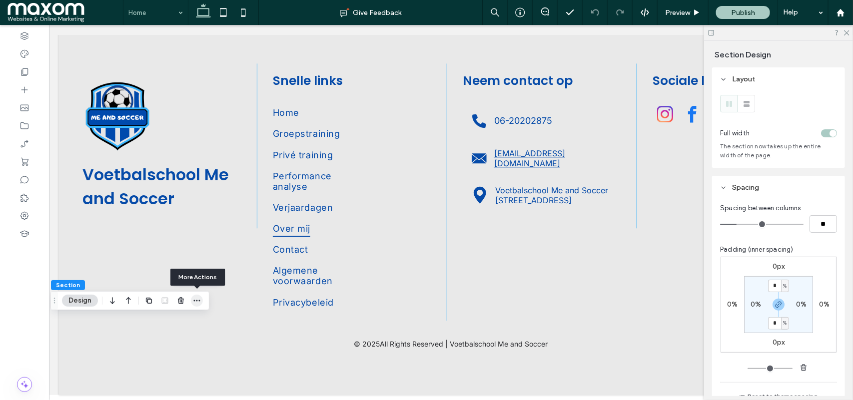
click at [197, 300] on use "button" at bounding box center [196, 300] width 6 height 1
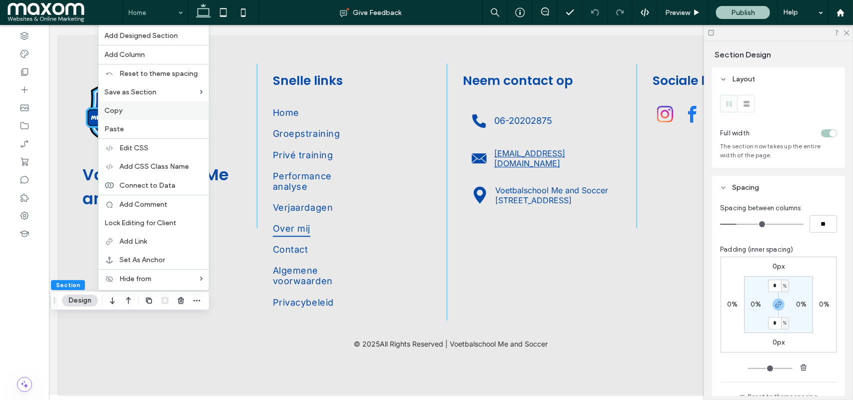
click at [149, 106] on label "Copy" at bounding box center [153, 110] width 98 height 8
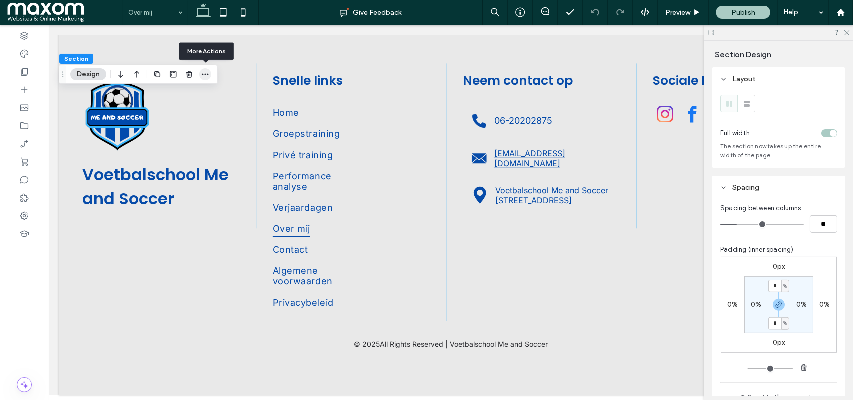
click at [206, 73] on icon "button" at bounding box center [205, 74] width 8 height 8
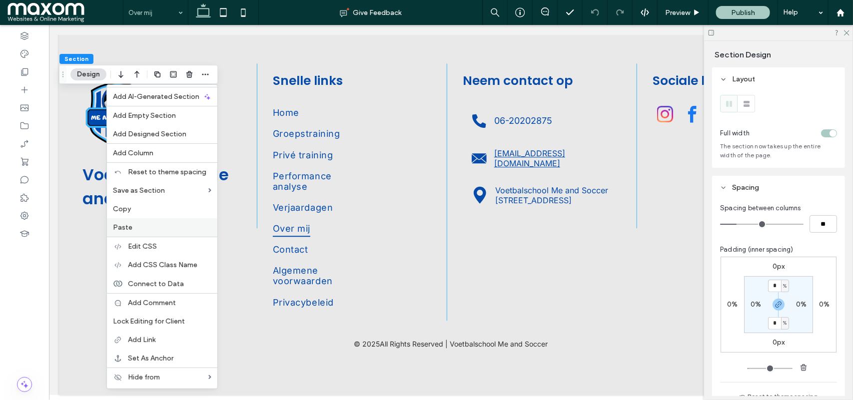
click at [140, 232] on label "Paste" at bounding box center [162, 227] width 98 height 8
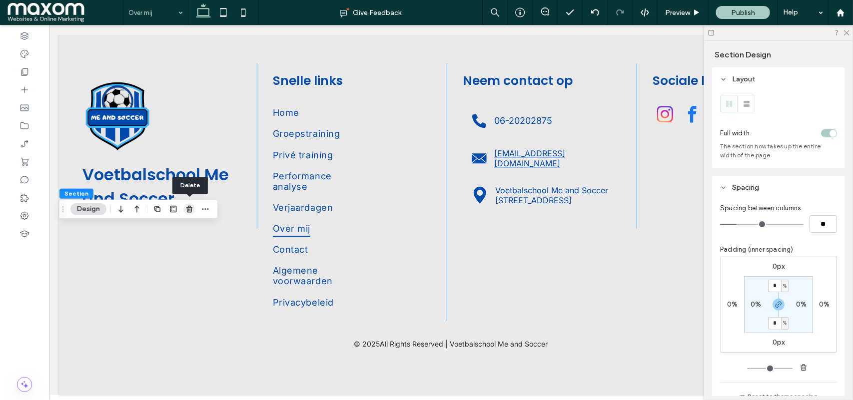
click at [190, 210] on use "button" at bounding box center [189, 209] width 6 height 6
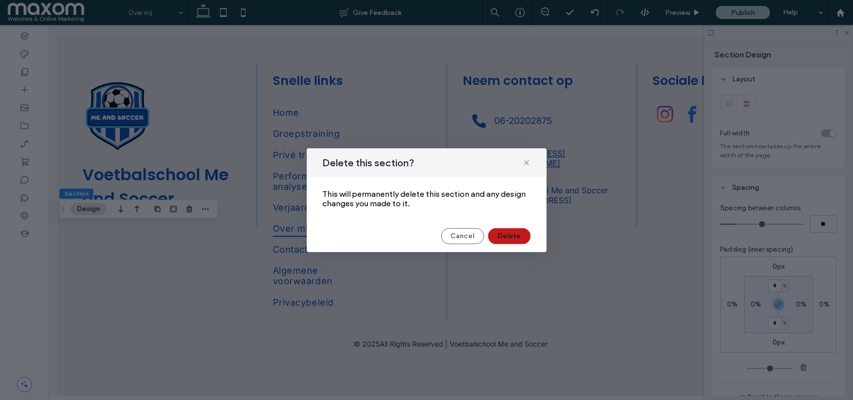
click at [513, 237] on button "Delete" at bounding box center [509, 236] width 42 height 16
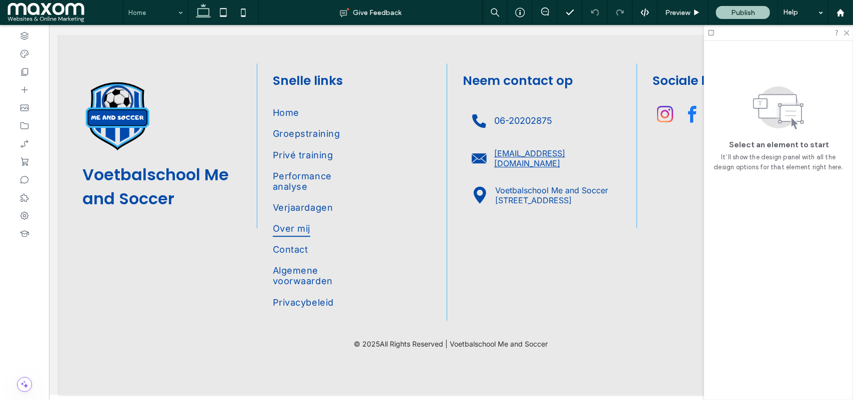
click at [446, 388] on div at bounding box center [451, 211] width 804 height 373
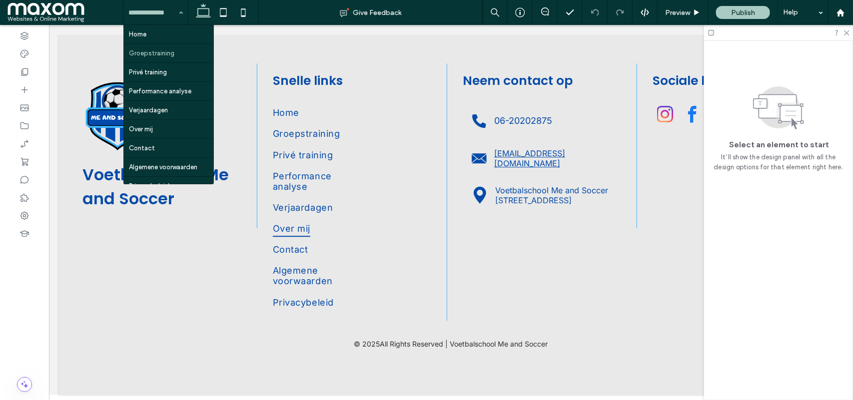
click at [154, 10] on input at bounding box center [152, 12] width 49 height 25
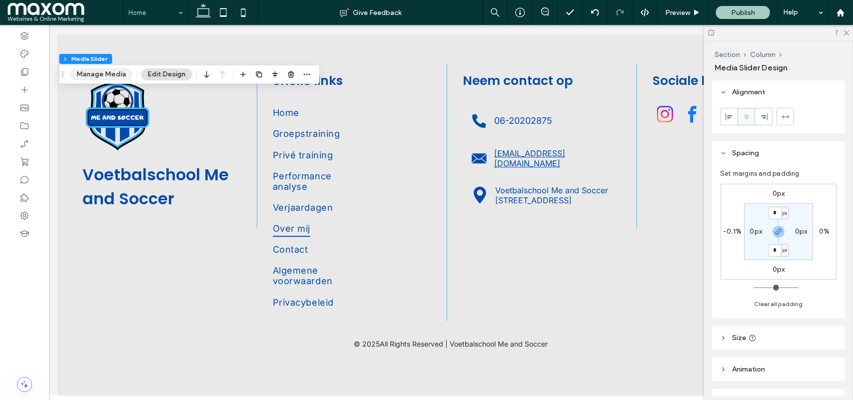
click at [116, 76] on button "Manage Media" at bounding box center [101, 74] width 62 height 12
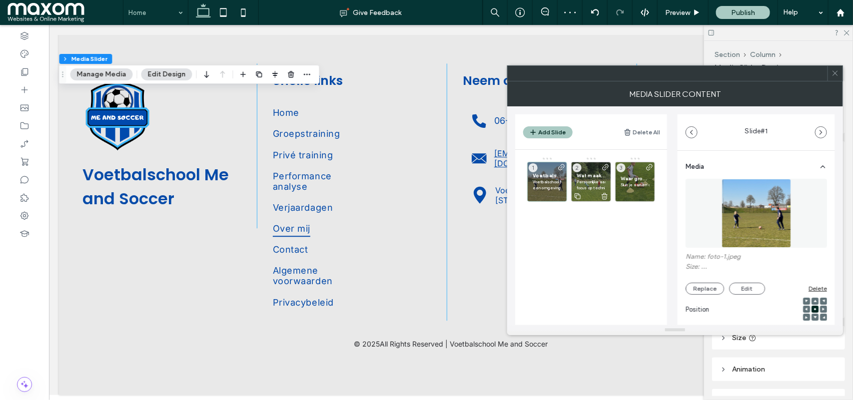
click at [587, 176] on span "Wat maakt Voetbalschool Me and Soccer uniek" at bounding box center [590, 175] width 29 height 6
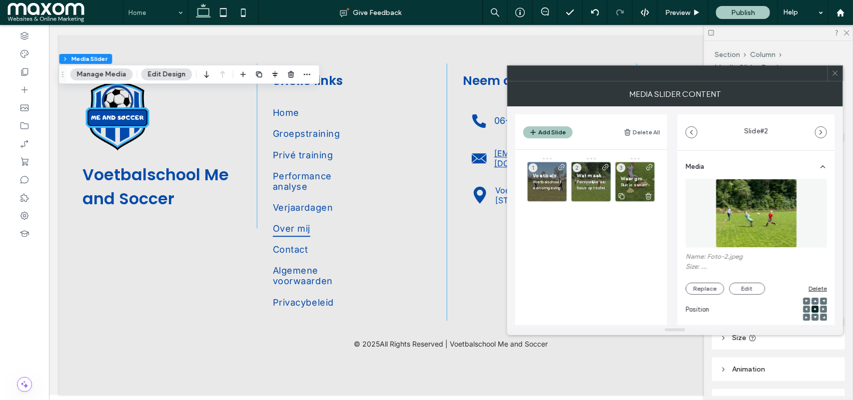
click at [633, 182] on p "Sluit je aan en ontdek hoe leuk het is om je eigen voetbaldroom waar te maken" at bounding box center [634, 185] width 29 height 6
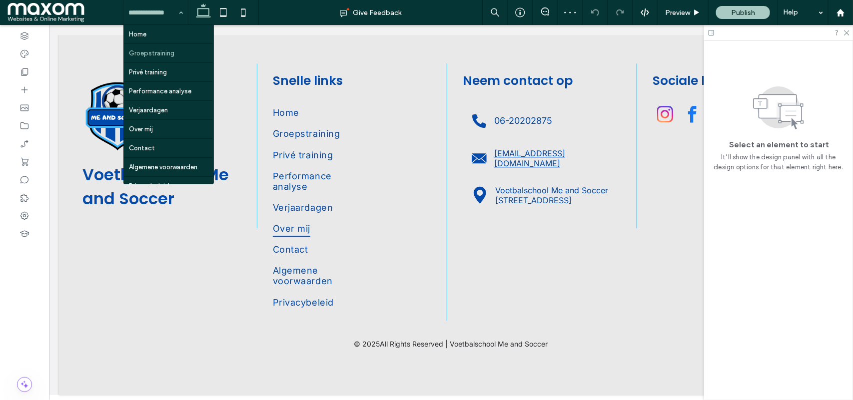
click at [154, 15] on input at bounding box center [152, 12] width 49 height 25
click at [154, 6] on input at bounding box center [152, 12] width 49 height 25
click at [155, 8] on input at bounding box center [152, 12] width 49 height 25
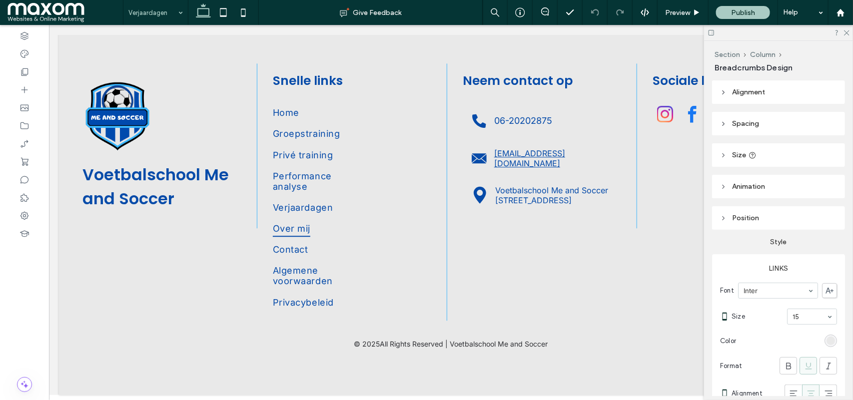
type input "***"
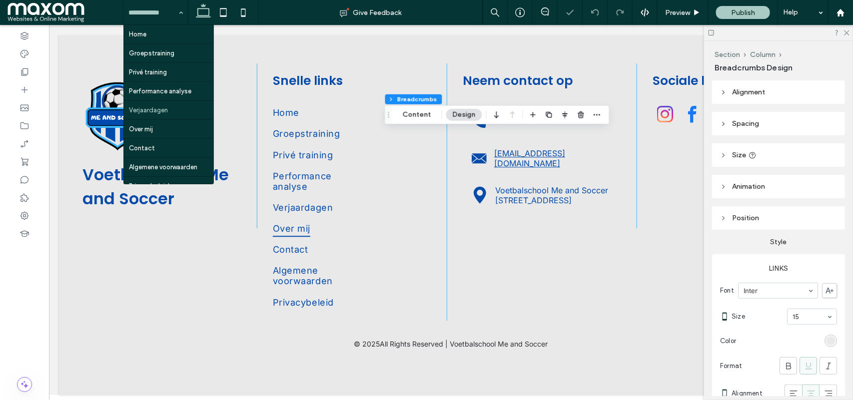
click at [158, 6] on input at bounding box center [152, 12] width 49 height 25
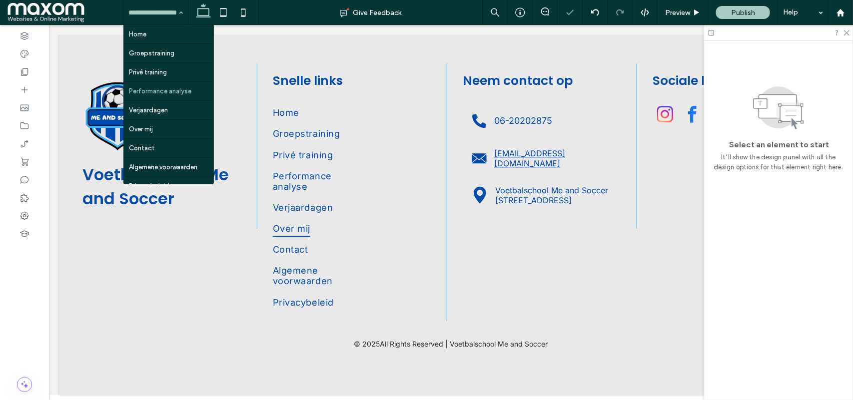
click at [145, 8] on input at bounding box center [152, 12] width 49 height 25
click at [153, 18] on input at bounding box center [152, 12] width 49 height 25
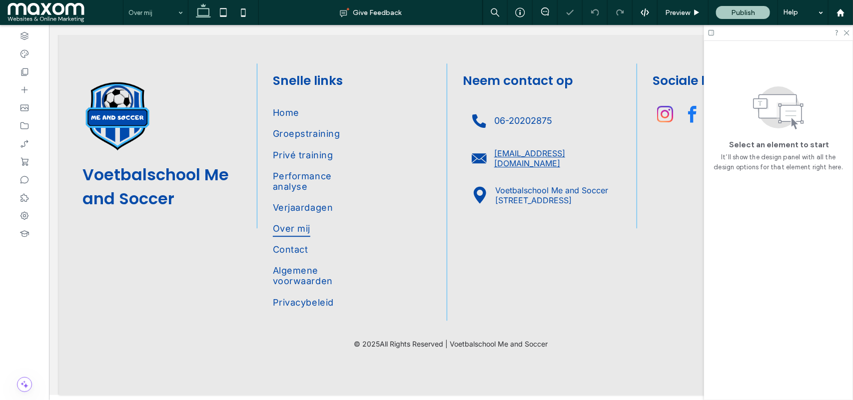
click at [142, 15] on input at bounding box center [152, 12] width 49 height 25
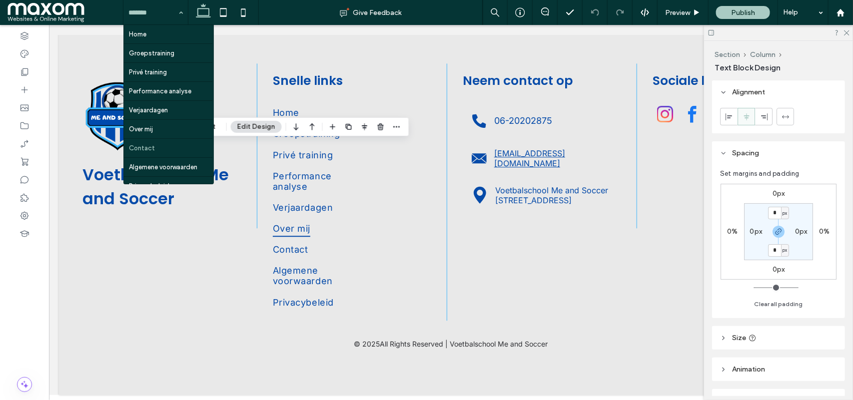
click at [153, 3] on input at bounding box center [152, 12] width 49 height 25
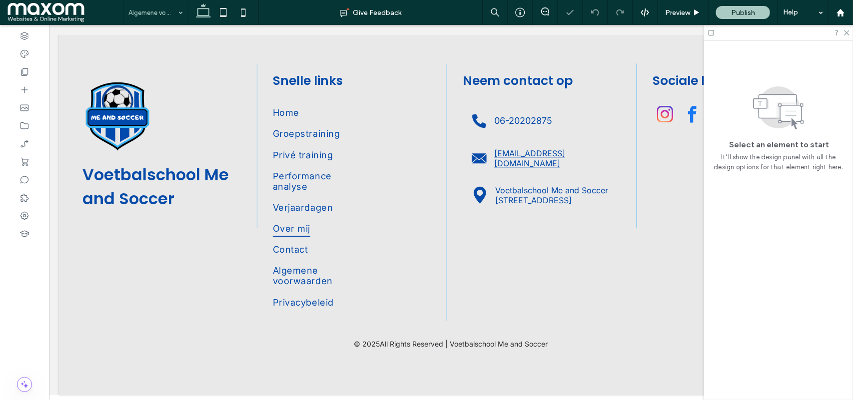
click at [141, 16] on input at bounding box center [152, 12] width 49 height 25
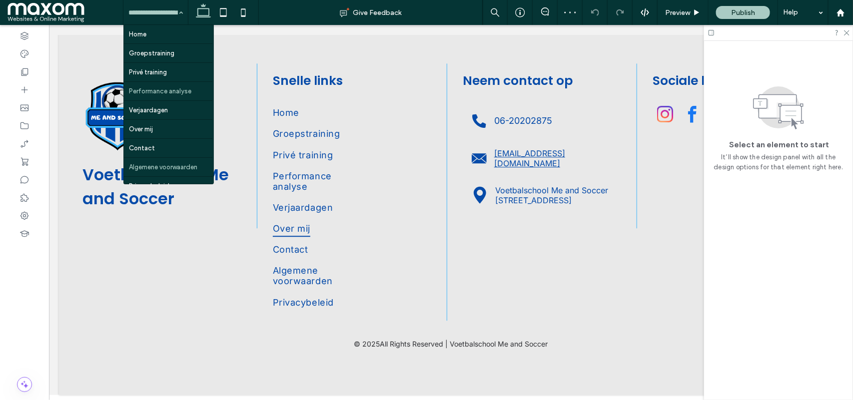
scroll to position [16, 0]
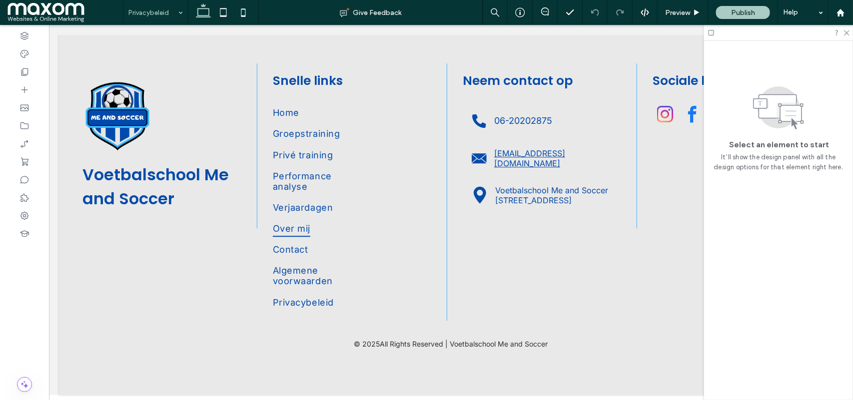
click at [171, 16] on div at bounding box center [426, 200] width 853 height 400
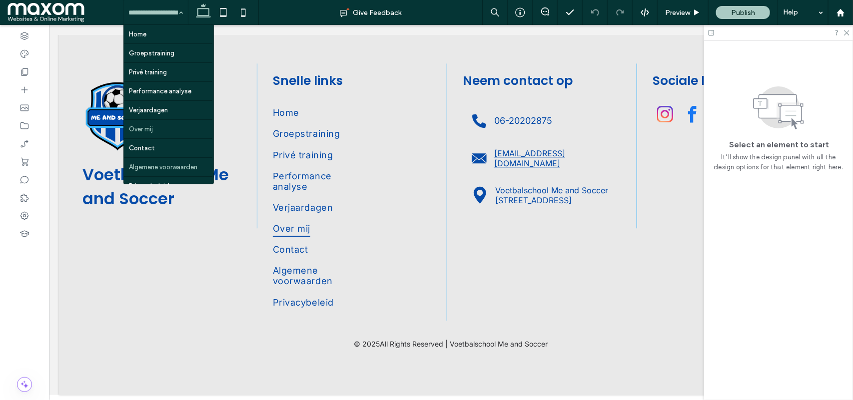
scroll to position [16, 0]
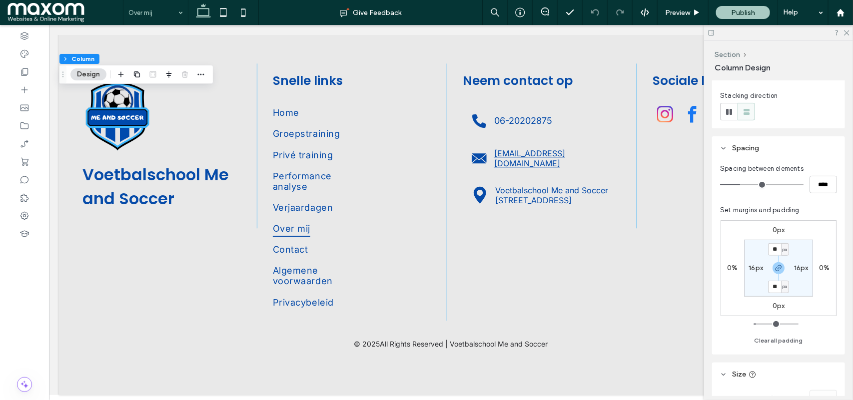
scroll to position [233, 0]
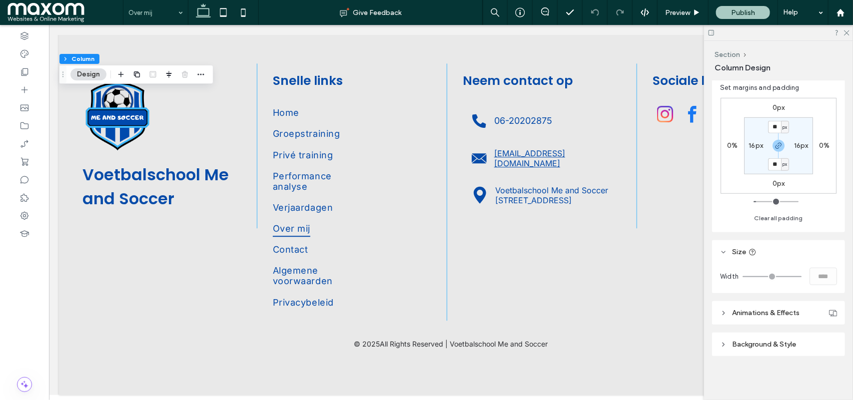
click at [763, 340] on span "Background & Style" at bounding box center [764, 344] width 64 height 8
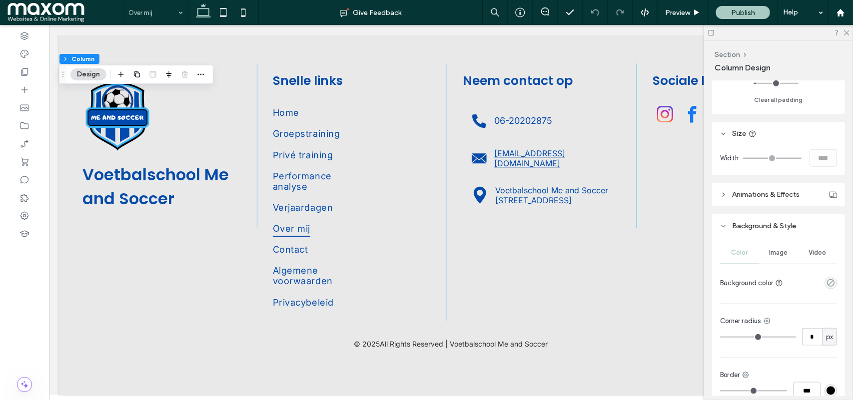
scroll to position [367, 0]
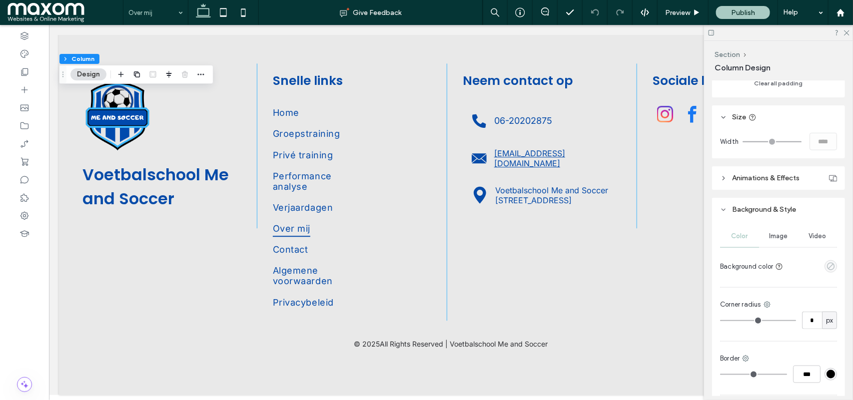
click at [827, 268] on use "empty color" at bounding box center [830, 266] width 7 height 7
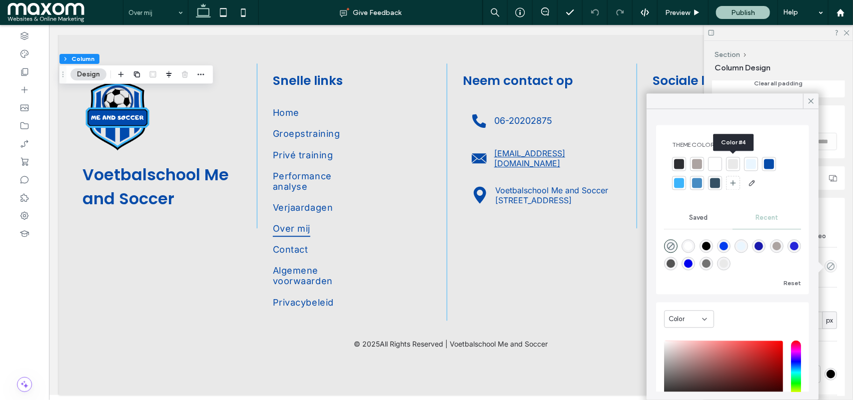
click at [733, 165] on div at bounding box center [733, 164] width 10 height 10
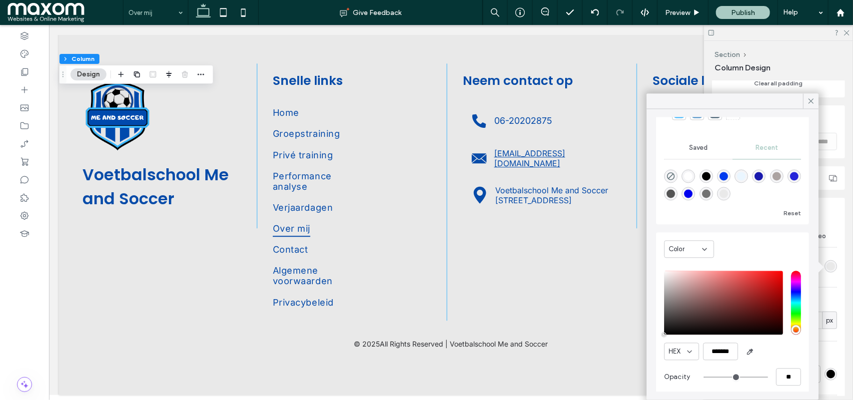
scroll to position [0, 0]
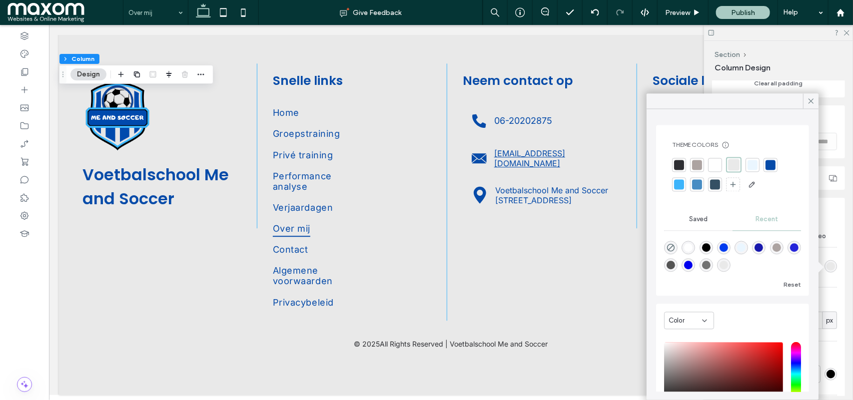
click at [731, 161] on div at bounding box center [733, 164] width 11 height 11
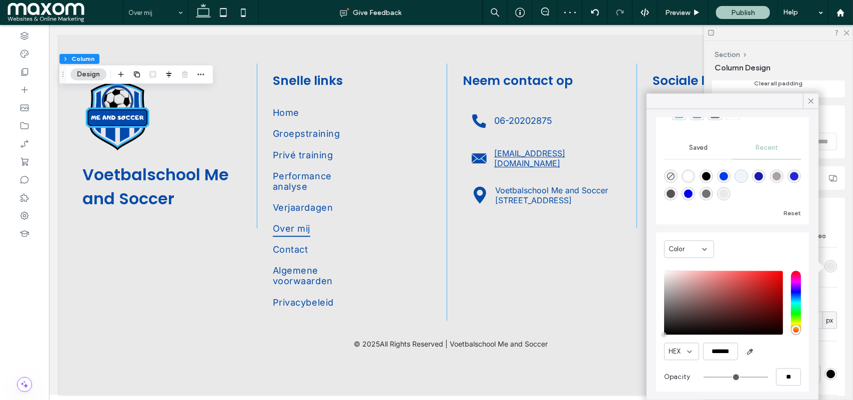
scroll to position [78, 0]
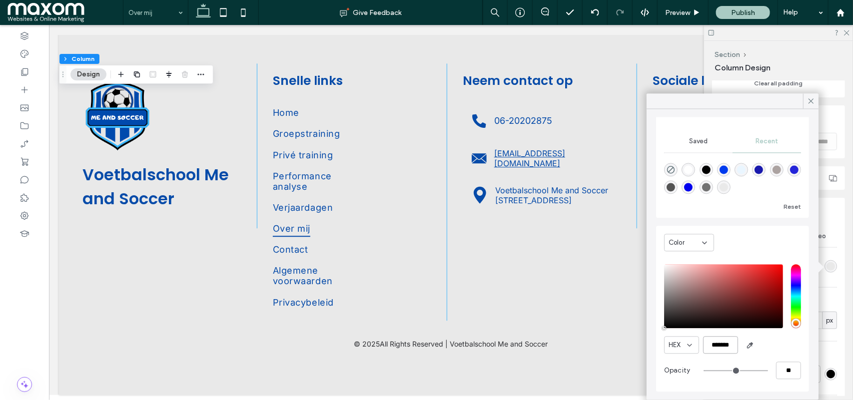
click at [725, 348] on input "*******" at bounding box center [720, 345] width 35 height 17
paste input "******"
paste input "color picker textbox"
type input "*******"
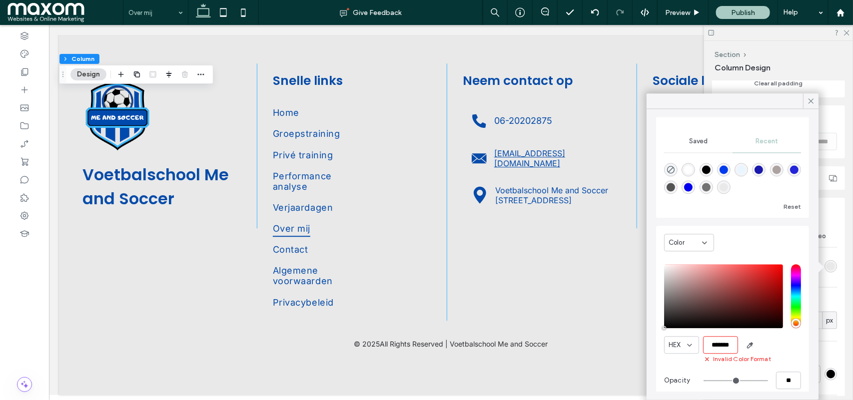
type input "***"
type input "****"
click at [664, 276] on div "pointer" at bounding box center [663, 275] width 3 height 3
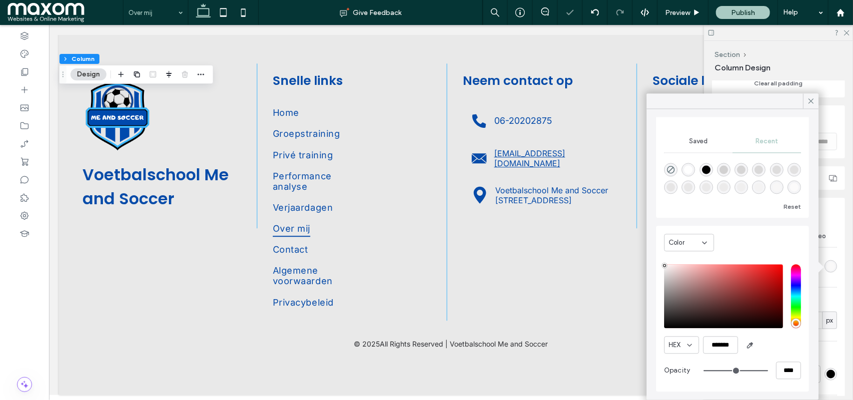
type input "*******"
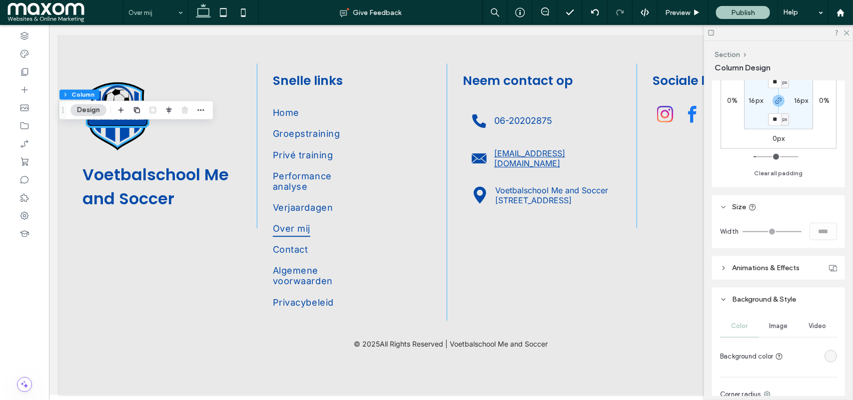
scroll to position [277, 0]
click at [76, 94] on button "Section" at bounding box center [74, 95] width 31 height 10
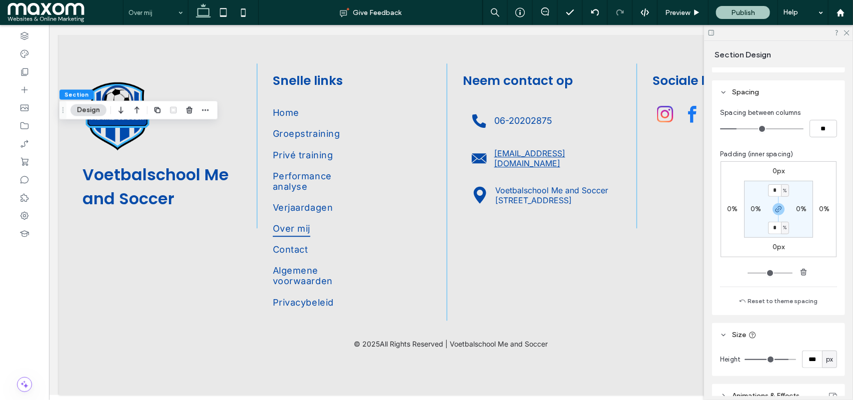
scroll to position [180, 0]
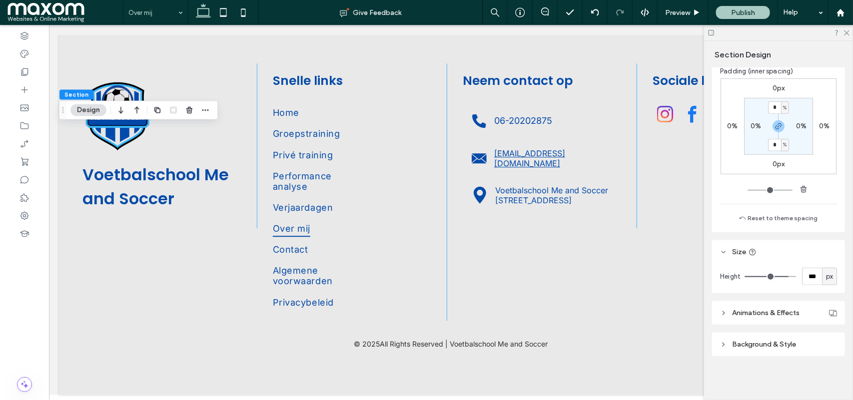
click at [750, 341] on span "Background & Style" at bounding box center [764, 344] width 64 height 8
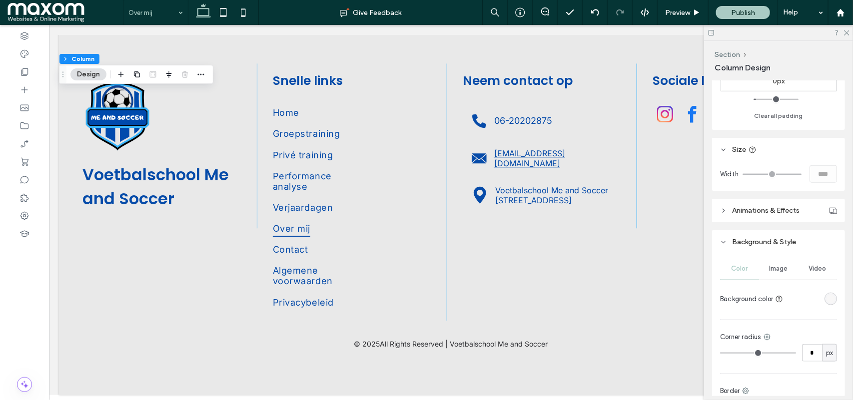
scroll to position [335, 0]
click at [826, 300] on div "rgba(248, 247, 247, 1)" at bounding box center [830, 298] width 8 height 8
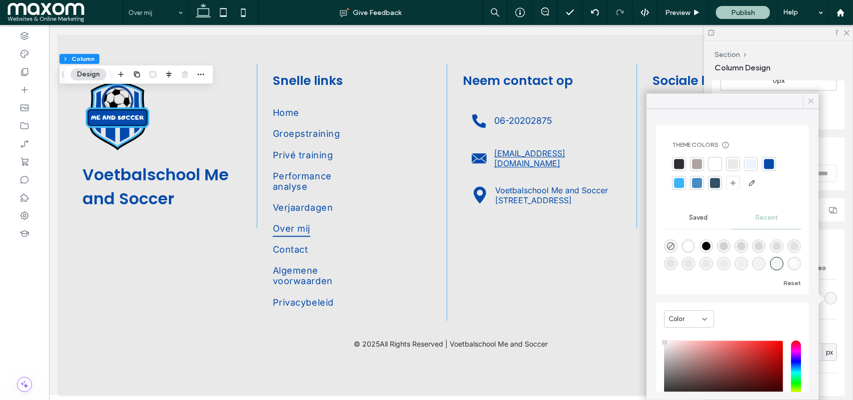
click at [808, 98] on icon at bounding box center [810, 101] width 9 height 9
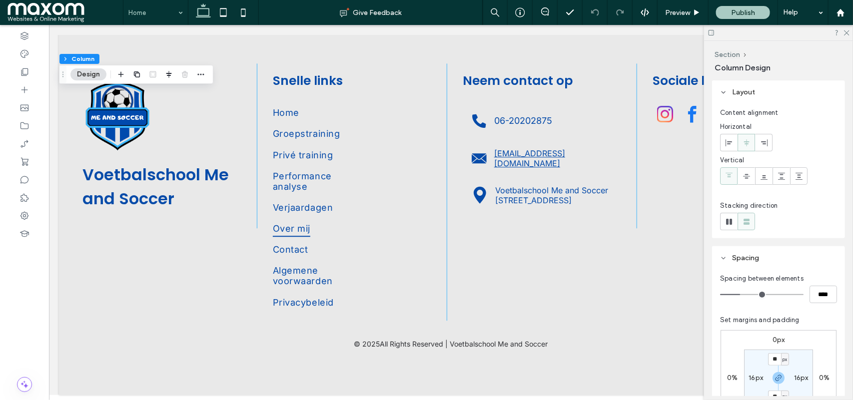
click at [101, 75] on button "Design" at bounding box center [88, 74] width 36 height 12
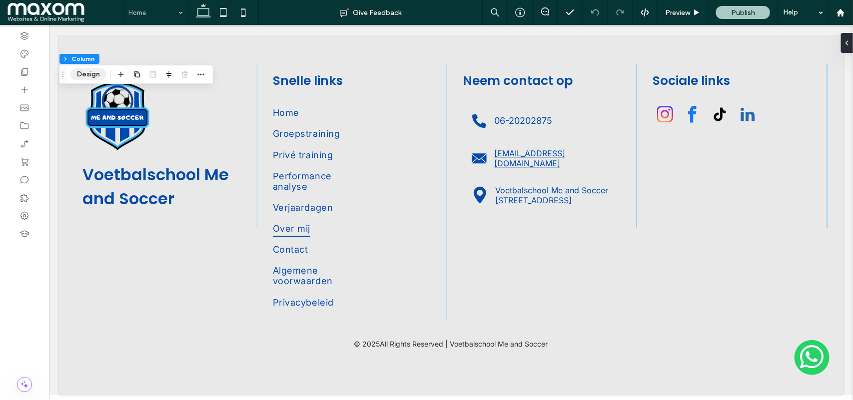
click at [101, 75] on button "Design" at bounding box center [88, 74] width 36 height 12
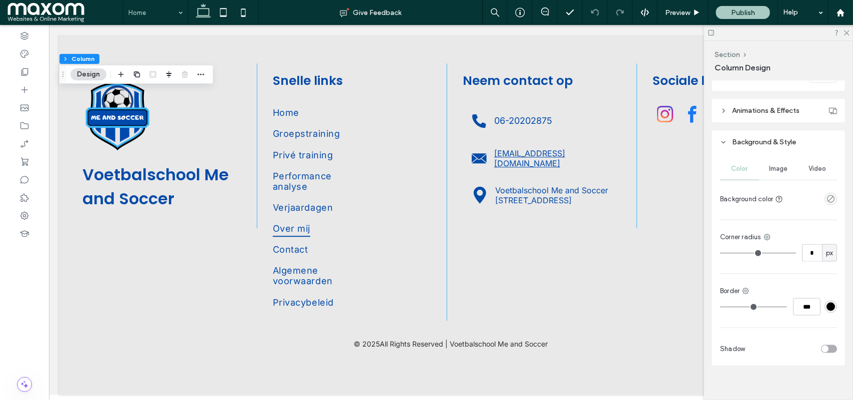
scroll to position [445, 0]
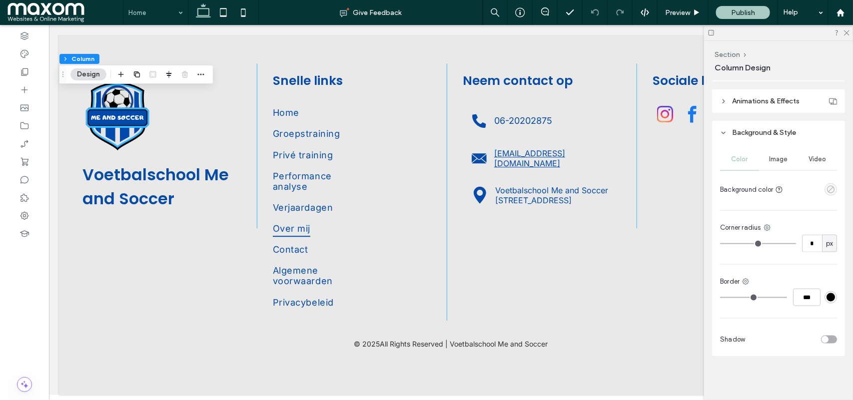
click at [826, 191] on icon "empty color" at bounding box center [830, 189] width 8 height 8
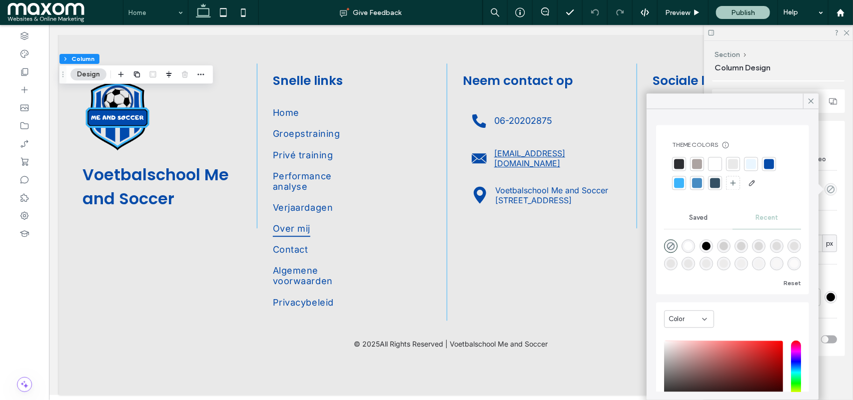
click at [728, 246] on div "rgba(210, 209, 209, 1)" at bounding box center [723, 246] width 8 height 8
type input "*******"
type input "***"
type input "****"
click at [745, 248] on div "rgba(214, 213, 213, 1)" at bounding box center [741, 246] width 8 height 8
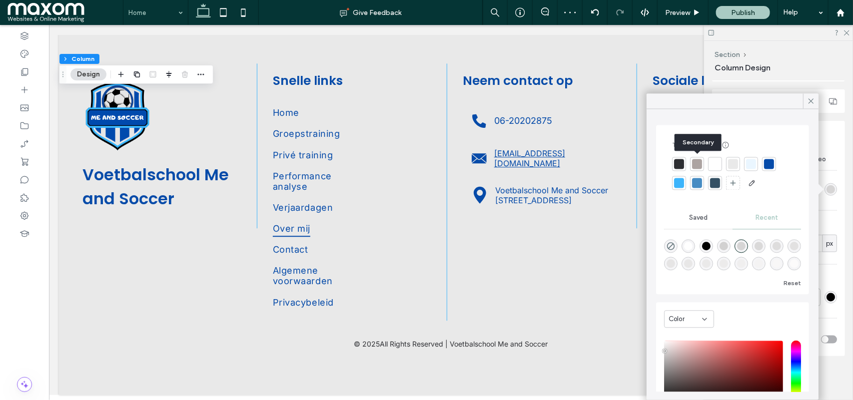
click at [697, 164] on div at bounding box center [697, 164] width 10 height 10
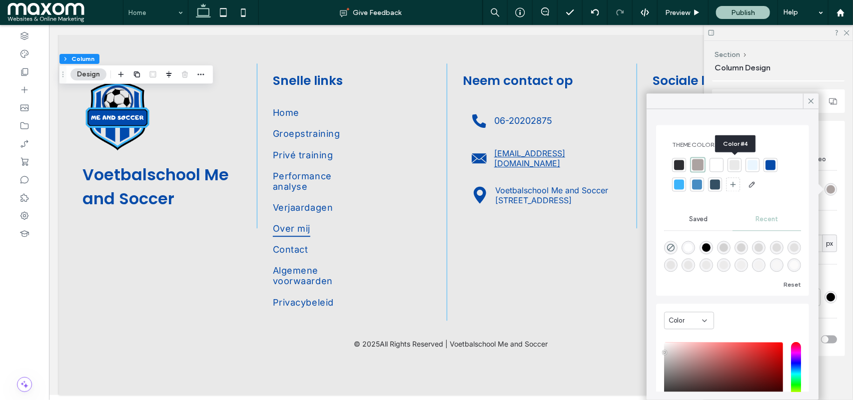
click at [735, 165] on div at bounding box center [734, 165] width 10 height 10
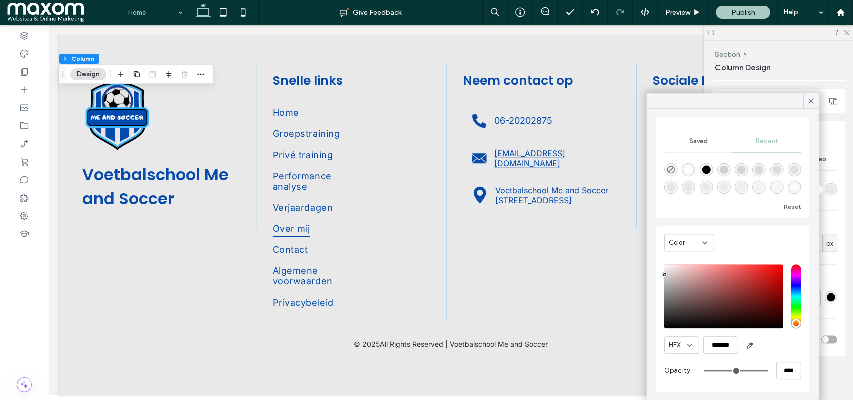
click at [664, 275] on div "pointer" at bounding box center [664, 274] width 3 height 3
type input "*******"
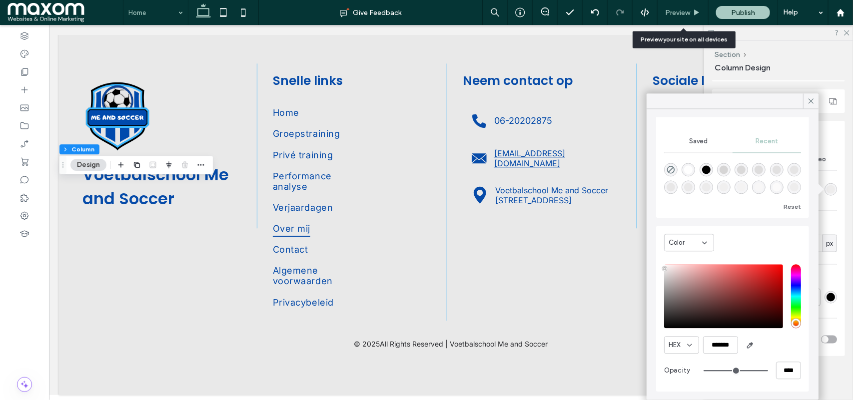
click at [683, 7] on div "Preview" at bounding box center [682, 12] width 51 height 25
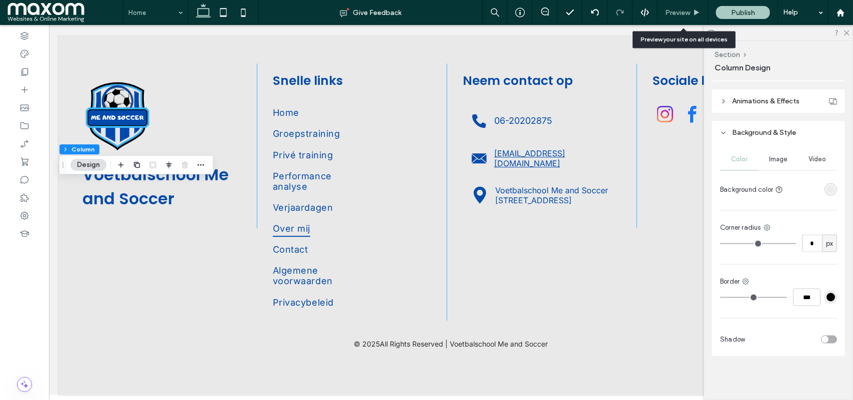
click at [674, 10] on span "Preview" at bounding box center [677, 12] width 25 height 8
